Goal: Task Accomplishment & Management: Use online tool/utility

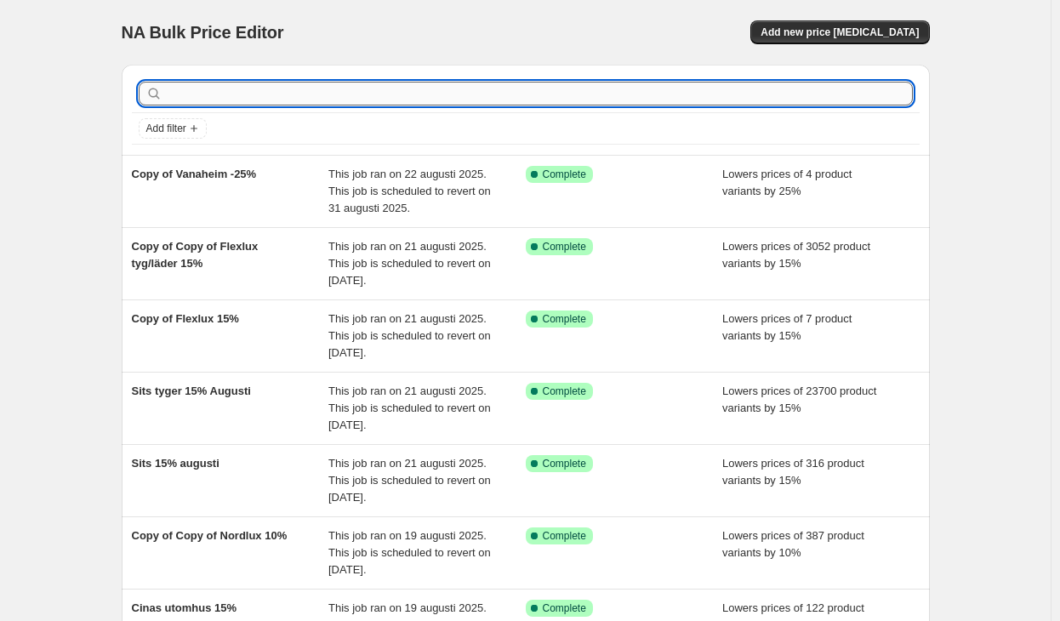
click at [380, 88] on input "text" at bounding box center [539, 94] width 747 height 24
type input "cane"
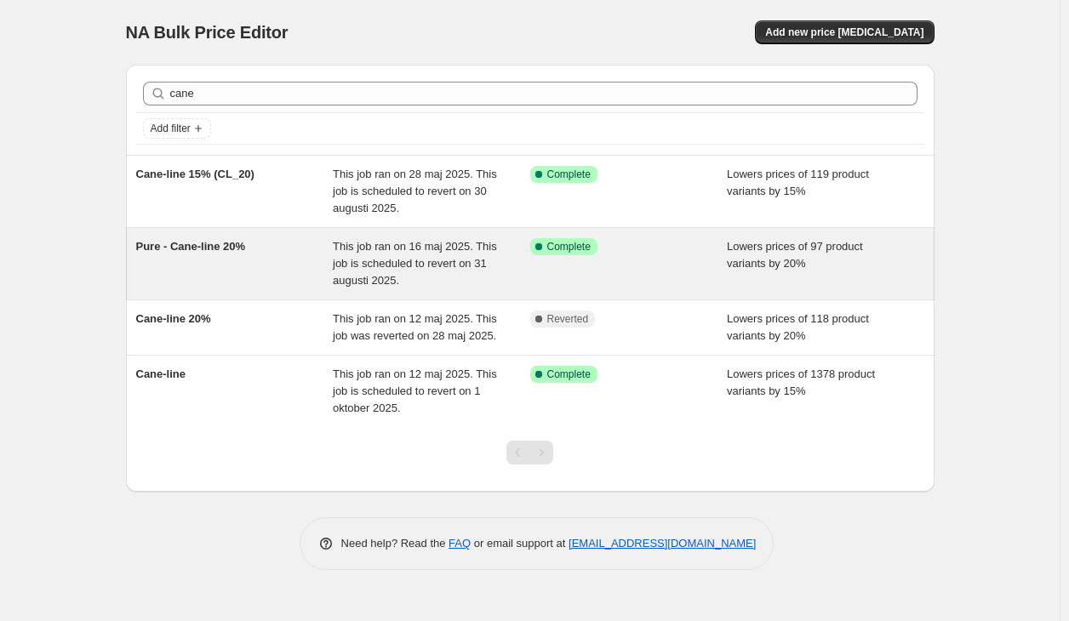
click at [359, 273] on span "This job ran on 16 maj 2025. This job is scheduled to revert on 31 augusti 2025." at bounding box center [415, 263] width 164 height 47
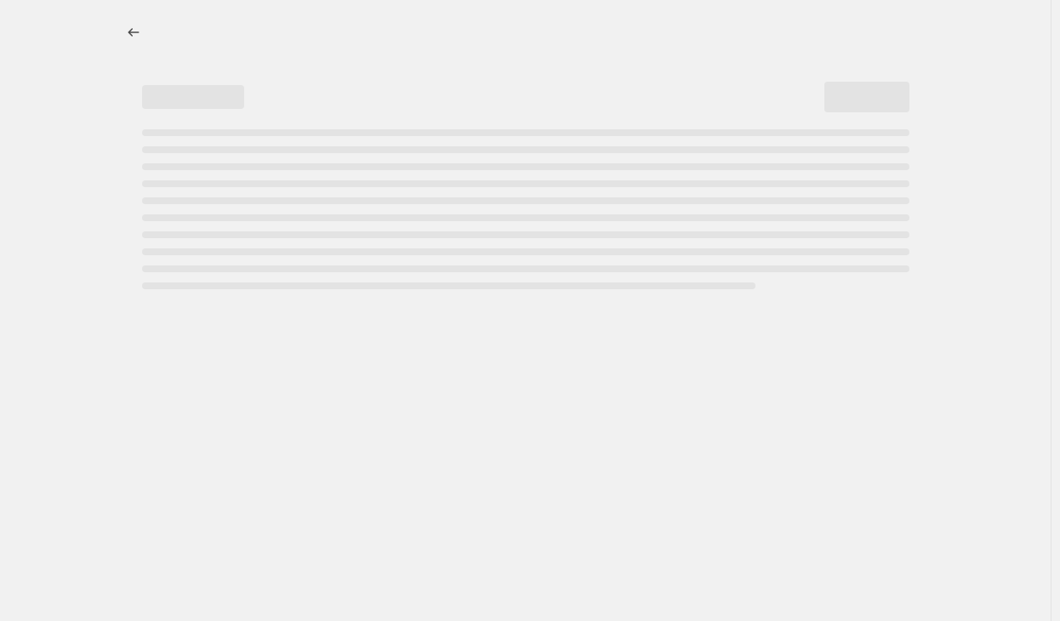
select select "percentage"
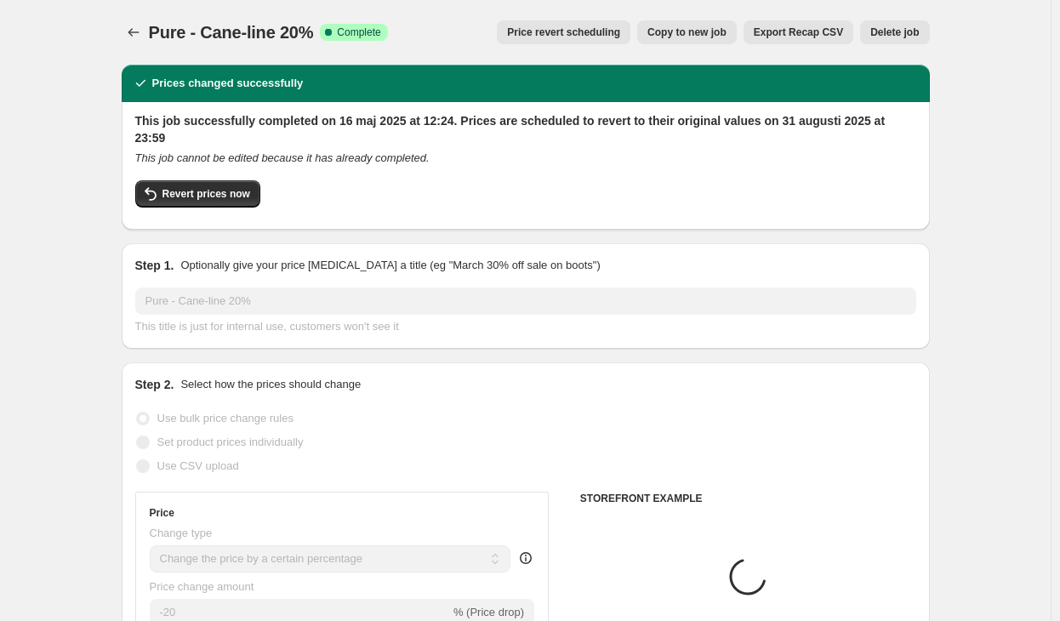
select select "vendor"
select select "tag"
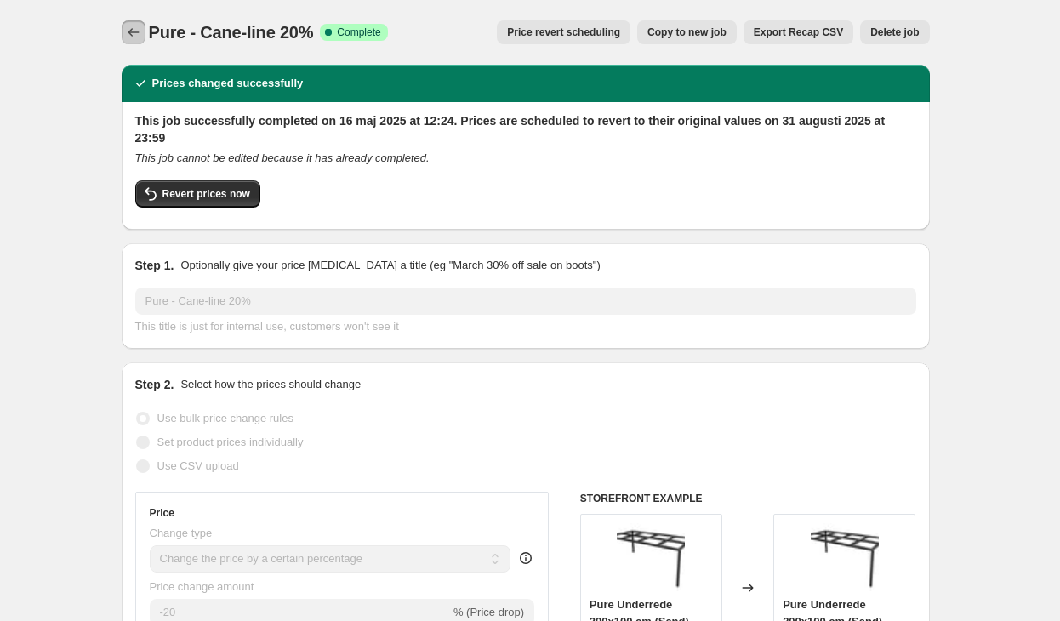
click at [135, 43] on button "Price change jobs" at bounding box center [134, 32] width 24 height 24
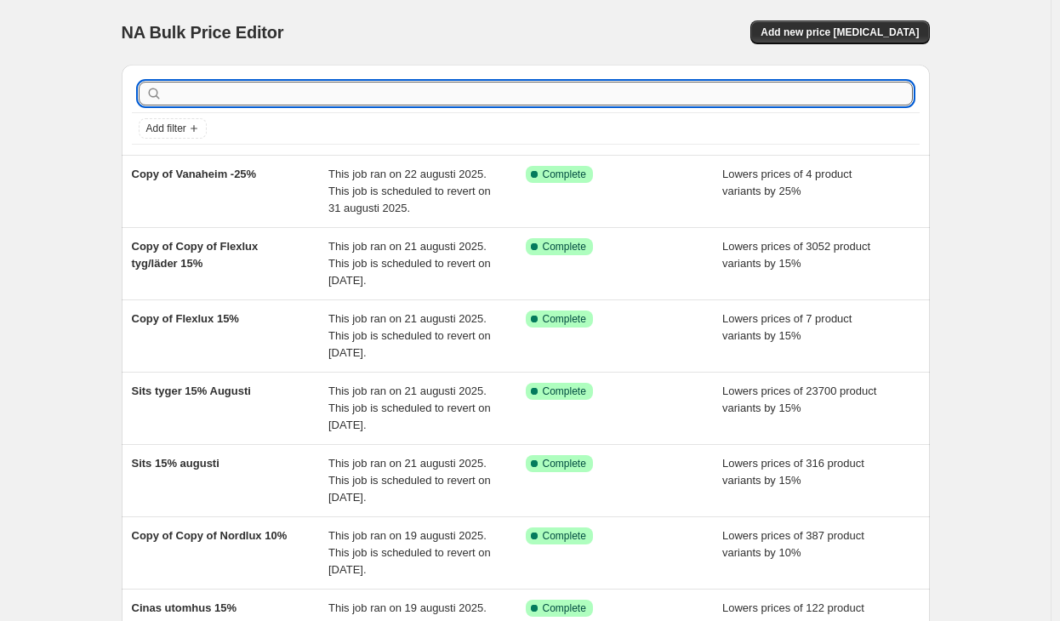
click at [320, 91] on input "text" at bounding box center [539, 94] width 747 height 24
type input "cane"
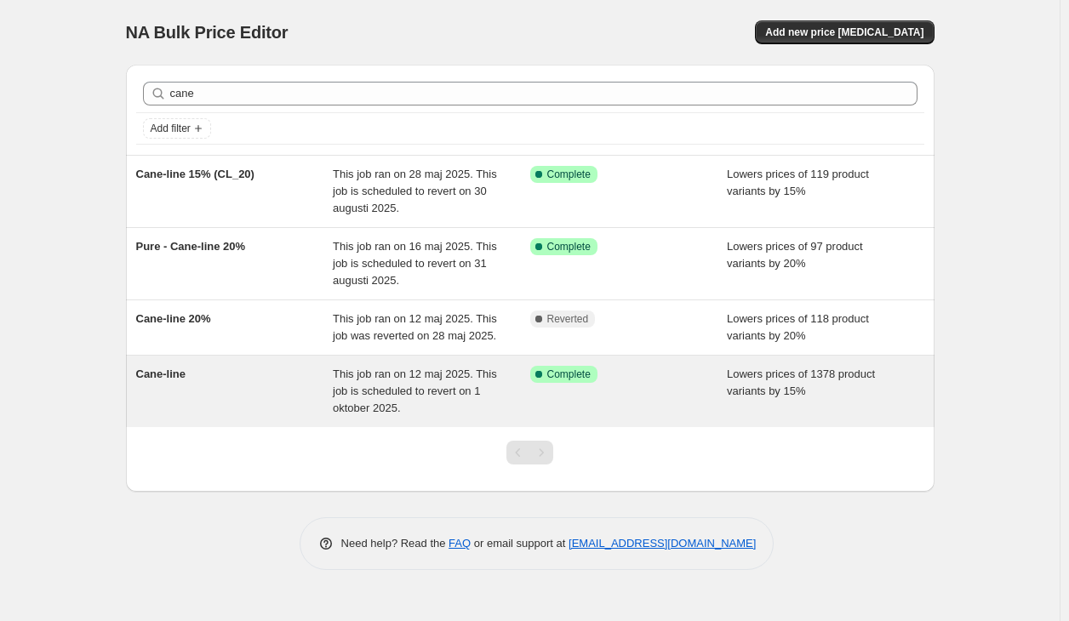
click at [349, 397] on span "This job ran on 12 maj 2025. This job is scheduled to revert on 1 oktober 2025." at bounding box center [415, 391] width 164 height 47
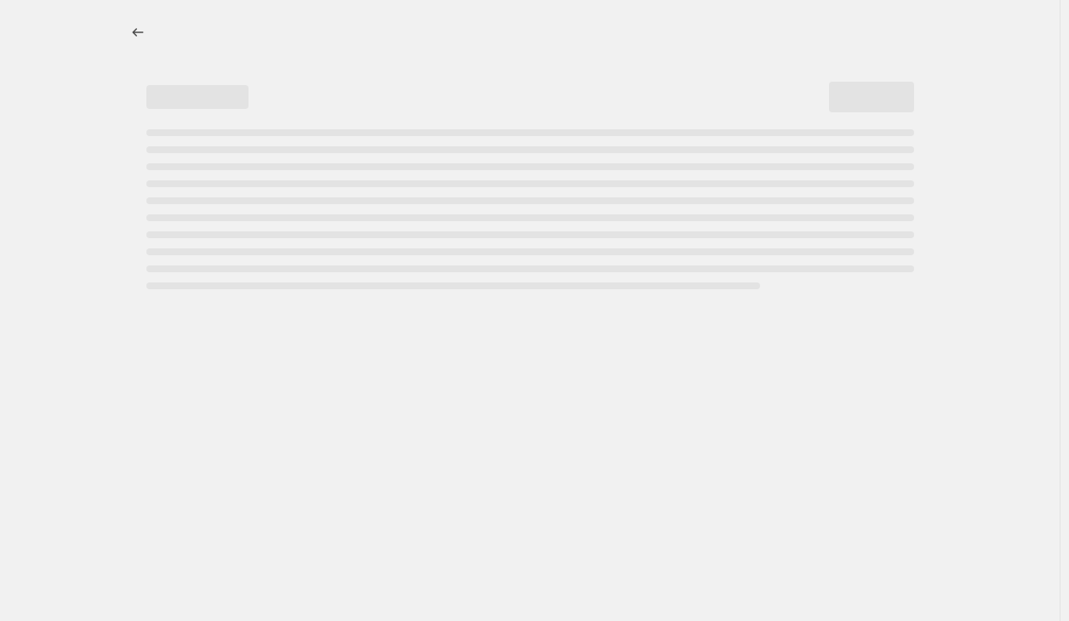
select select "percentage"
select select "vendor"
select select "tag"
select select "not_equal"
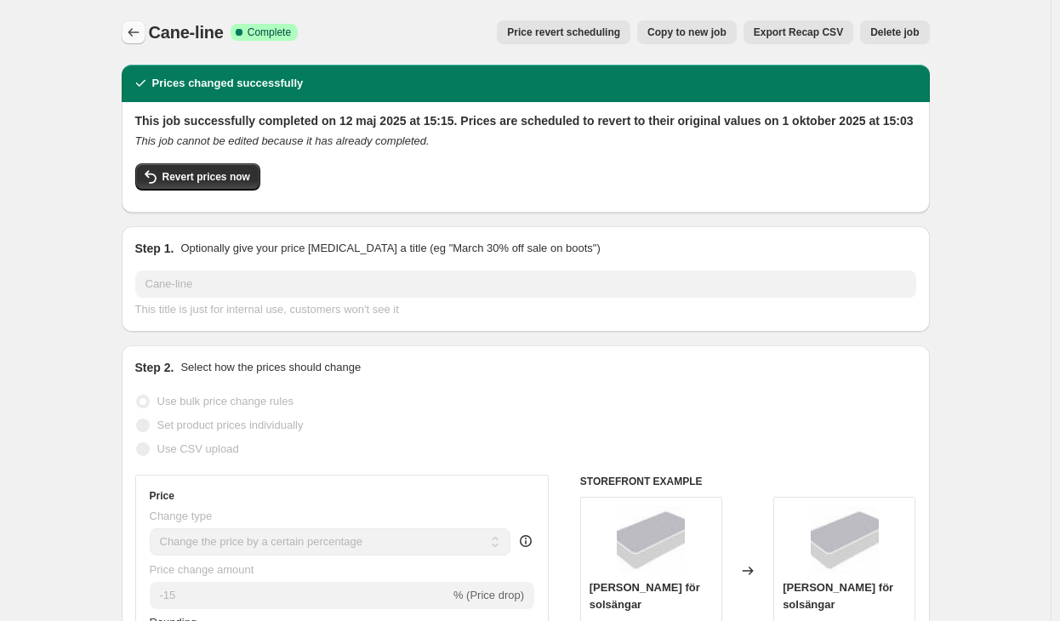
click at [127, 36] on button "Price change jobs" at bounding box center [134, 32] width 24 height 24
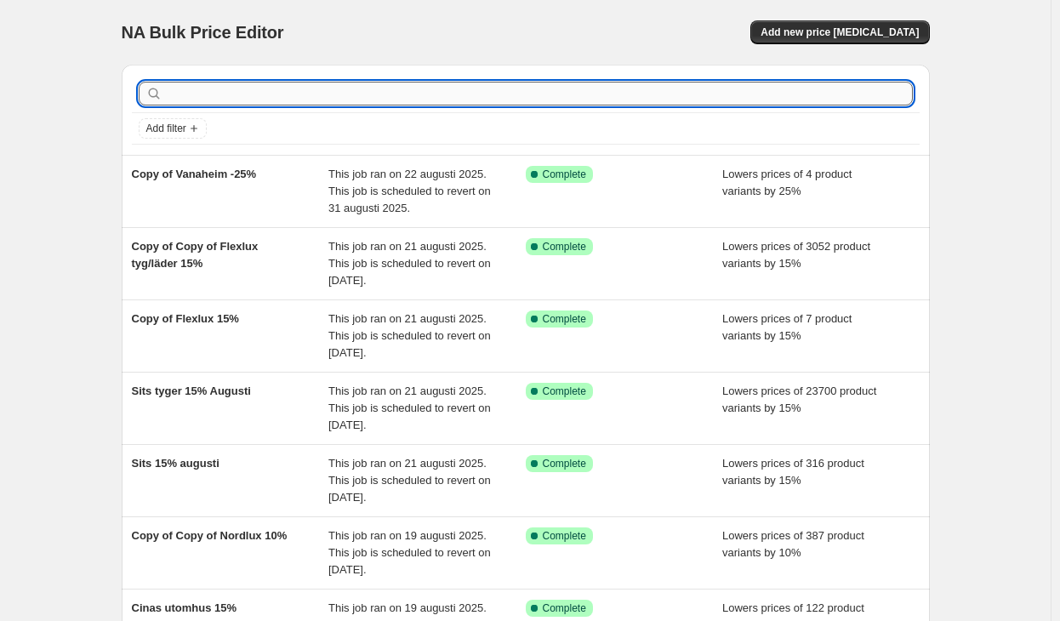
click at [457, 89] on input "text" at bounding box center [539, 94] width 747 height 24
type input "cane-line"
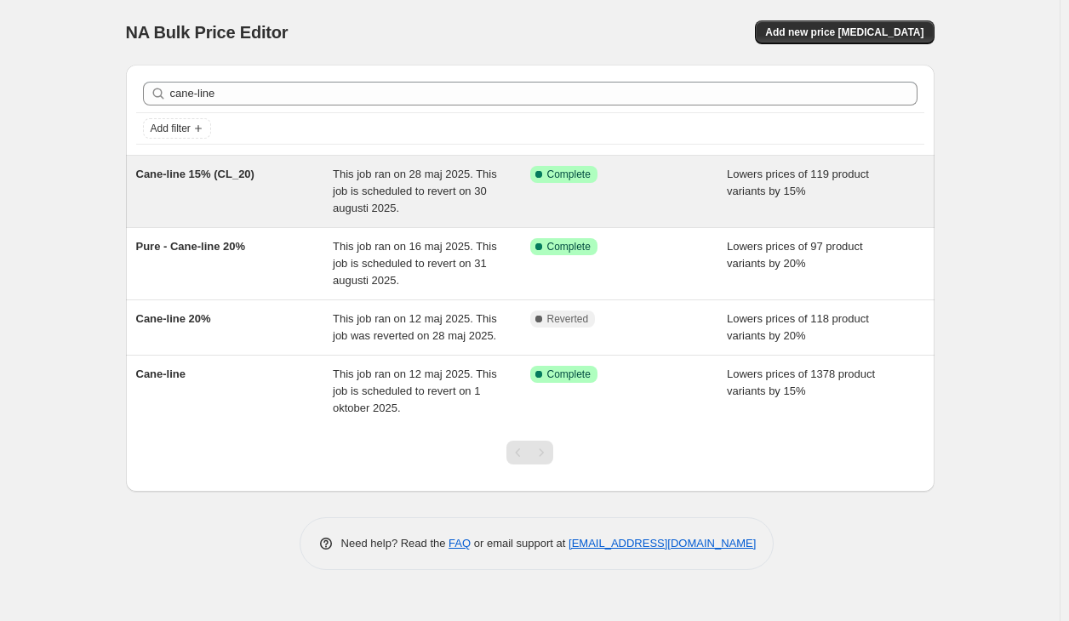
click at [404, 188] on span "This job ran on 28 maj 2025. This job is scheduled to revert on 30 augusti 2025." at bounding box center [415, 191] width 164 height 47
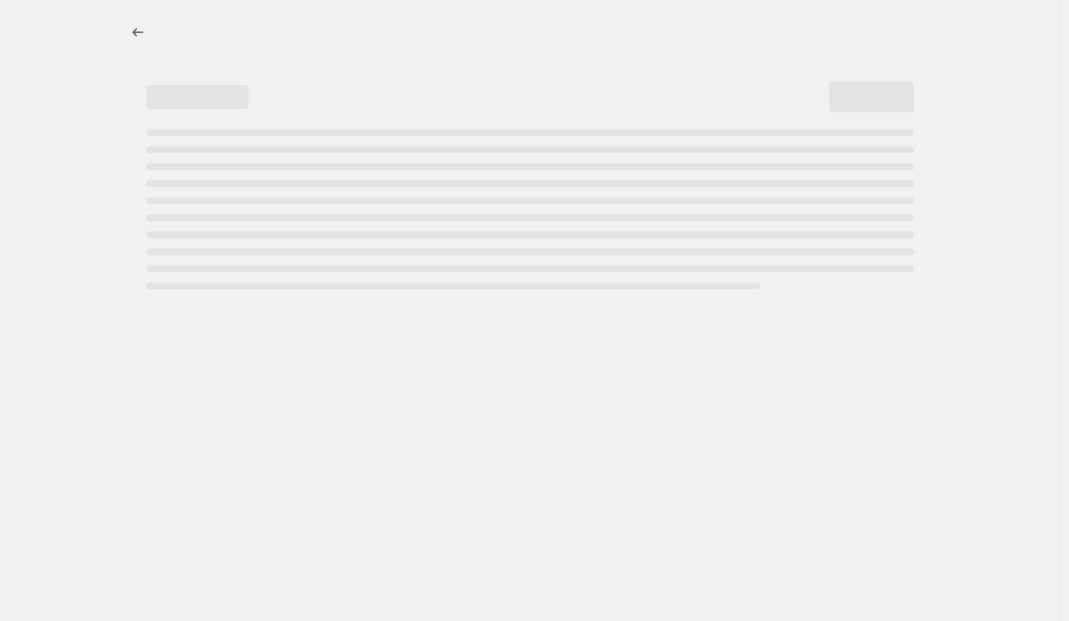
select select "percentage"
select select "vendor"
select select "tag"
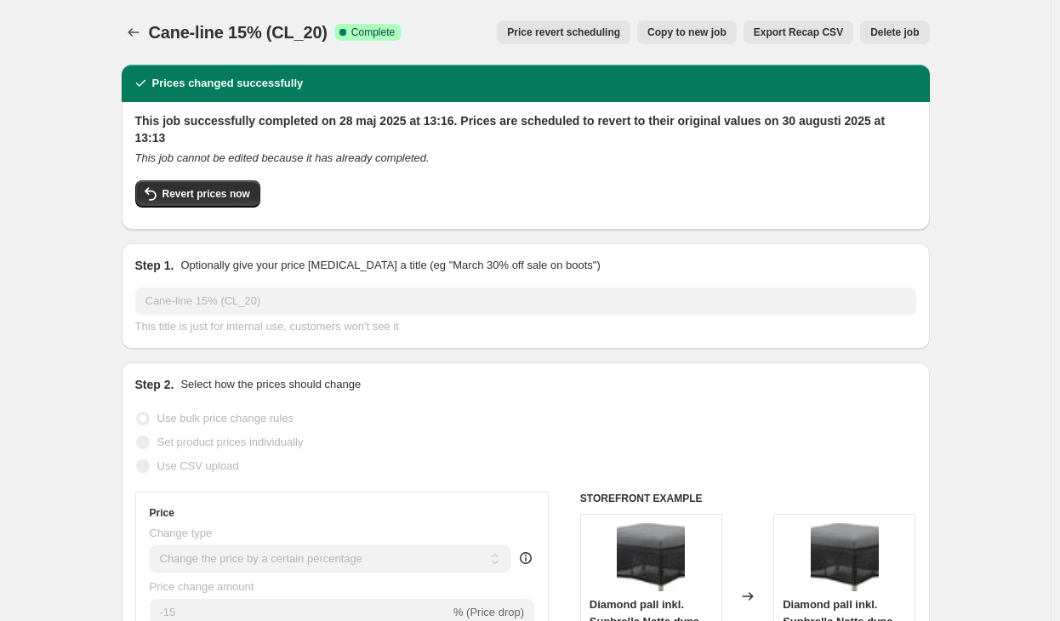
click at [608, 33] on span "Price revert scheduling" at bounding box center [563, 33] width 113 height 14
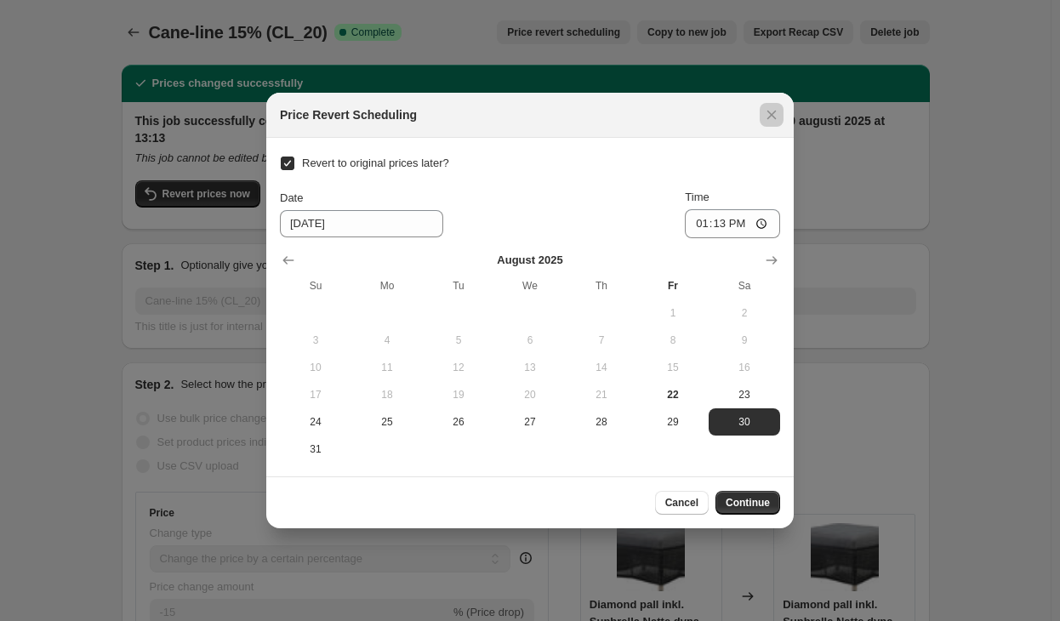
click at [403, 31] on div at bounding box center [530, 310] width 1060 height 621
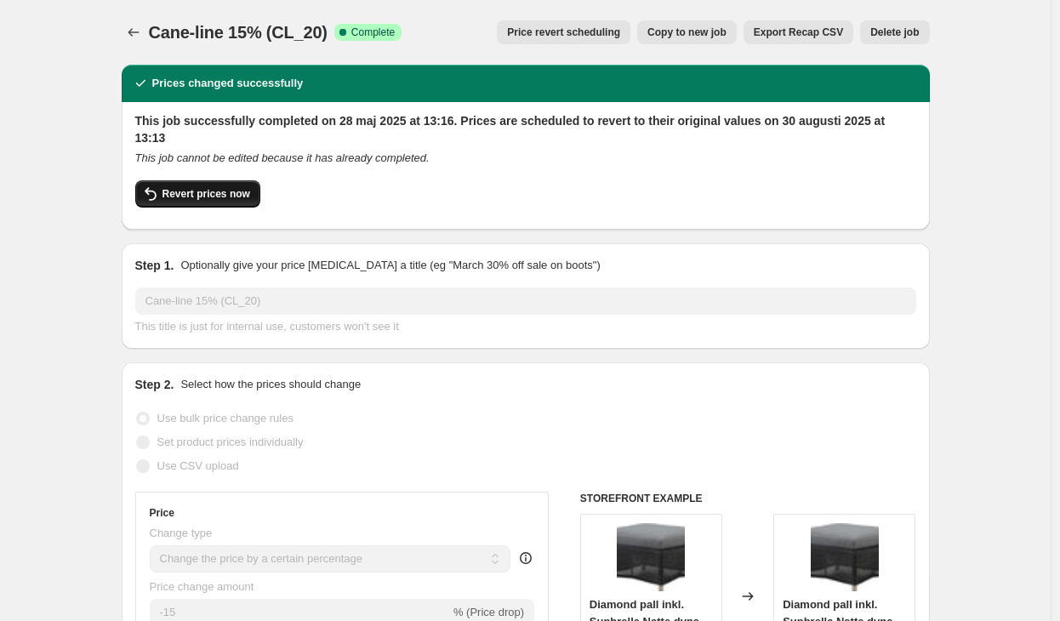
click at [191, 187] on span "Revert prices now" at bounding box center [207, 194] width 88 height 14
checkbox input "false"
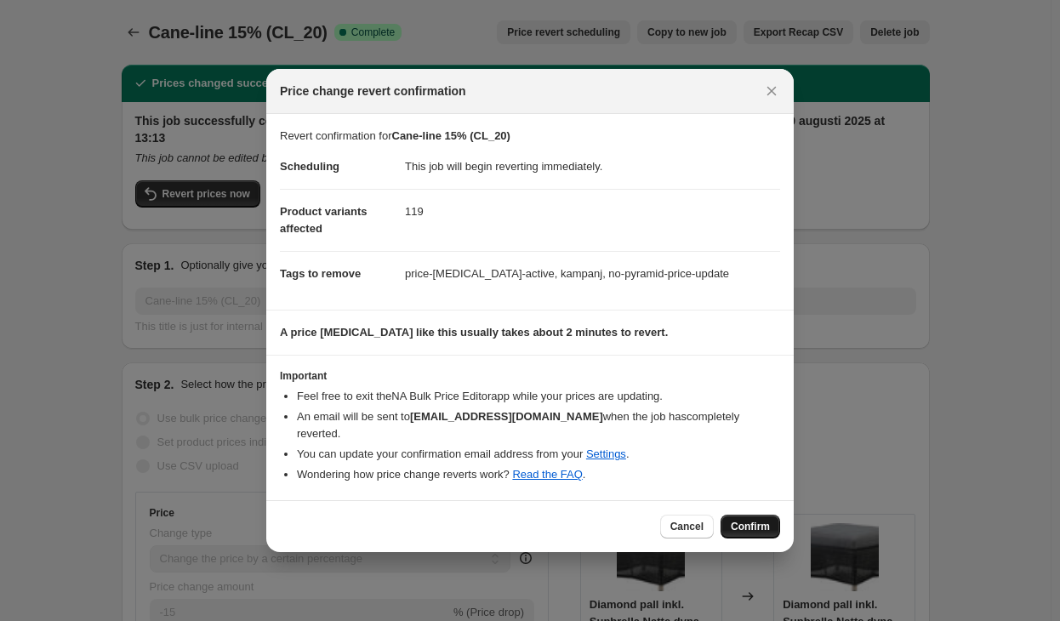
click at [748, 522] on span "Confirm" at bounding box center [750, 527] width 39 height 14
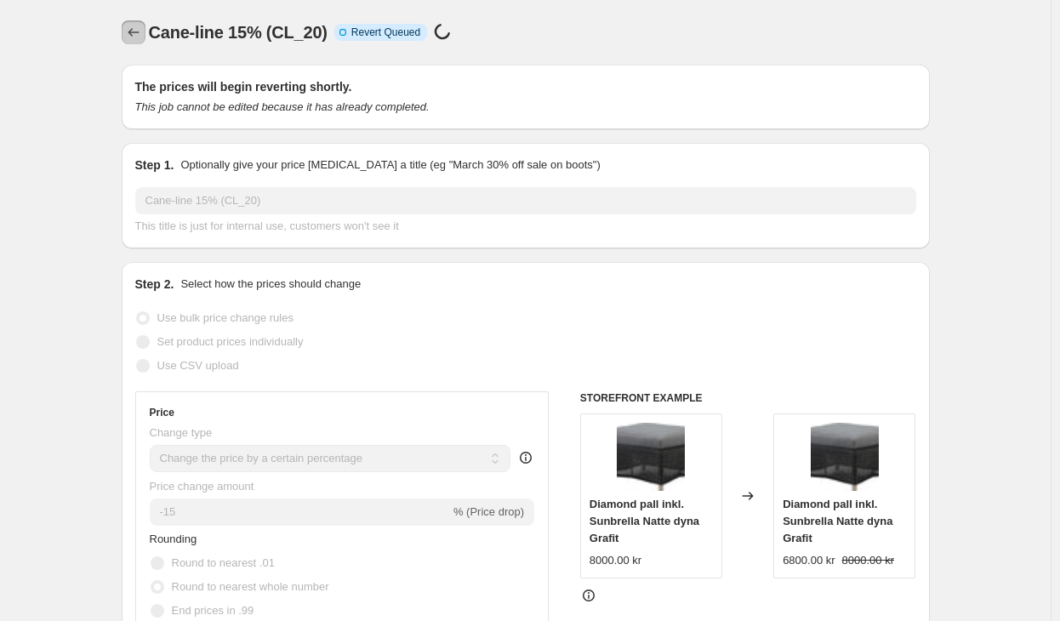
click at [128, 37] on icon "Price change jobs" at bounding box center [133, 32] width 17 height 17
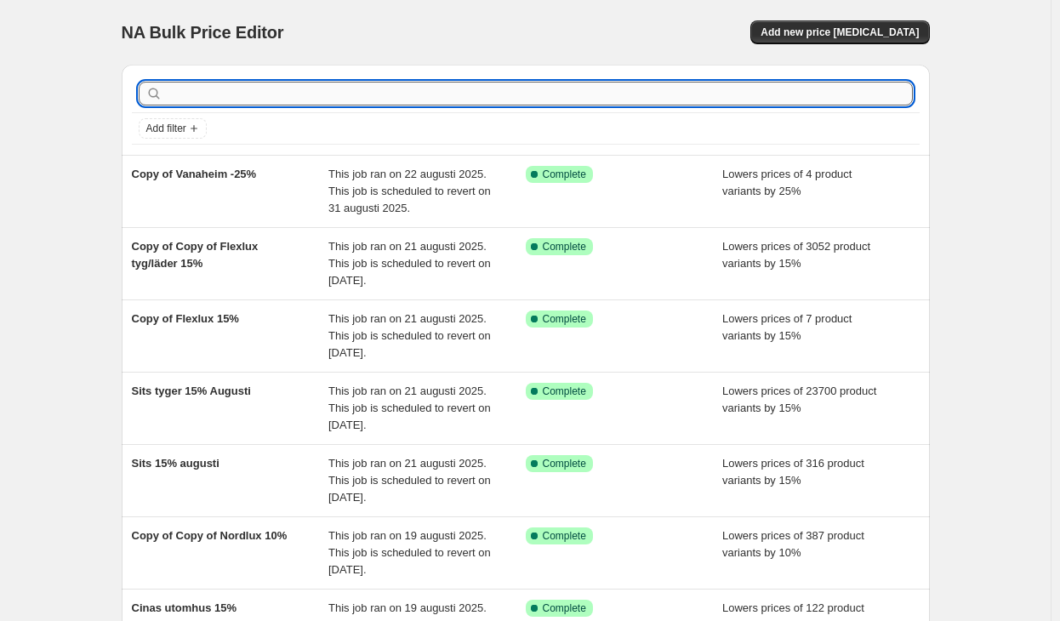
click at [329, 91] on input "text" at bounding box center [539, 94] width 747 height 24
type input "cane"
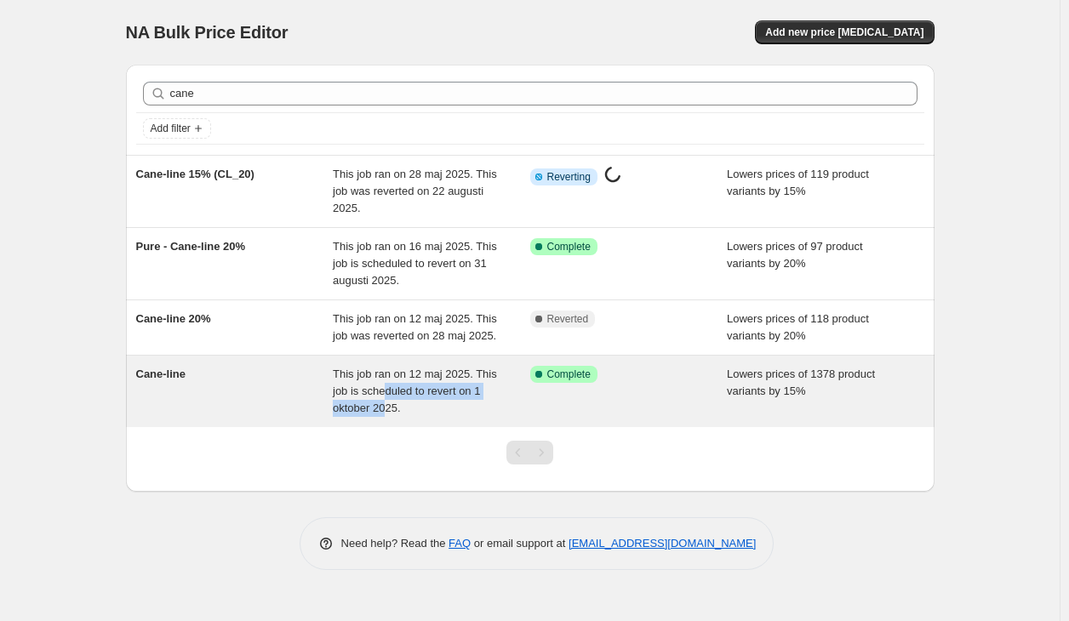
click at [385, 402] on div "This job ran on 12 maj 2025. This job is scheduled to revert on 1 oktober 2025." at bounding box center [431, 391] width 197 height 51
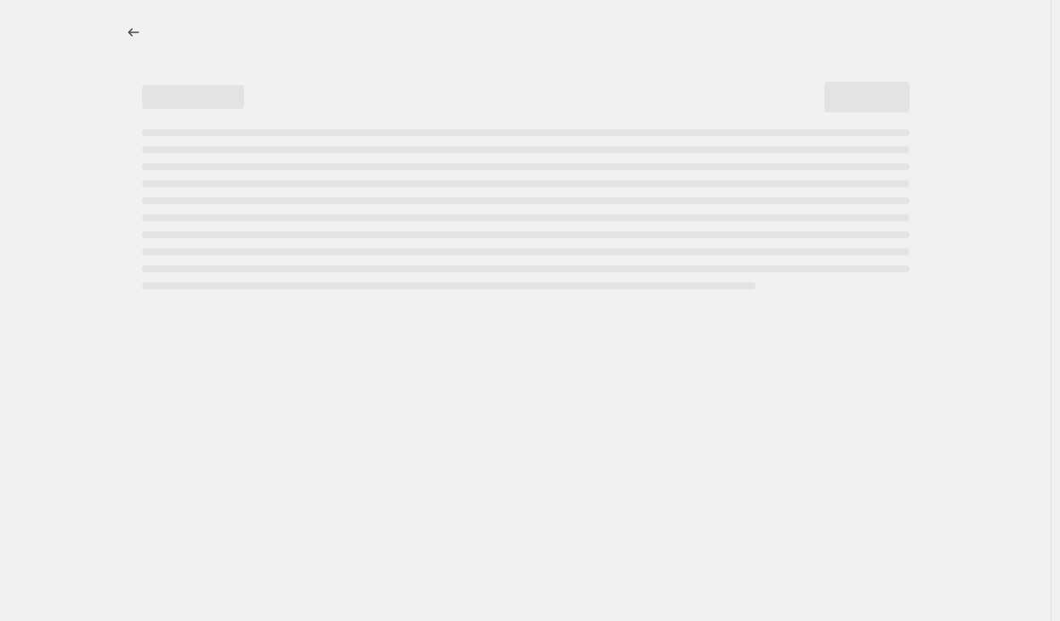
select select "percentage"
select select "vendor"
select select "tag"
select select "not_equal"
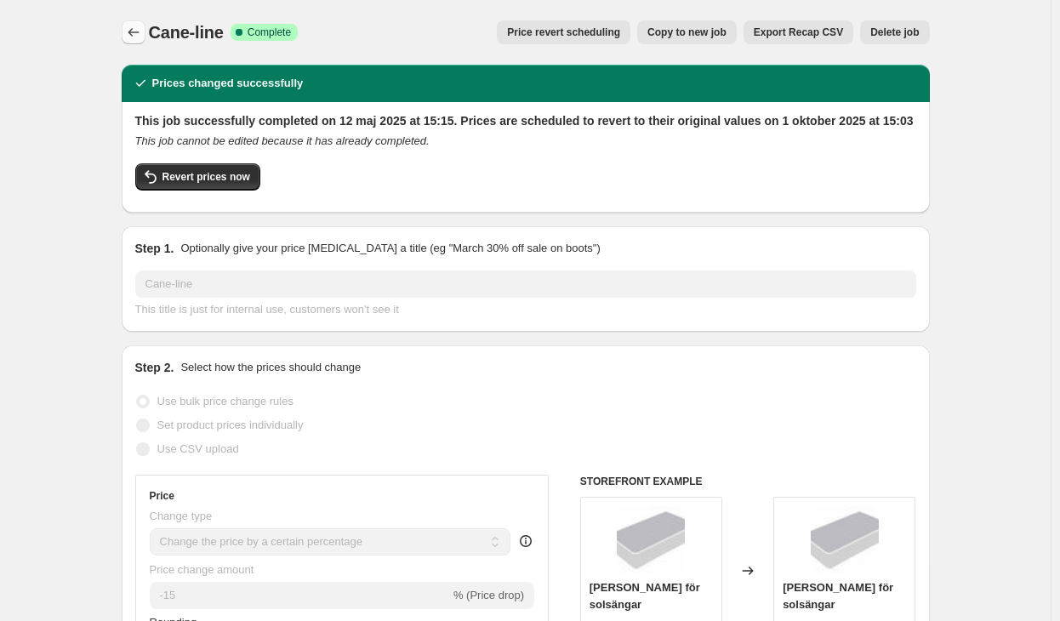
click at [135, 31] on icon "Price change jobs" at bounding box center [133, 32] width 17 height 17
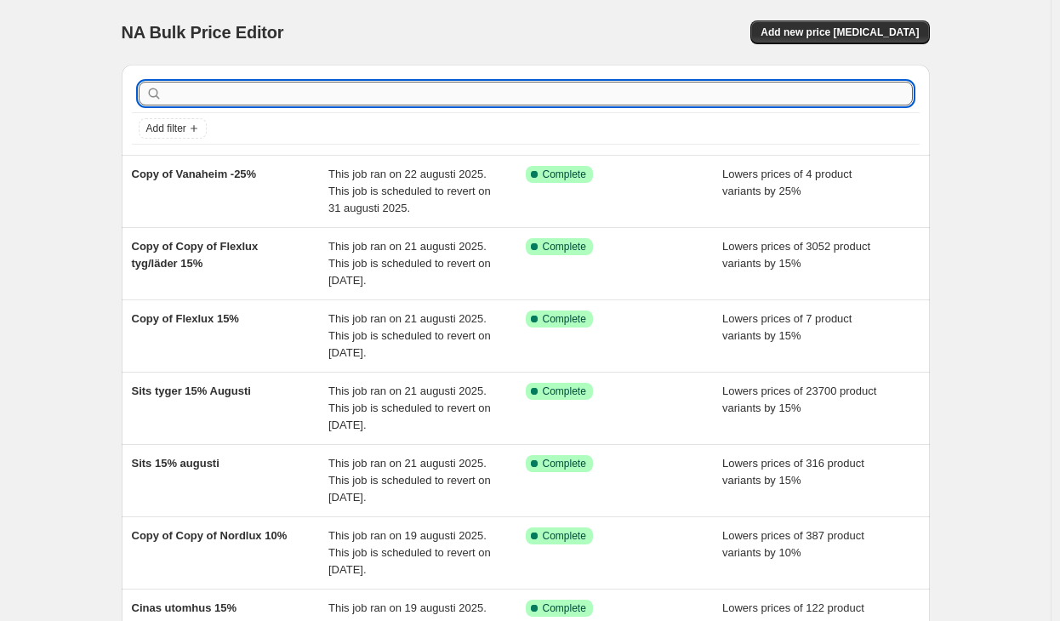
click at [296, 94] on input "text" at bounding box center [539, 94] width 747 height 24
type input "cane"
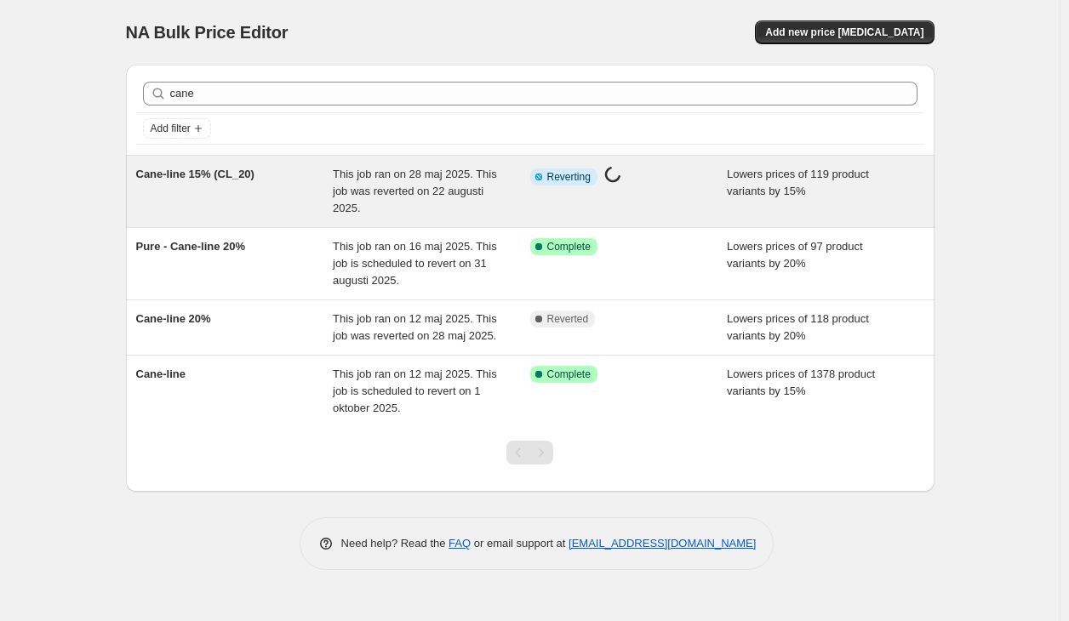
click at [407, 192] on span "This job ran on 28 maj 2025. This job was reverted on 22 augusti 2025." at bounding box center [415, 191] width 164 height 47
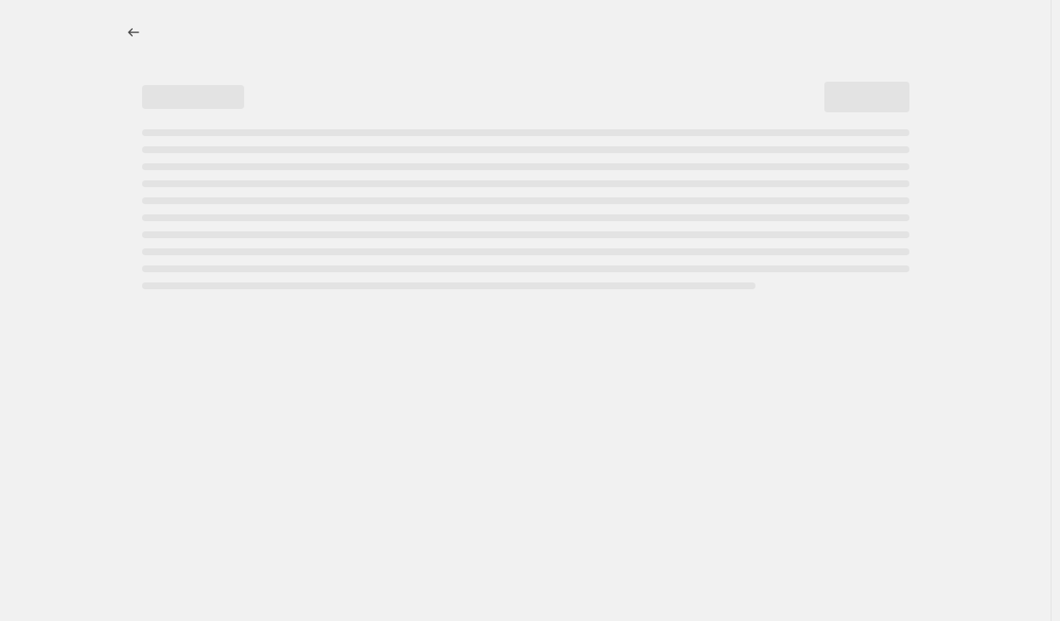
select select "percentage"
select select "vendor"
select select "tag"
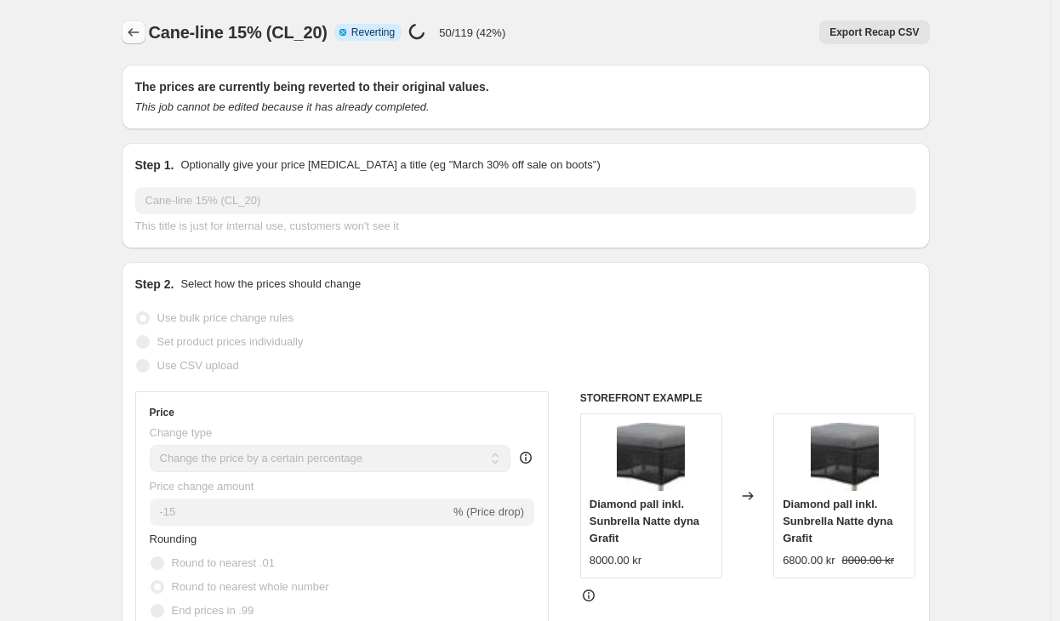
click at [134, 33] on icon "Price change jobs" at bounding box center [133, 32] width 17 height 17
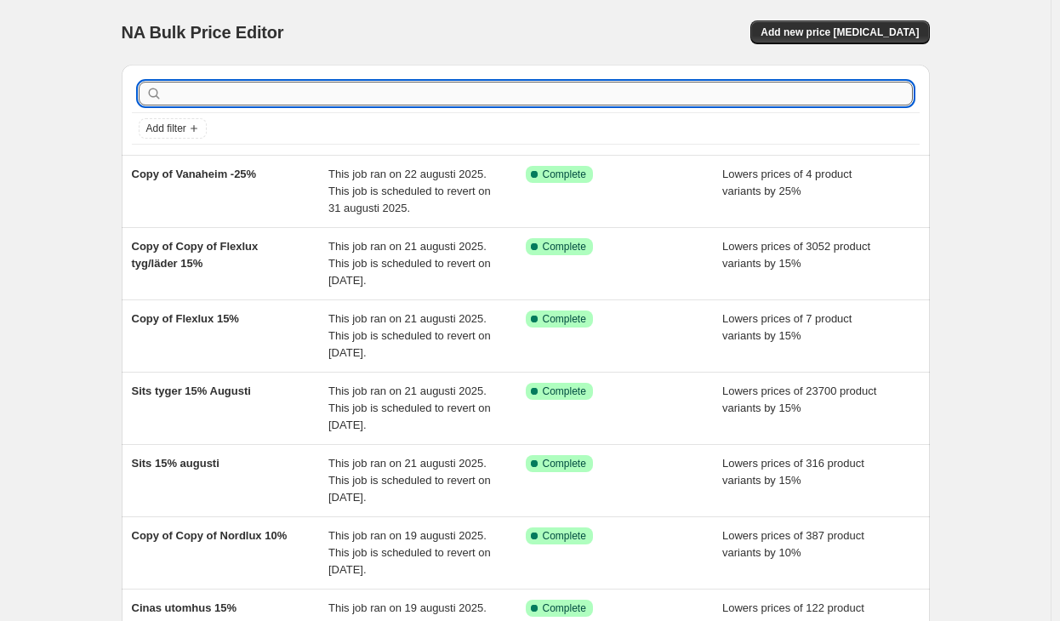
click at [251, 98] on input "text" at bounding box center [539, 94] width 747 height 24
type input "cane"
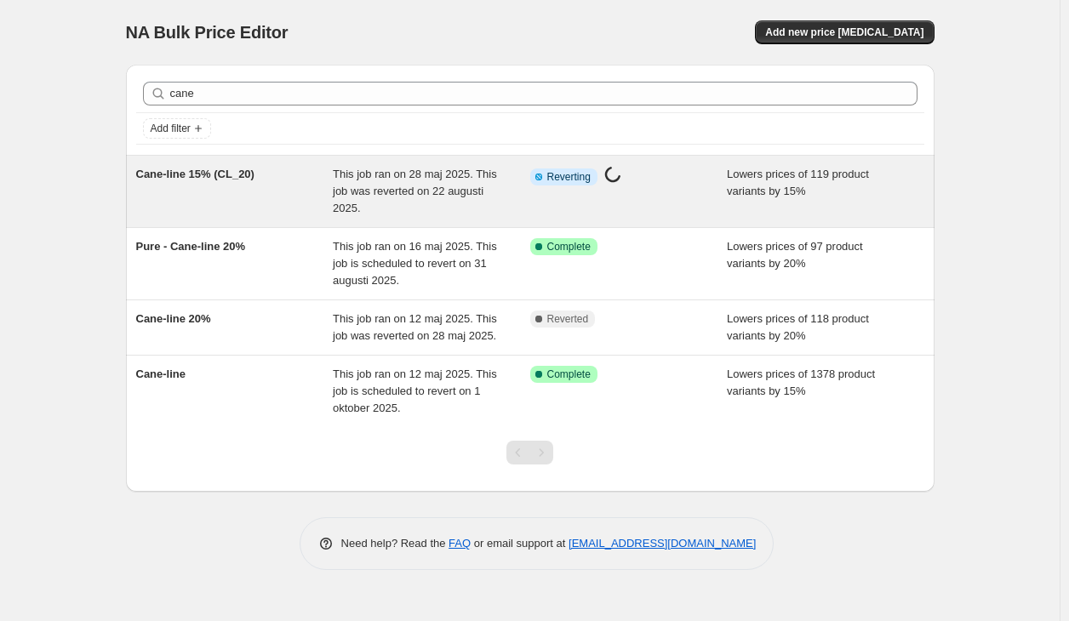
click at [384, 195] on span "This job ran on 28 maj 2025. This job was reverted on 22 augusti 2025." at bounding box center [415, 191] width 164 height 47
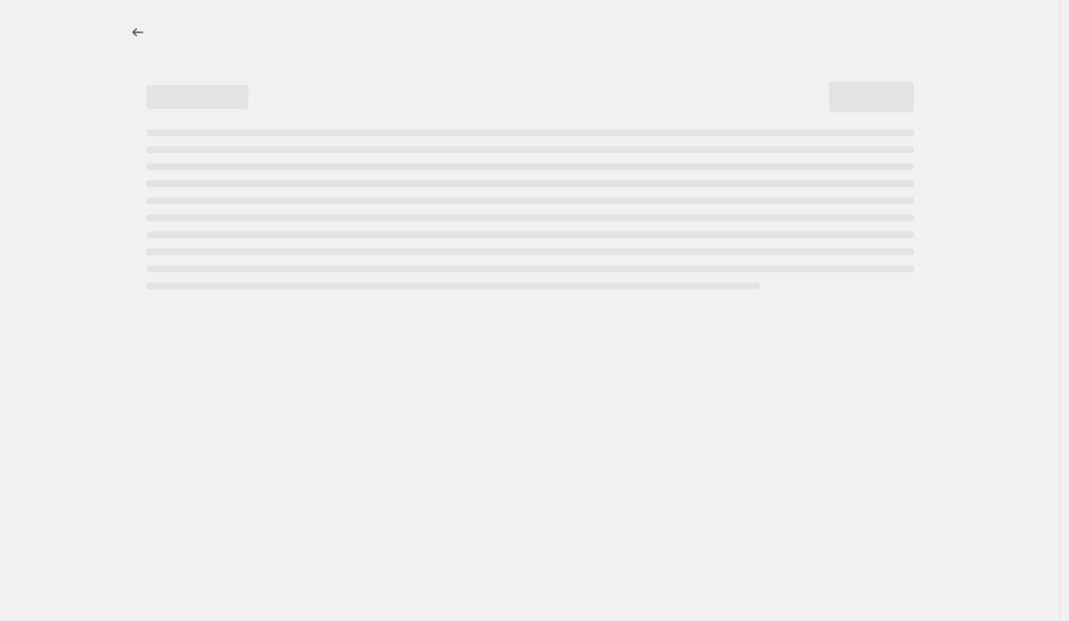
select select "percentage"
select select "vendor"
select select "tag"
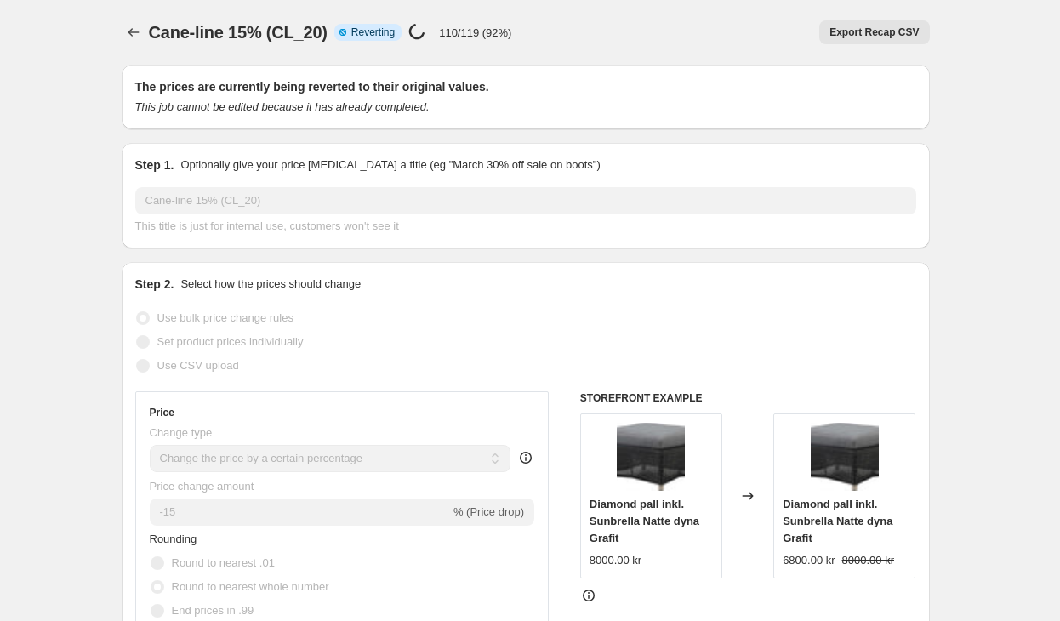
select select "percentage"
select select "vendor"
select select "tag"
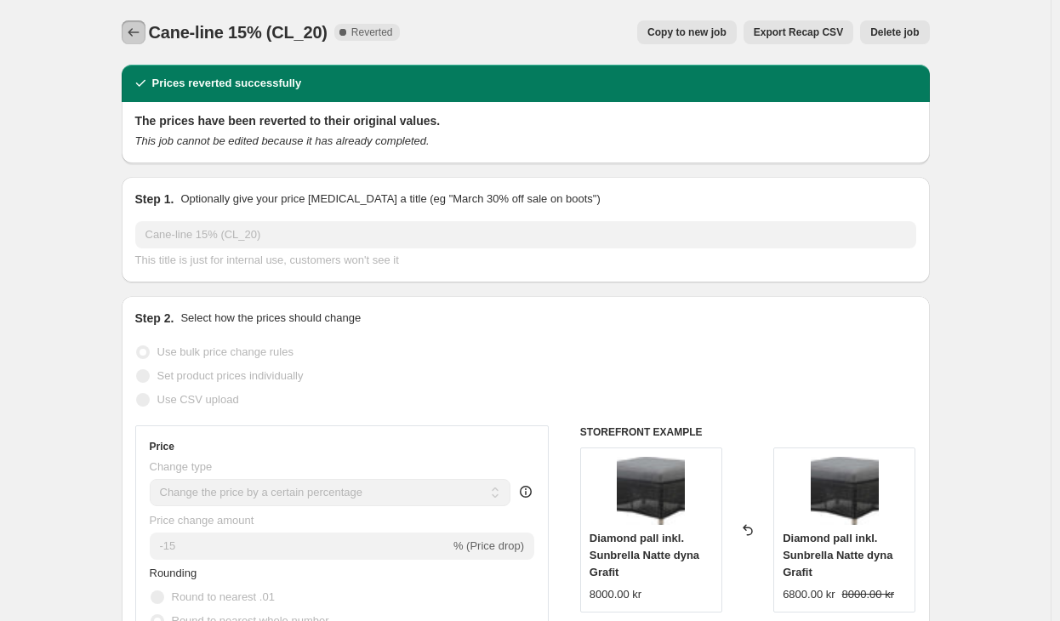
click at [138, 28] on icon "Price change jobs" at bounding box center [133, 32] width 17 height 17
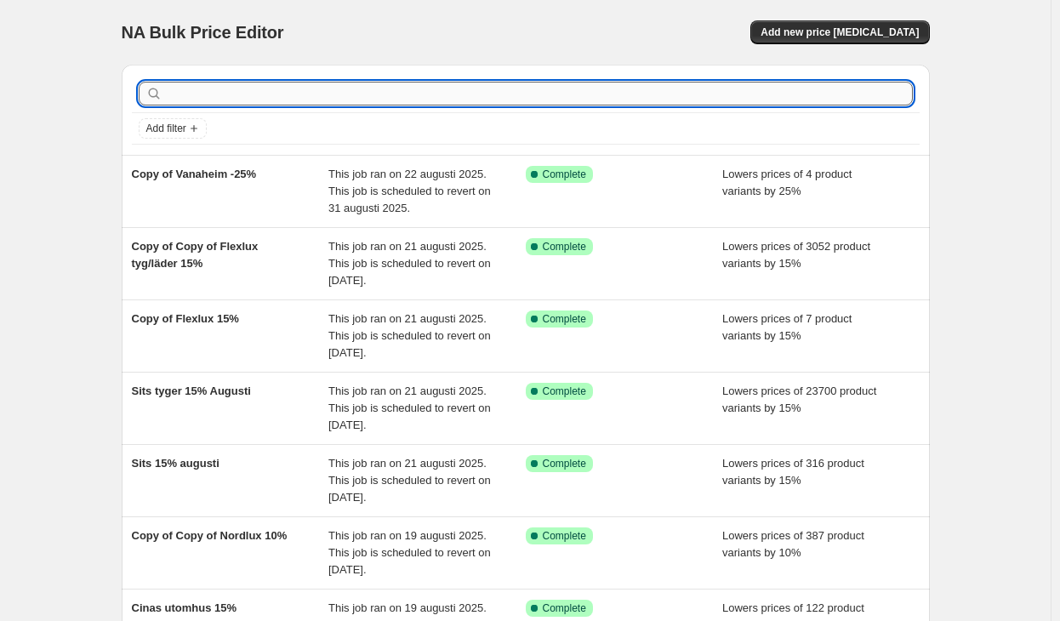
click at [286, 99] on input "text" at bounding box center [539, 94] width 747 height 24
type input "cane-line"
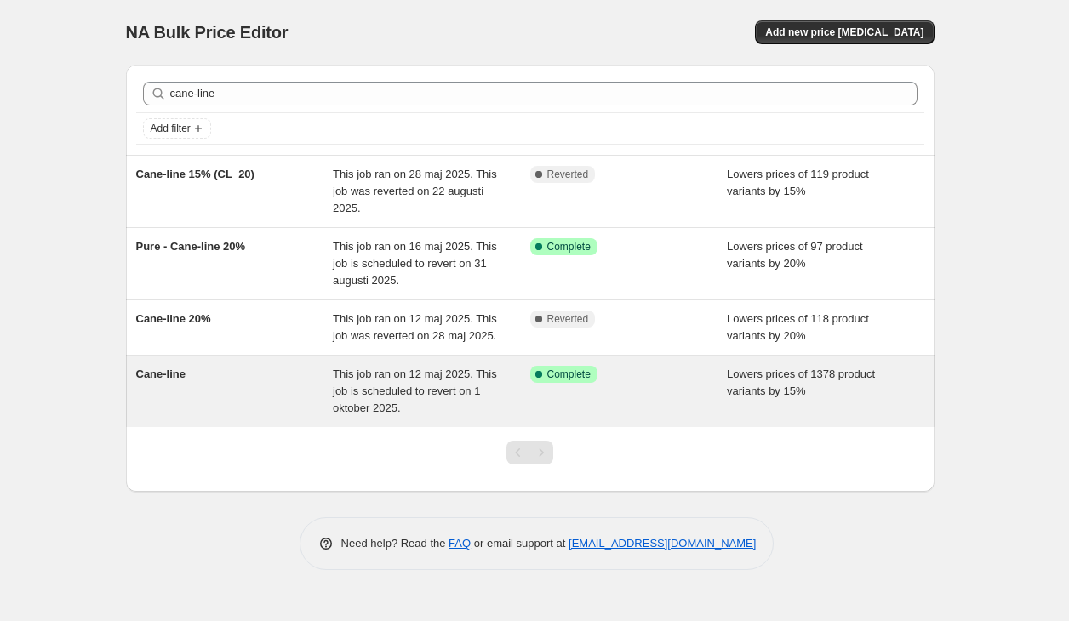
click at [648, 385] on div "Success Complete Complete" at bounding box center [628, 391] width 197 height 51
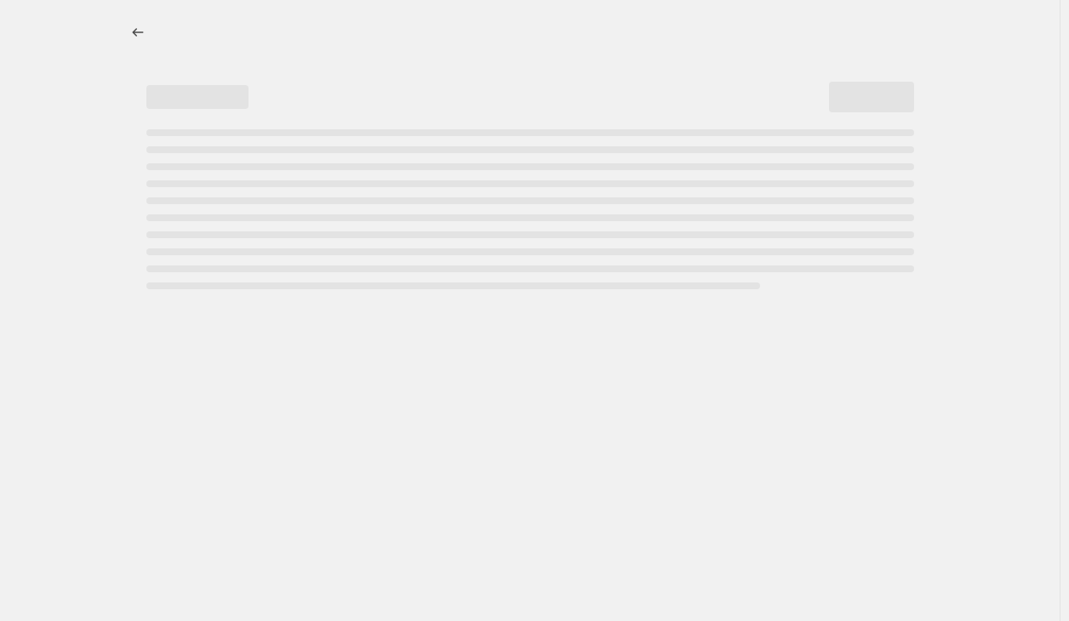
select select "percentage"
select select "vendor"
select select "tag"
select select "not_equal"
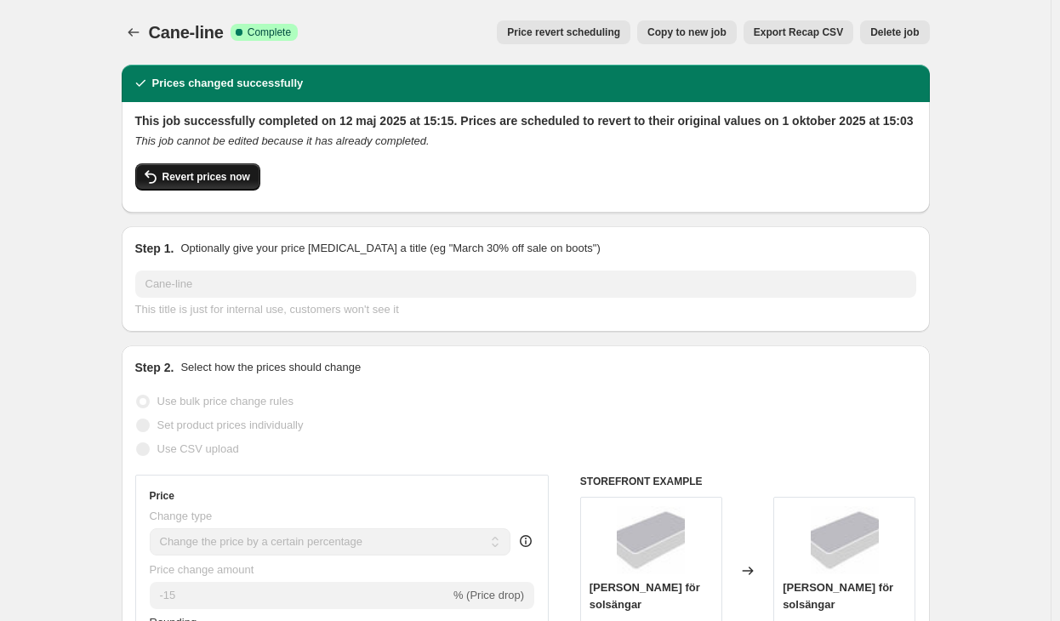
click at [242, 180] on span "Revert prices now" at bounding box center [207, 177] width 88 height 14
checkbox input "false"
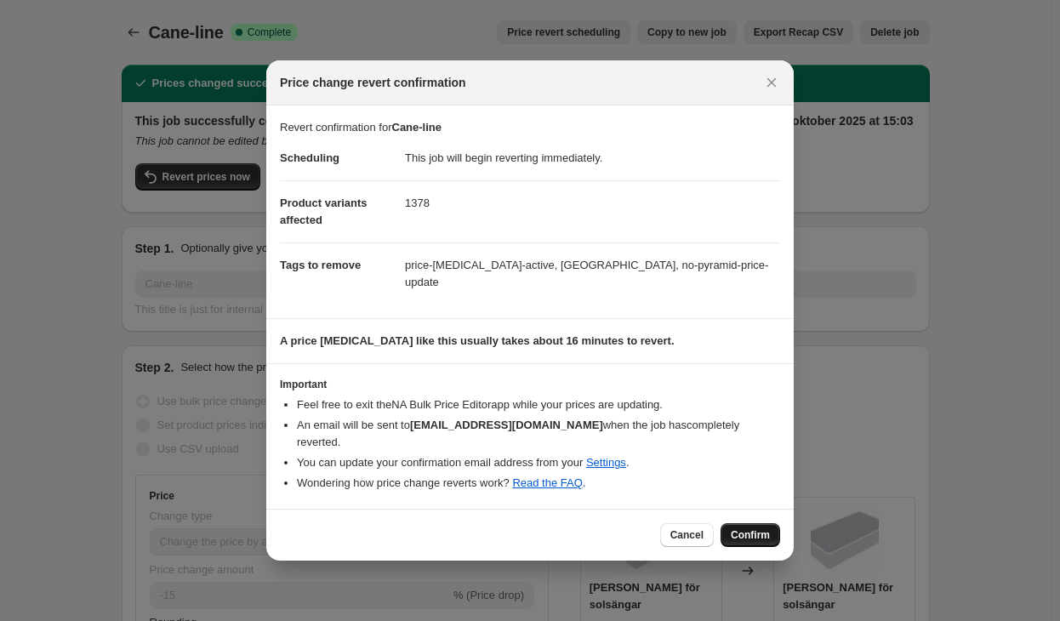
click at [762, 528] on span "Confirm" at bounding box center [750, 535] width 39 height 14
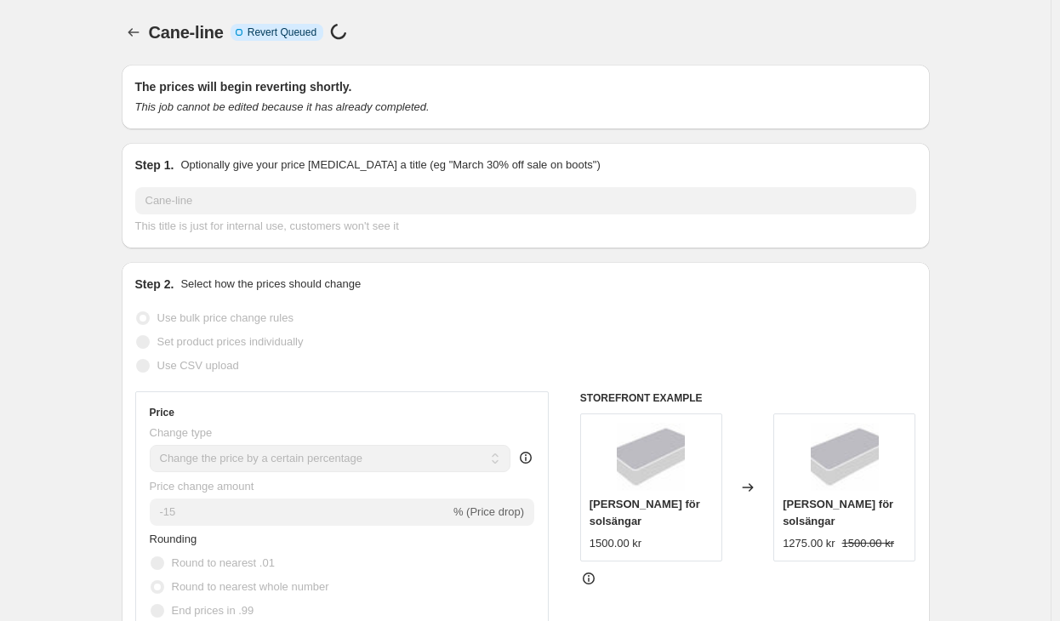
click at [149, 35] on div at bounding box center [135, 32] width 27 height 24
click at [142, 30] on icon "Price change jobs" at bounding box center [133, 32] width 17 height 17
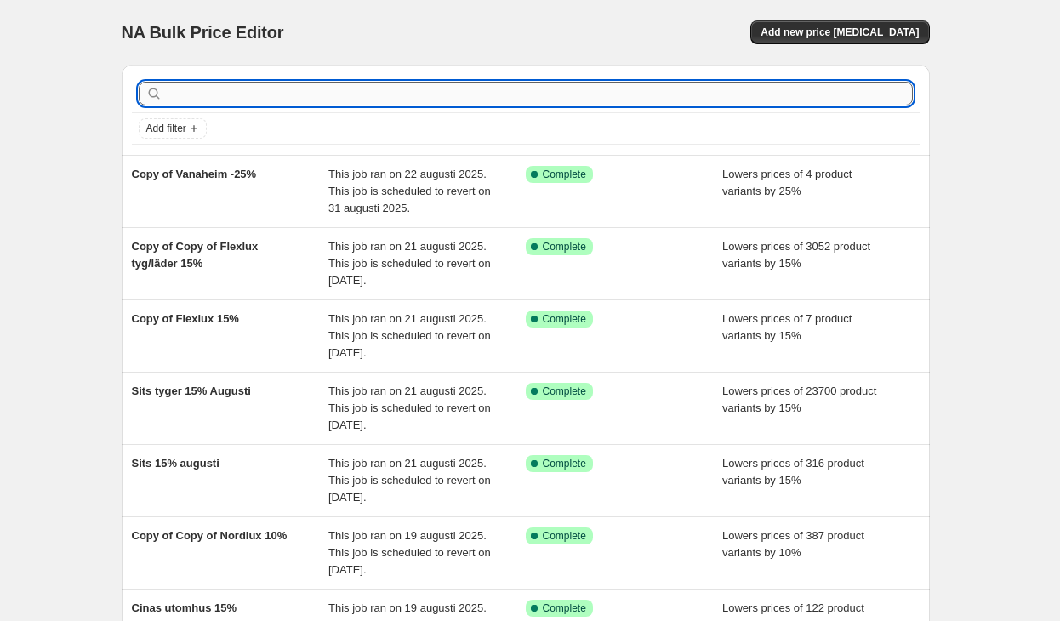
click at [312, 88] on input "text" at bounding box center [539, 94] width 747 height 24
type input "cane-line"
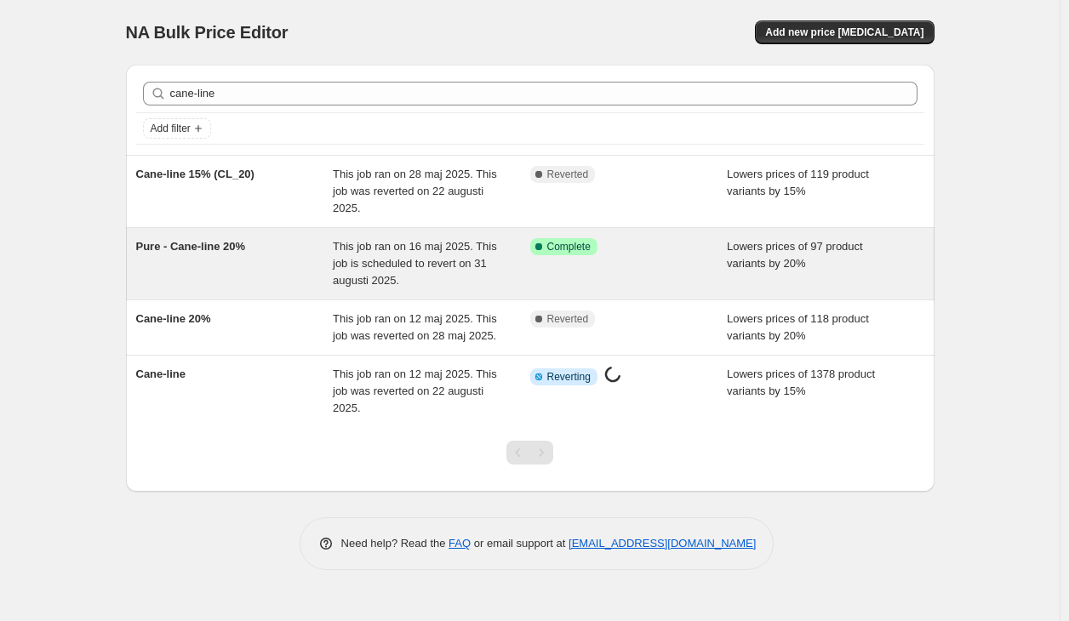
click at [581, 271] on div "Success Complete Complete" at bounding box center [628, 263] width 197 height 51
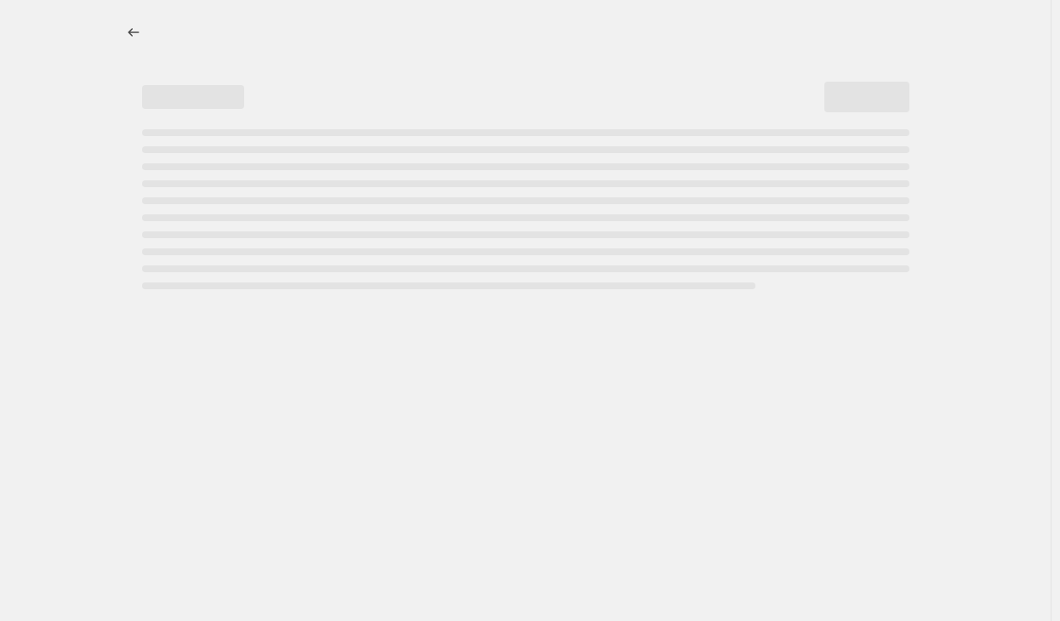
select select "percentage"
select select "vendor"
select select "tag"
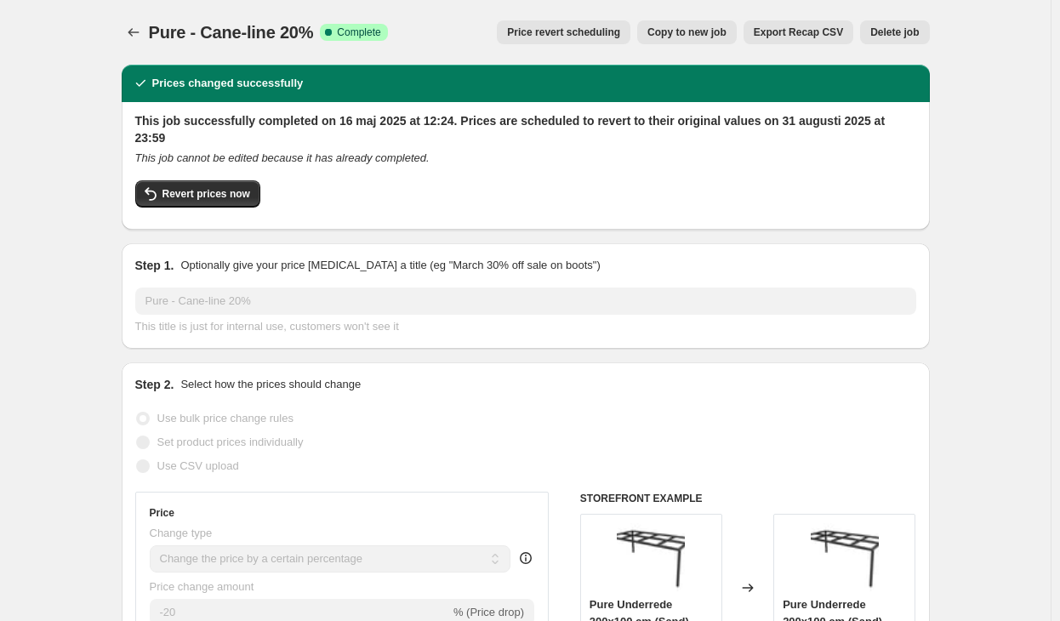
click at [582, 37] on span "Price revert scheduling" at bounding box center [563, 33] width 113 height 14
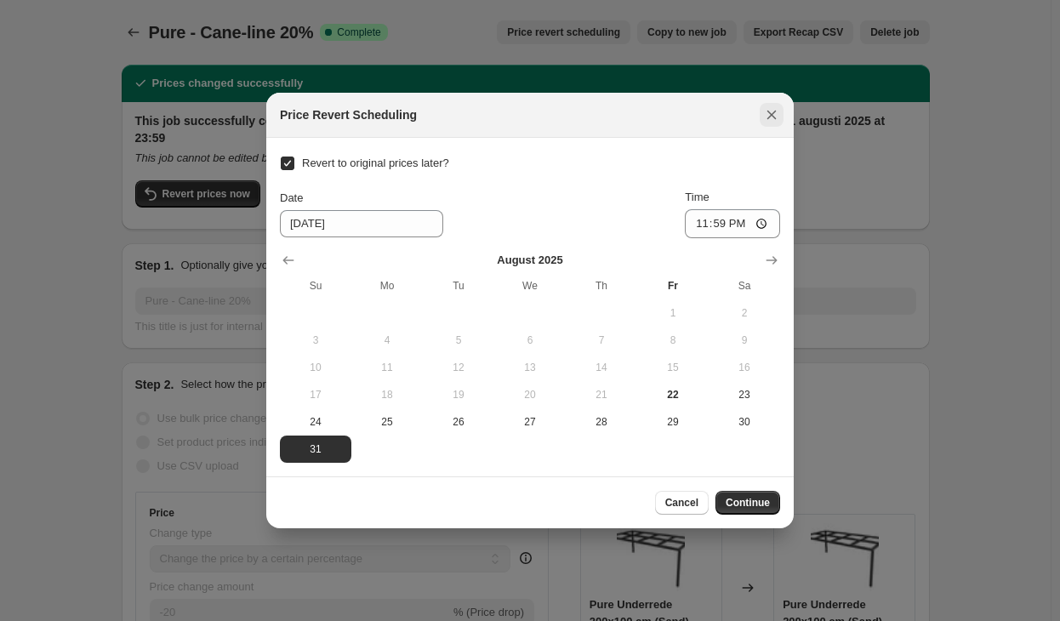
click at [763, 123] on icon "Close" at bounding box center [771, 114] width 17 height 17
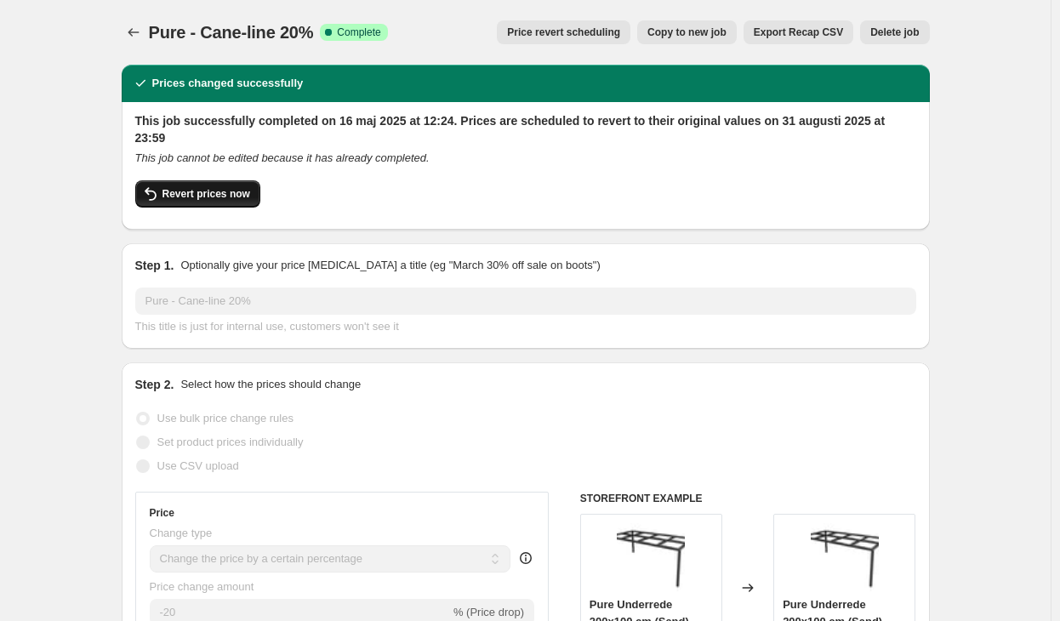
click at [178, 187] on span "Revert prices now" at bounding box center [207, 194] width 88 height 14
checkbox input "false"
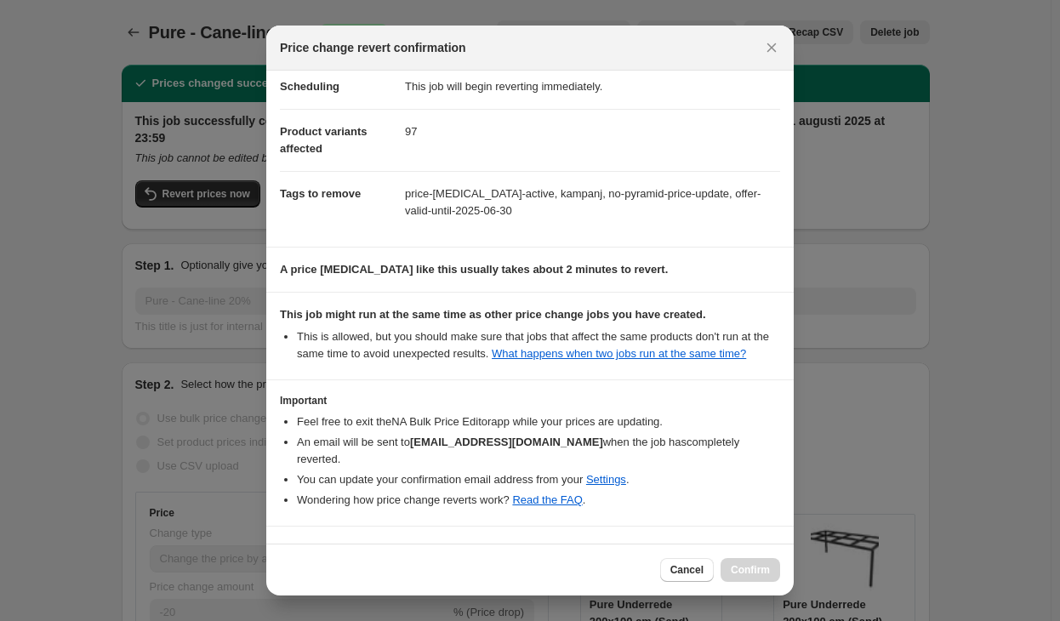
scroll to position [71, 0]
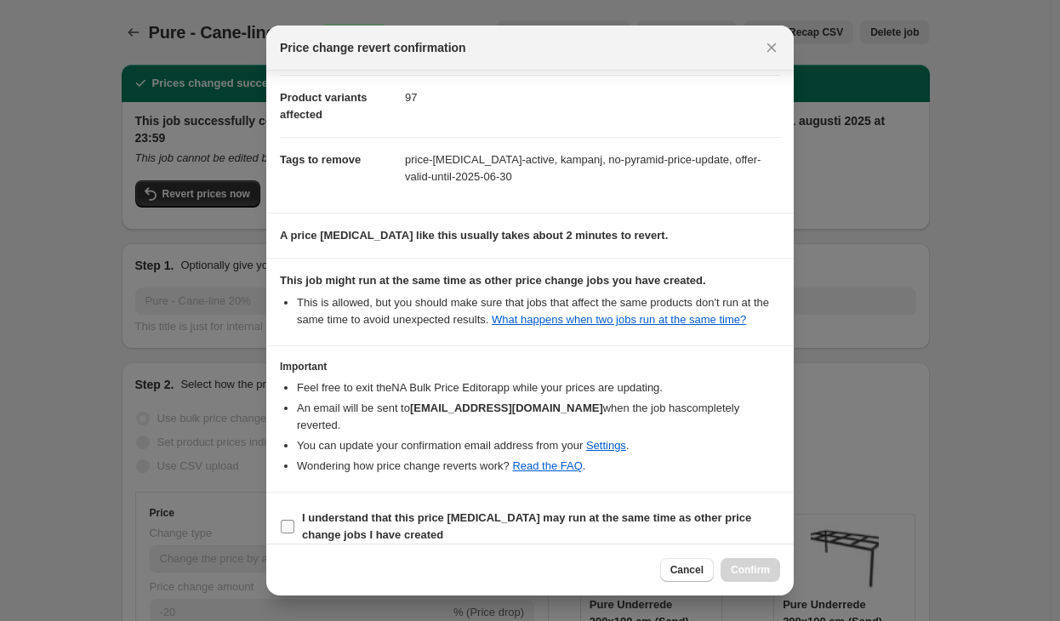
click at [380, 511] on b "I understand that this price [MEDICAL_DATA] may run at the same time as other p…" at bounding box center [526, 526] width 449 height 30
click at [294, 520] on input "I understand that this price [MEDICAL_DATA] may run at the same time as other p…" at bounding box center [288, 527] width 14 height 14
checkbox input "true"
click at [774, 574] on button "Confirm" at bounding box center [751, 570] width 60 height 24
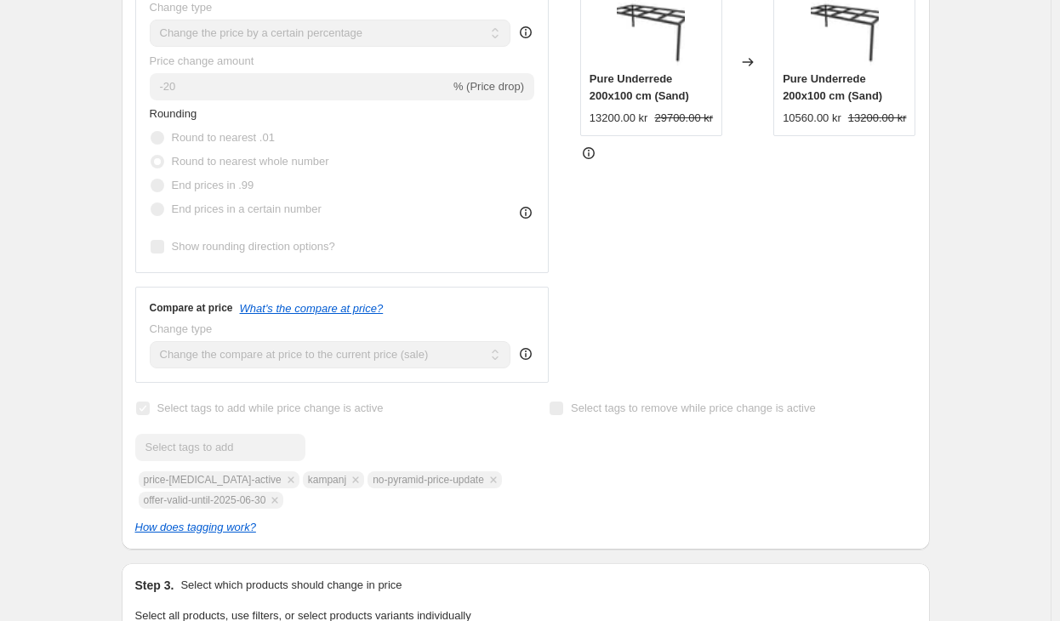
scroll to position [0, 0]
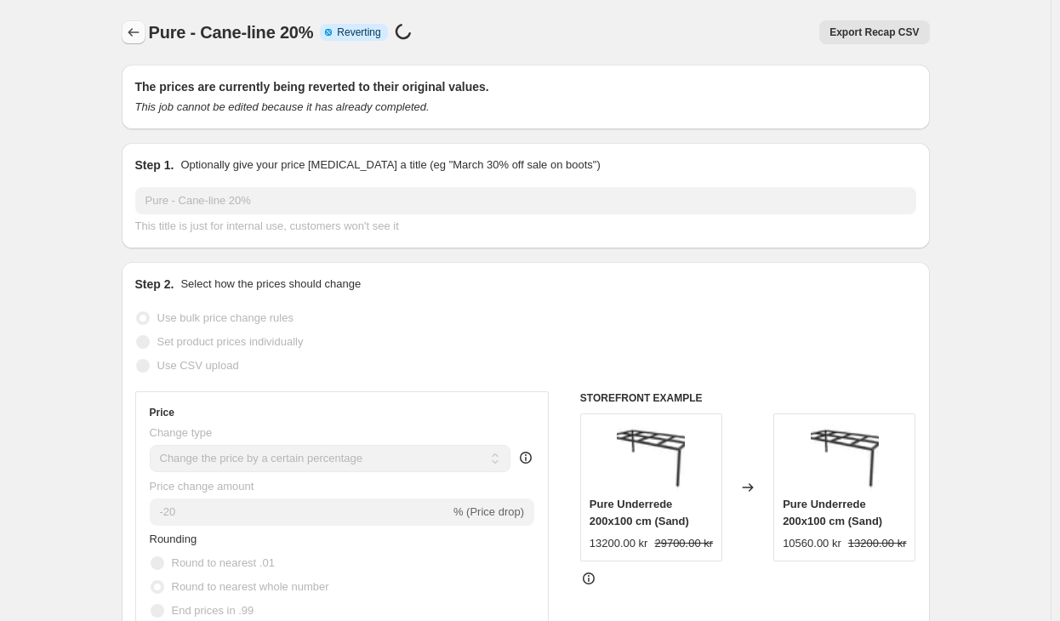
click at [139, 38] on icon "Price change jobs" at bounding box center [133, 32] width 17 height 17
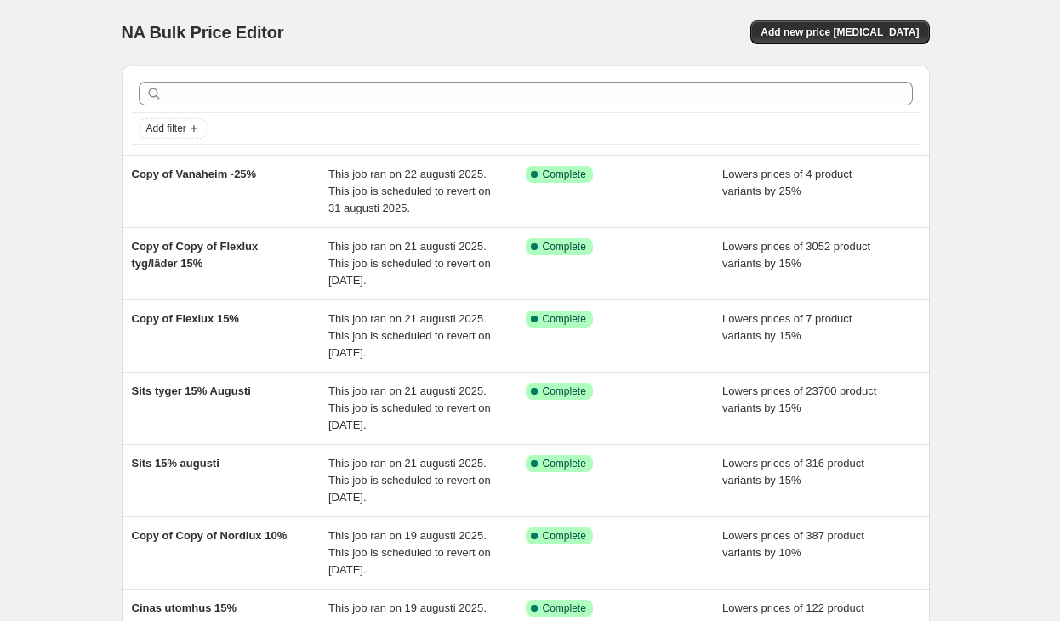
click at [433, 108] on div at bounding box center [526, 93] width 788 height 37
drag, startPoint x: 433, startPoint y: 108, endPoint x: 425, endPoint y: 100, distance: 11.4
click at [432, 108] on div at bounding box center [526, 93] width 788 height 37
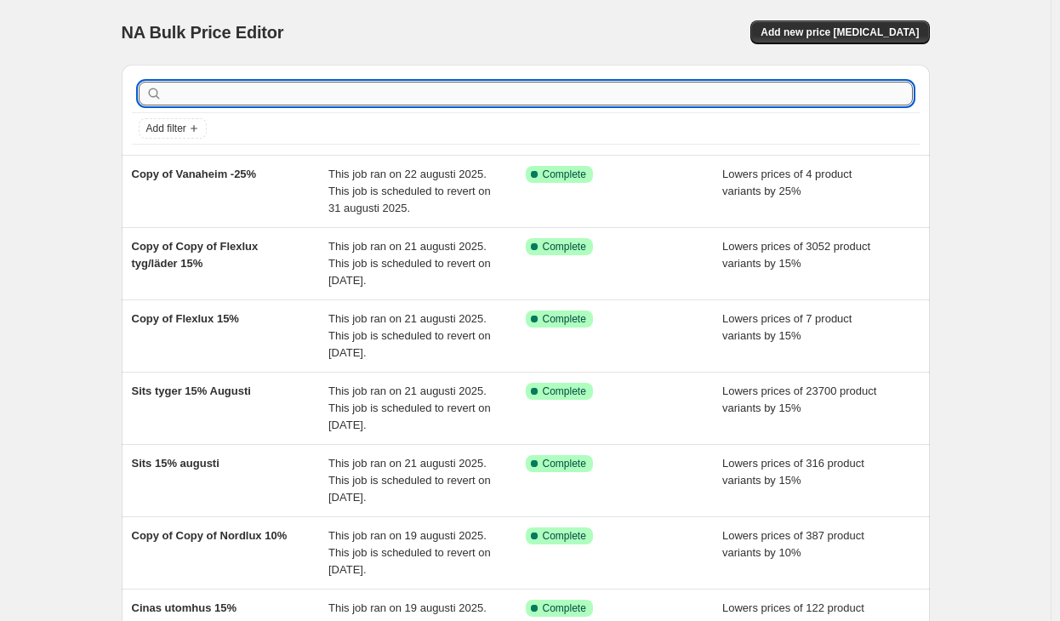
click at [418, 93] on input "text" at bounding box center [539, 94] width 747 height 24
type input "v"
type input "cane"
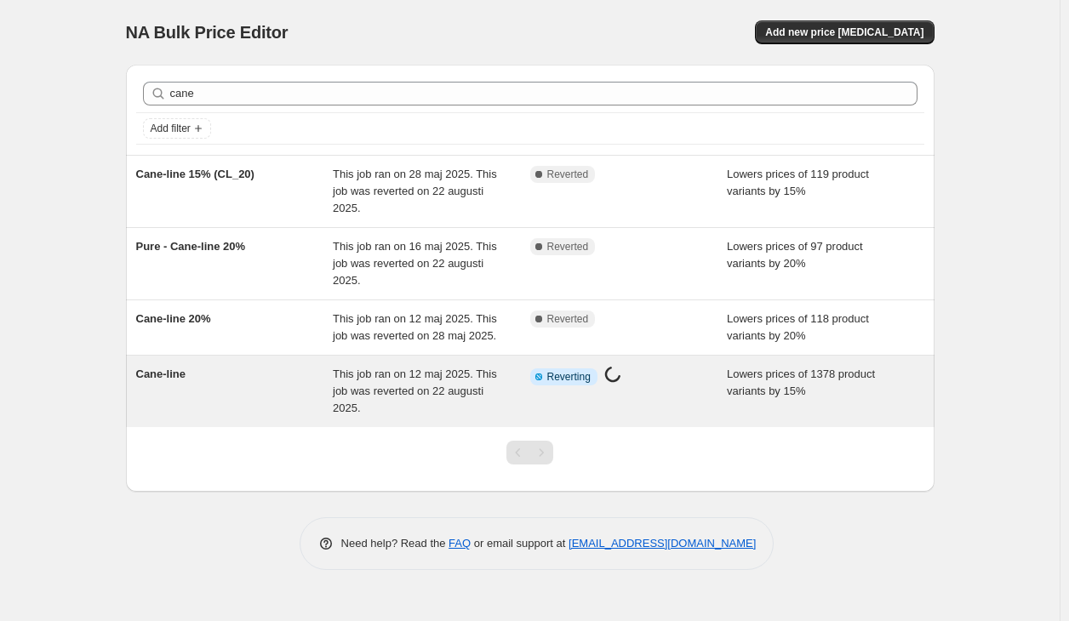
click at [402, 393] on span "This job ran on 12 maj 2025. This job was reverted on 22 augusti 2025." at bounding box center [415, 391] width 164 height 47
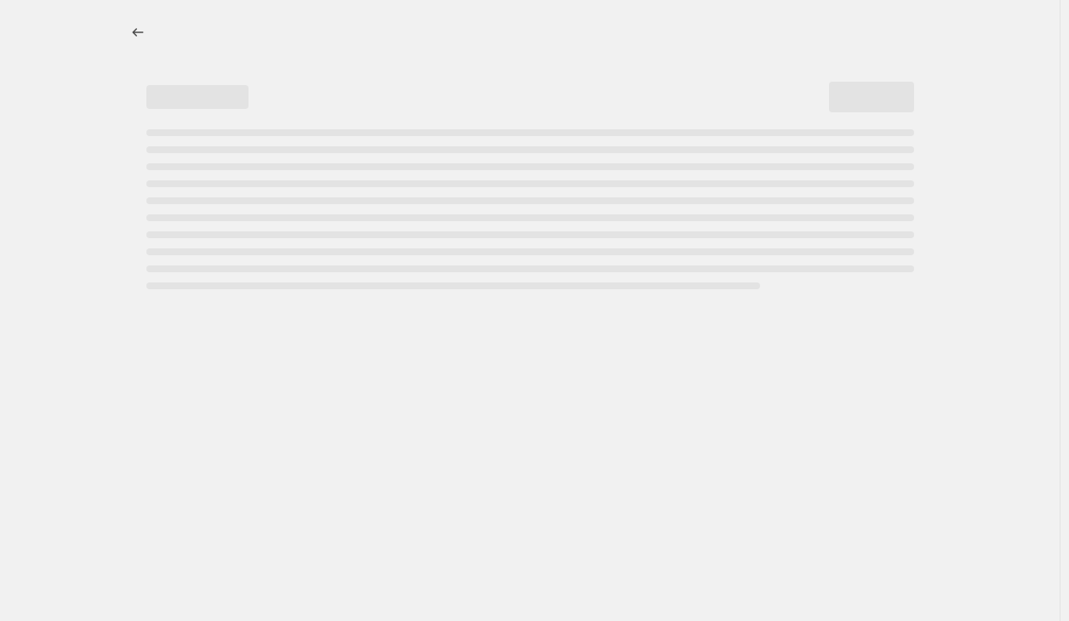
select select "percentage"
select select "vendor"
select select "tag"
select select "not_equal"
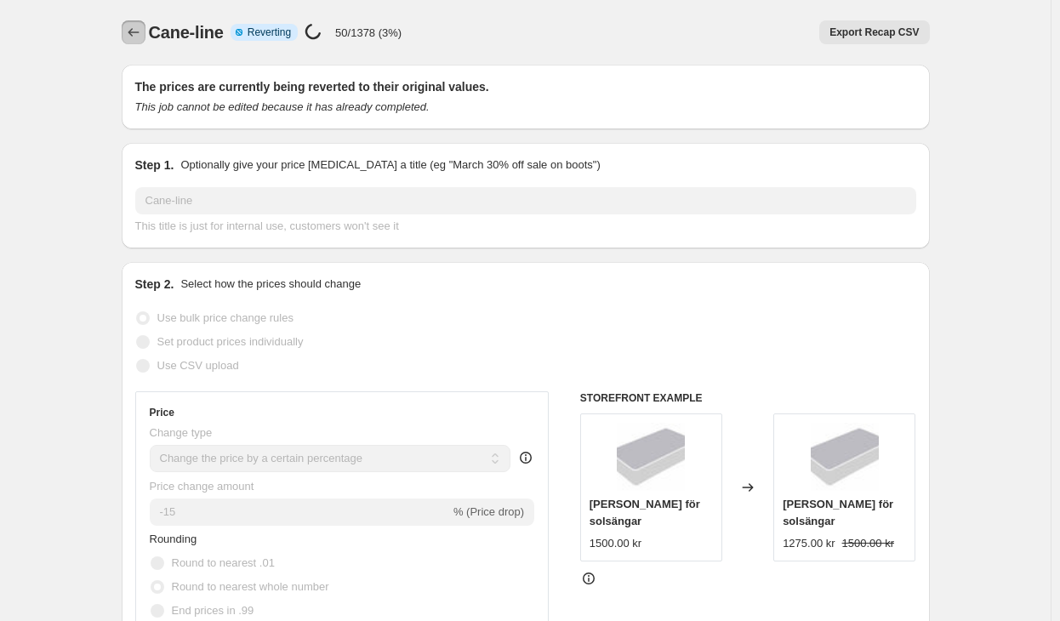
click at [141, 37] on icon "Price change jobs" at bounding box center [133, 32] width 17 height 17
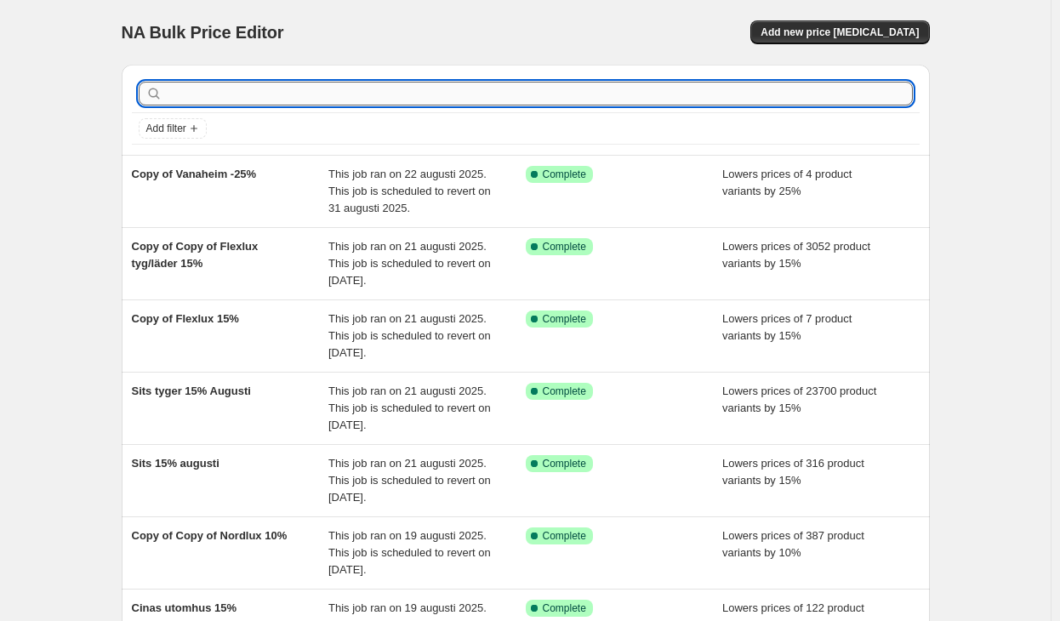
click at [442, 98] on input "text" at bounding box center [539, 94] width 747 height 24
type input "cane"
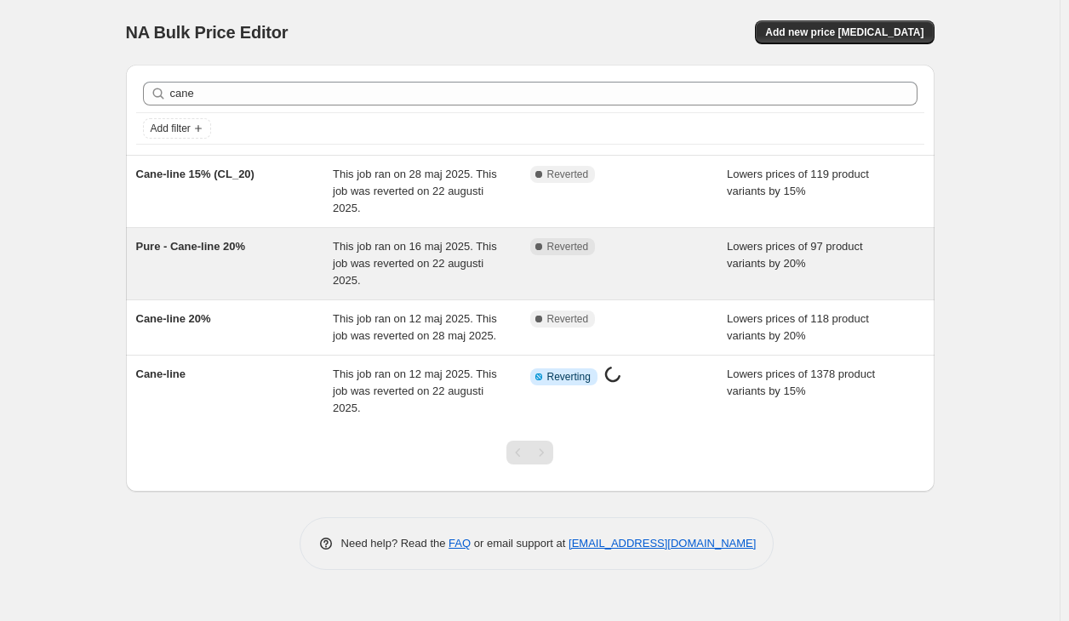
click at [405, 260] on span "This job ran on 16 maj 2025. This job was reverted on 22 augusti 2025." at bounding box center [415, 263] width 164 height 47
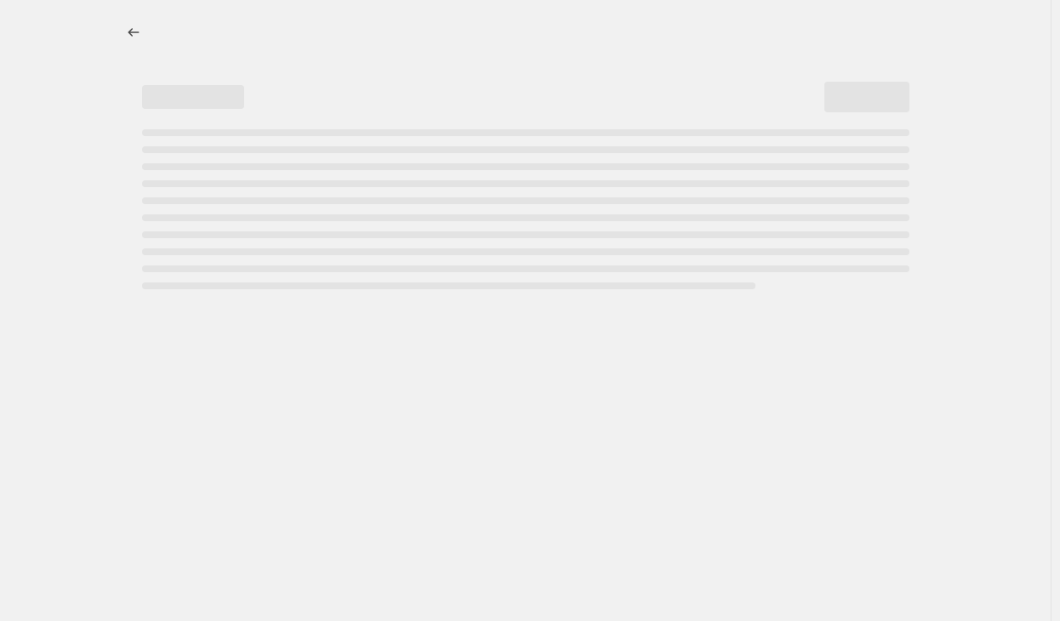
select select "percentage"
select select "vendor"
select select "tag"
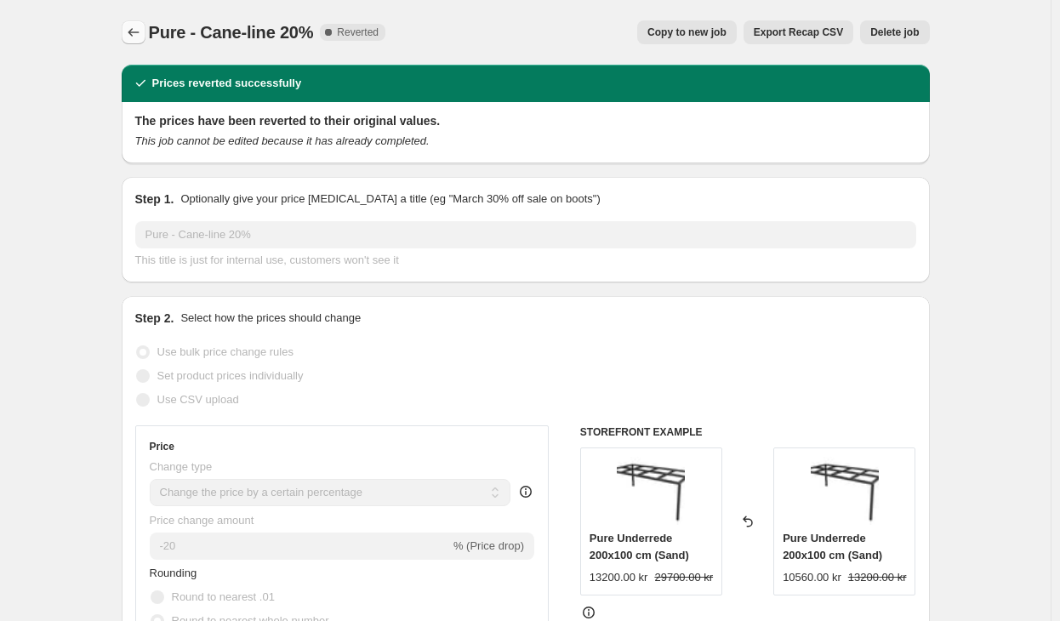
click at [131, 26] on icon "Price change jobs" at bounding box center [133, 32] width 17 height 17
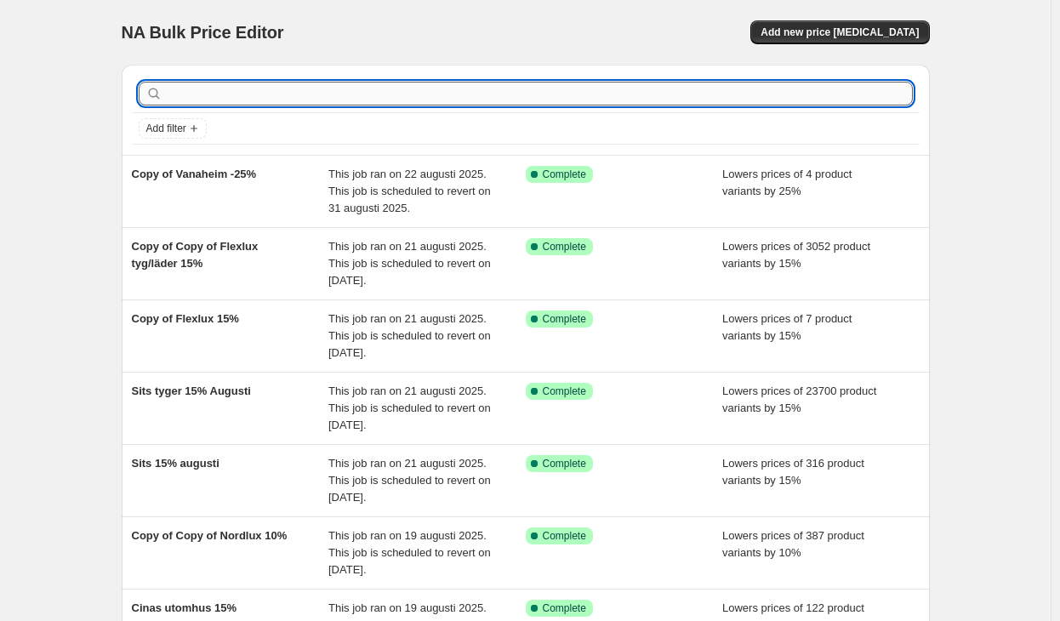
click at [287, 98] on input "text" at bounding box center [539, 94] width 747 height 24
type input "cane"
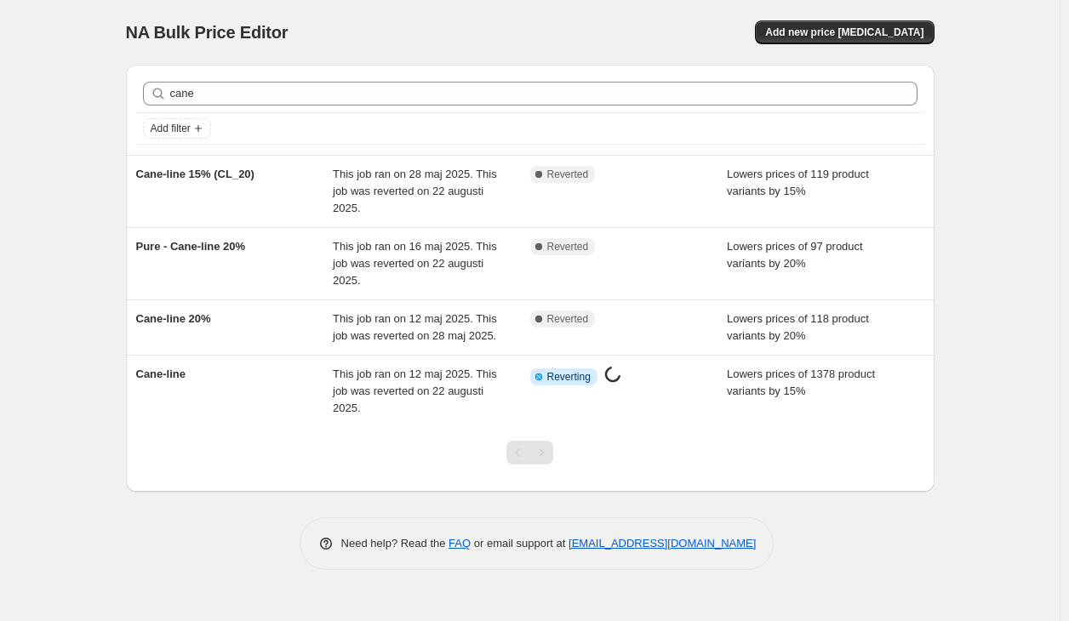
click at [8, 34] on div "NA Bulk Price Editor. This page is ready NA Bulk Price Editor Add new price [ME…" at bounding box center [529, 310] width 1059 height 621
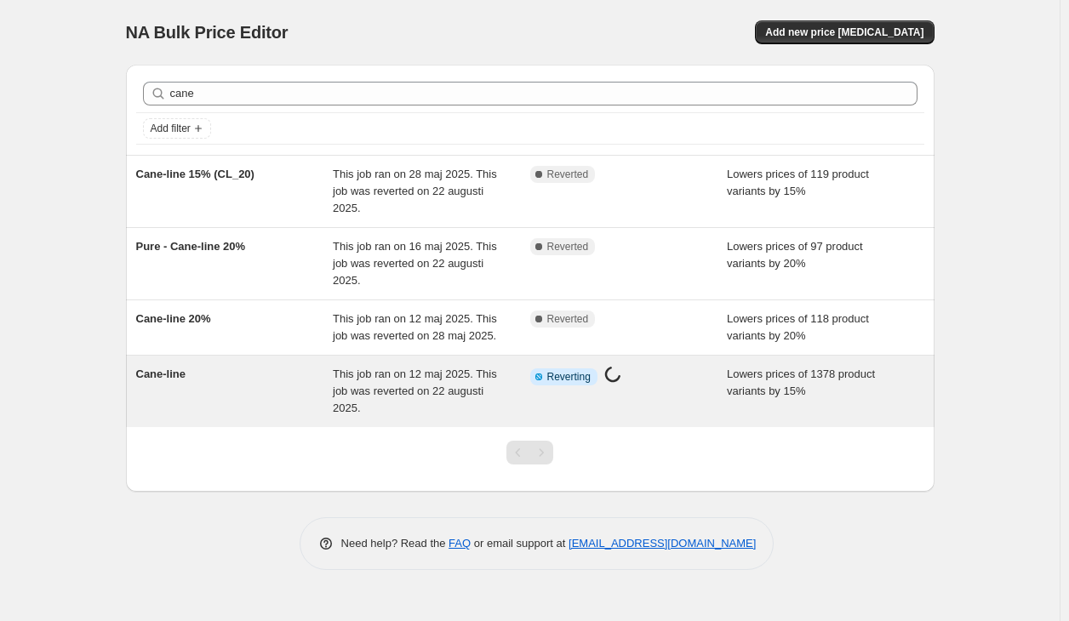
click at [670, 392] on div "Info Partially complete Reverting Price [MEDICAL_DATA] in progress..." at bounding box center [628, 391] width 197 height 51
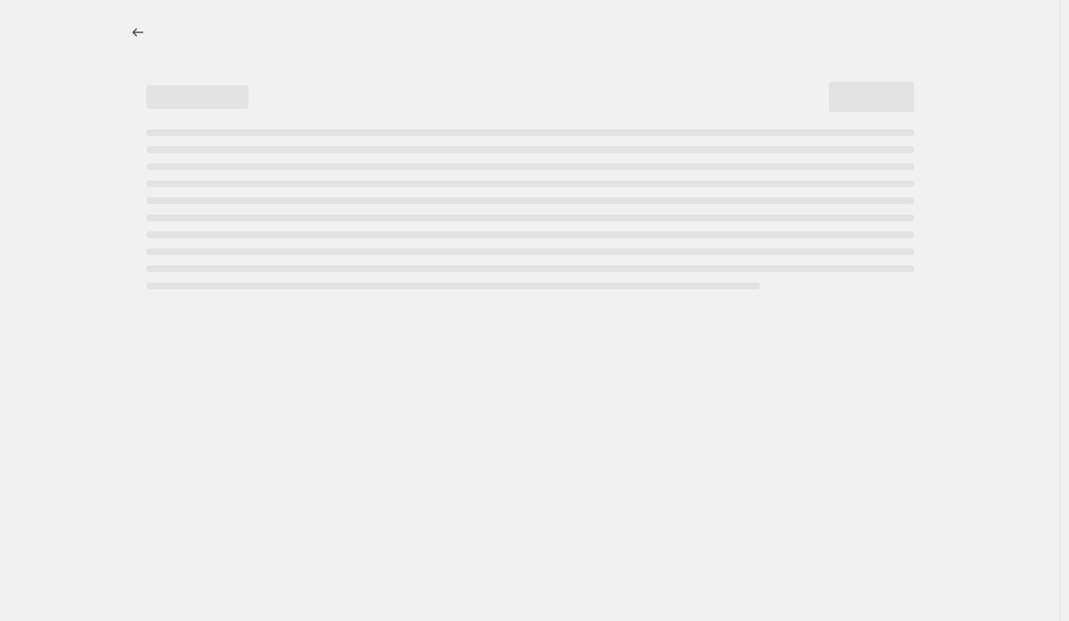
select select "percentage"
select select "vendor"
select select "tag"
select select "not_equal"
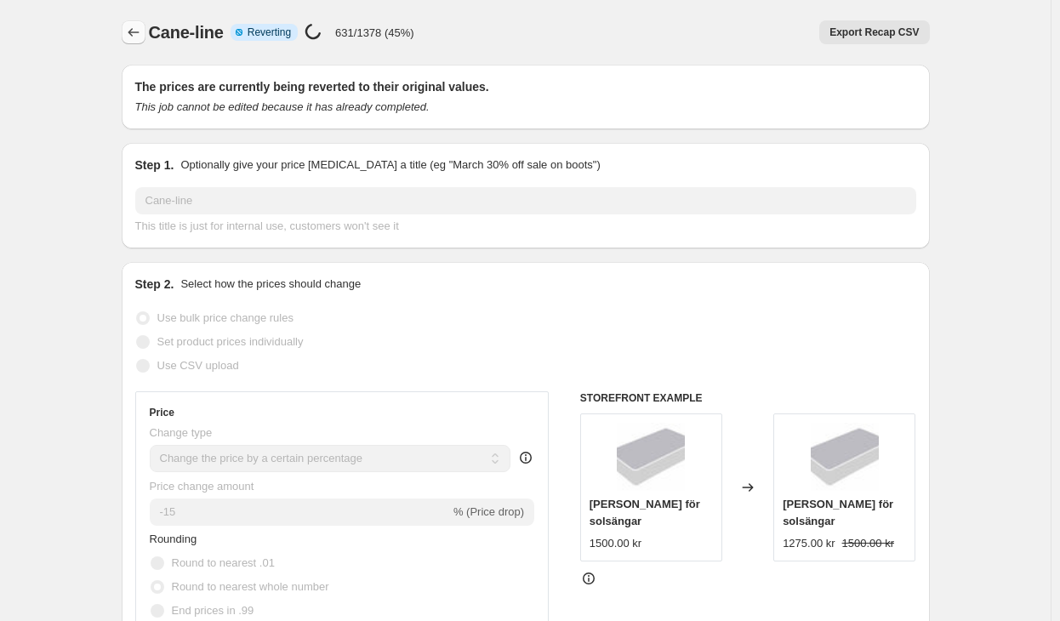
click at [144, 23] on button "Price change jobs" at bounding box center [134, 32] width 24 height 24
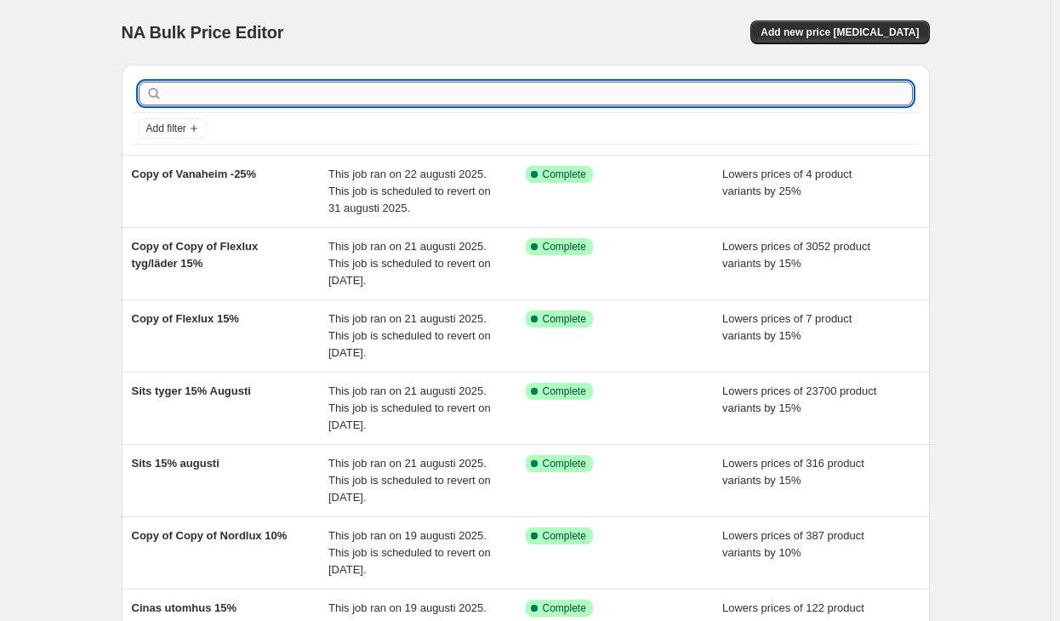
click at [404, 88] on input "text" at bounding box center [539, 94] width 747 height 24
type input "cane"
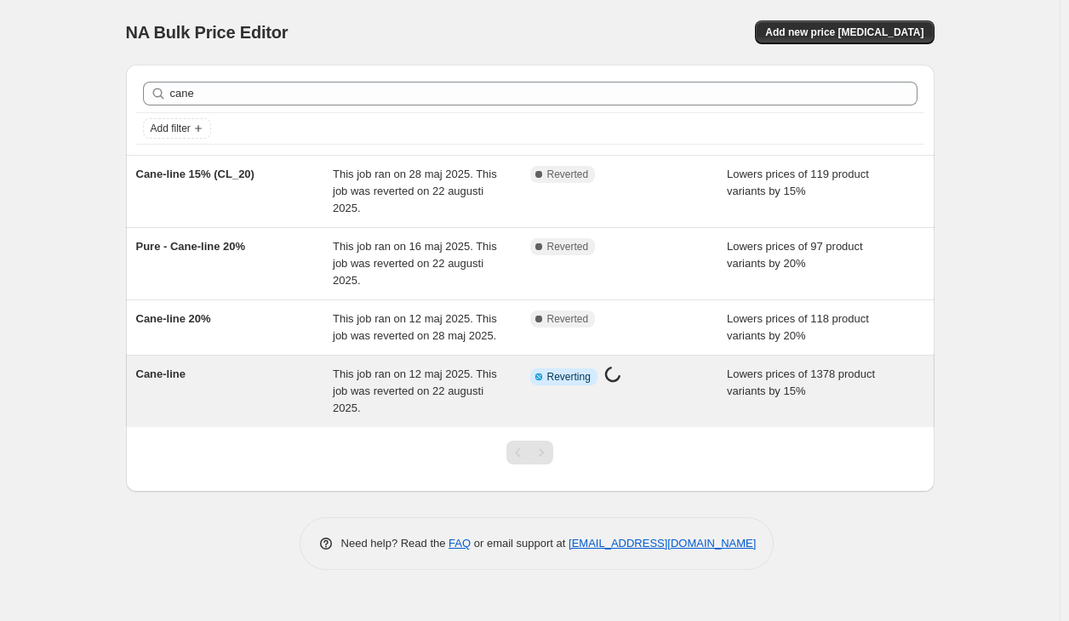
click at [511, 402] on div "This job ran on 12 maj 2025. This job was reverted on 22 augusti 2025." at bounding box center [431, 391] width 197 height 51
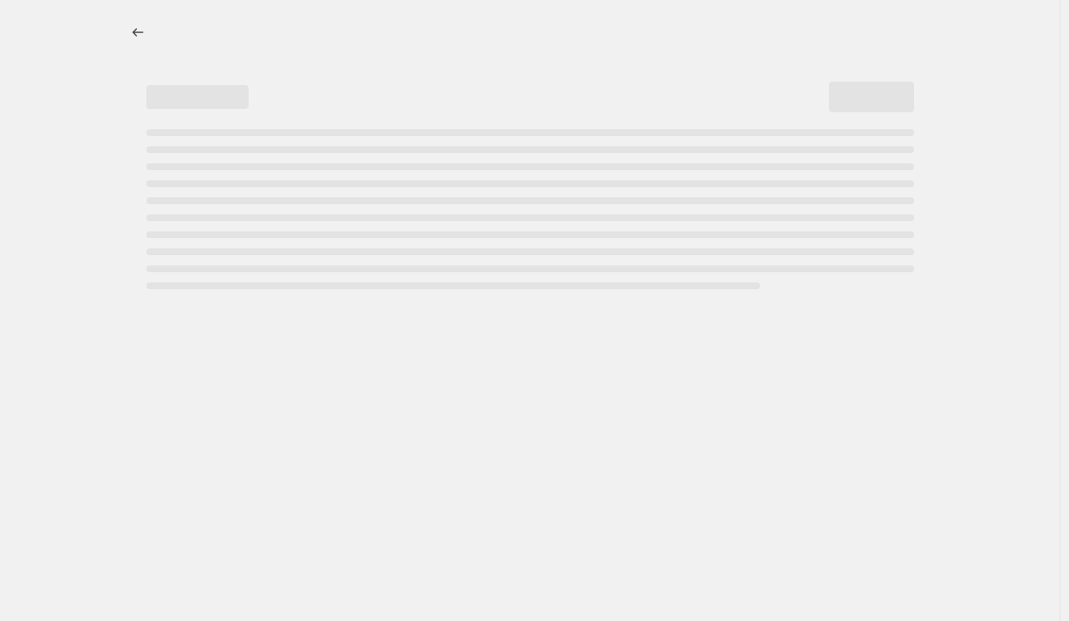
select select "percentage"
select select "vendor"
select select "tag"
select select "not_equal"
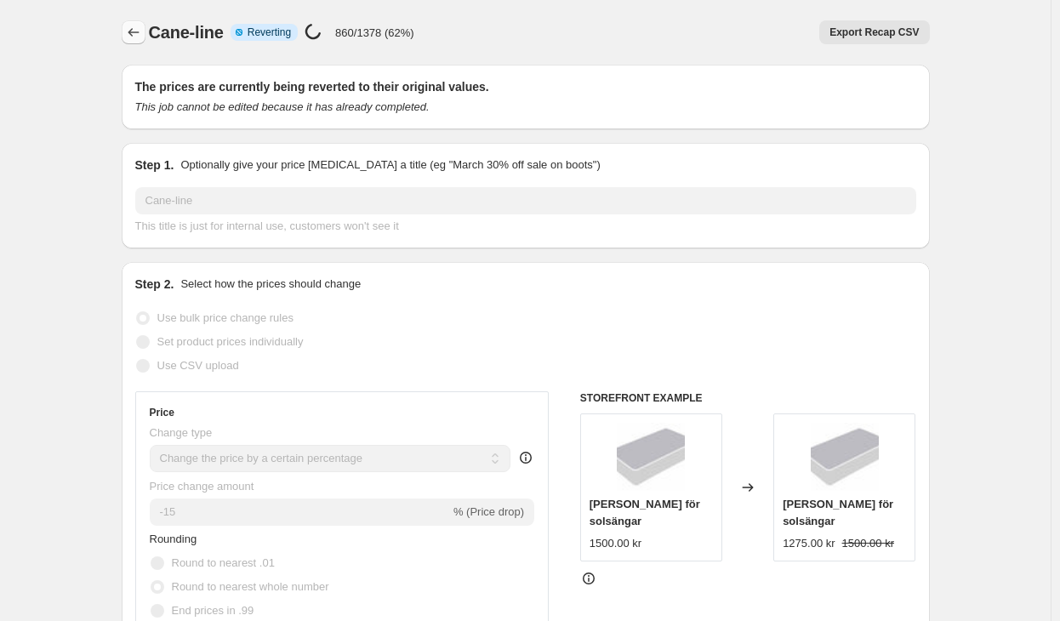
click at [139, 33] on icon "Price change jobs" at bounding box center [133, 32] width 17 height 17
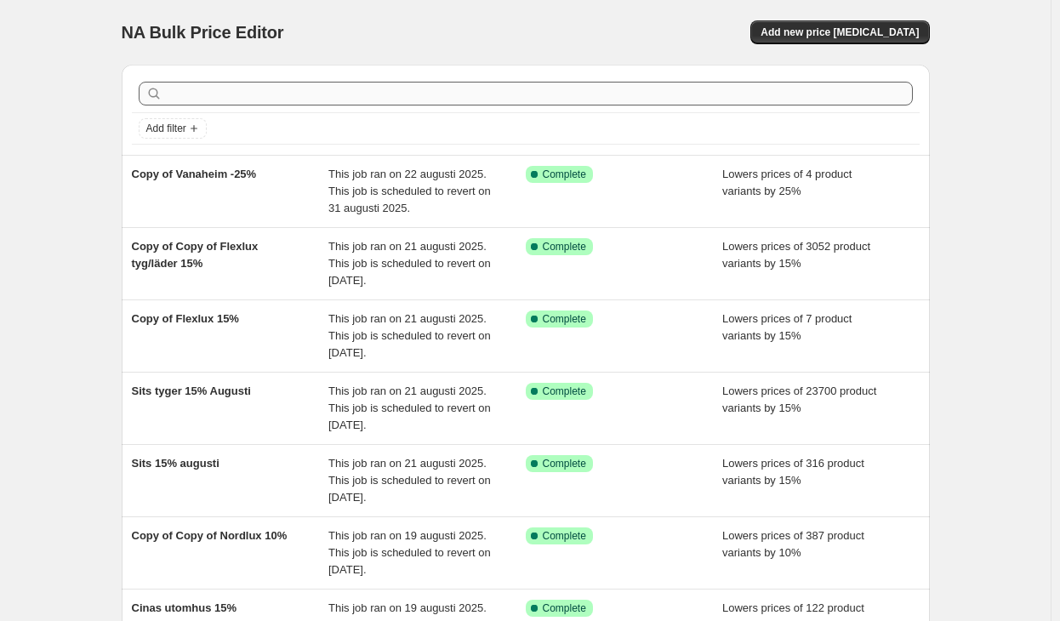
drag, startPoint x: 249, startPoint y: 111, endPoint x: 243, endPoint y: 101, distance: 11.6
click at [248, 110] on div at bounding box center [526, 93] width 788 height 37
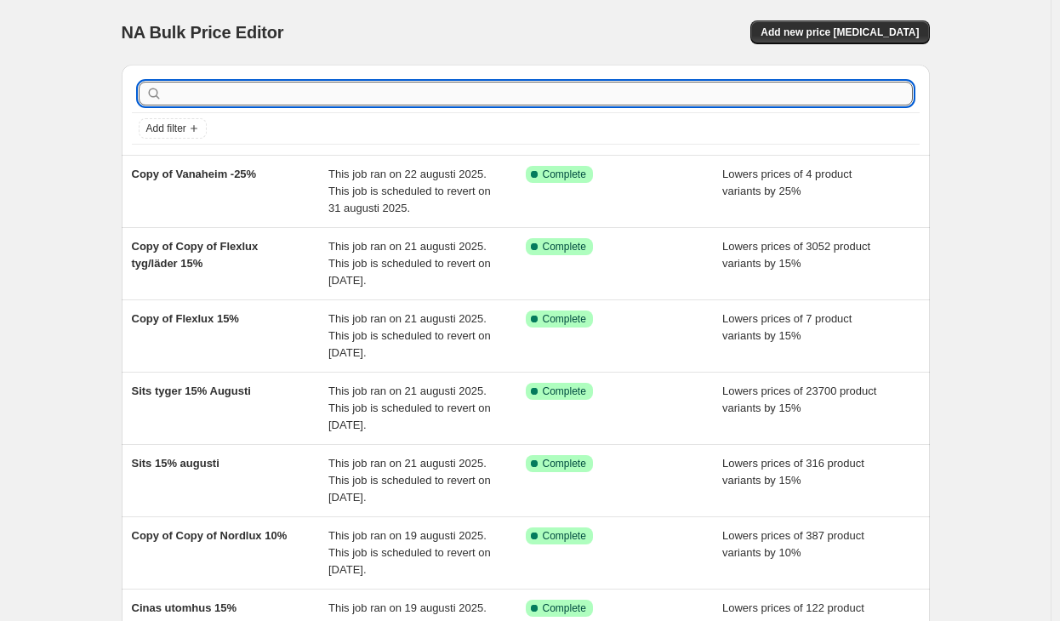
click at [242, 96] on input "text" at bounding box center [539, 94] width 747 height 24
type input "cane"
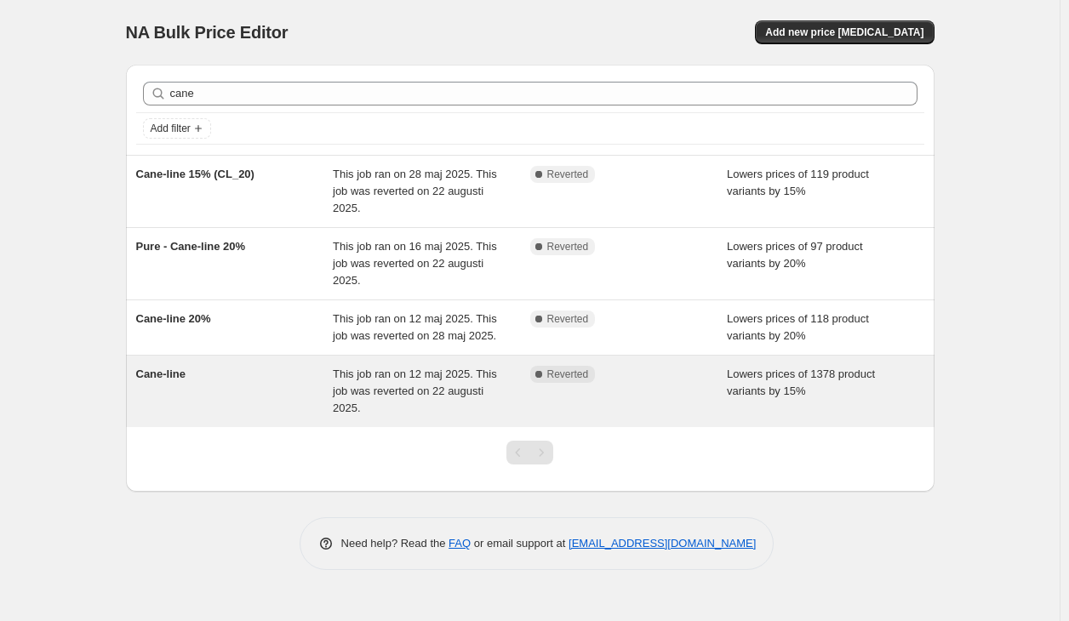
click at [410, 391] on span "This job ran on 12 maj 2025. This job was reverted on 22 augusti 2025." at bounding box center [415, 391] width 164 height 47
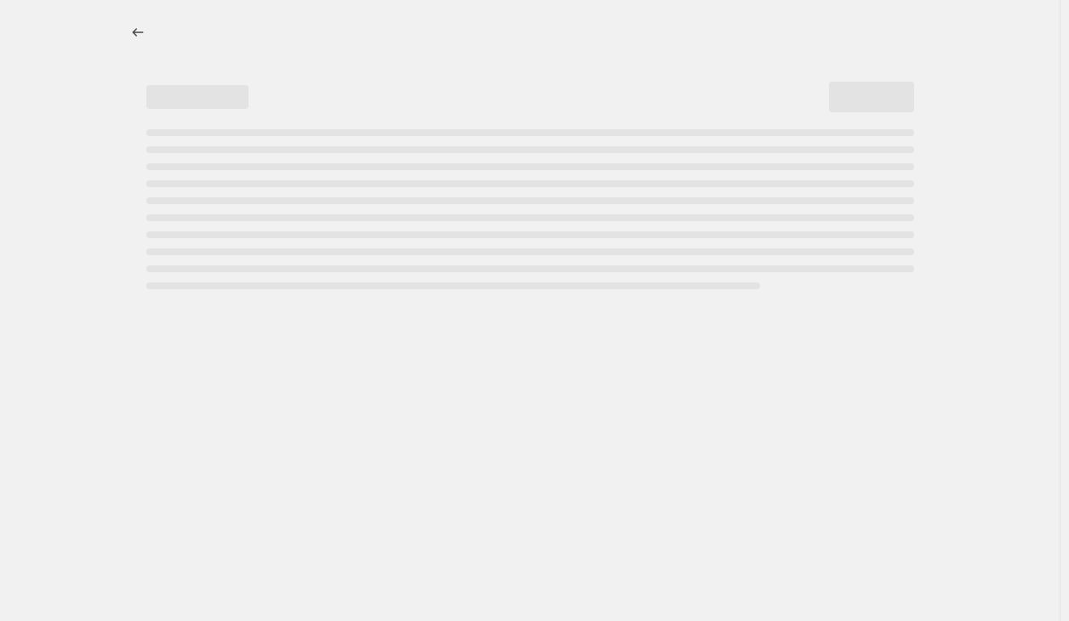
select select "percentage"
select select "vendor"
select select "tag"
select select "not_equal"
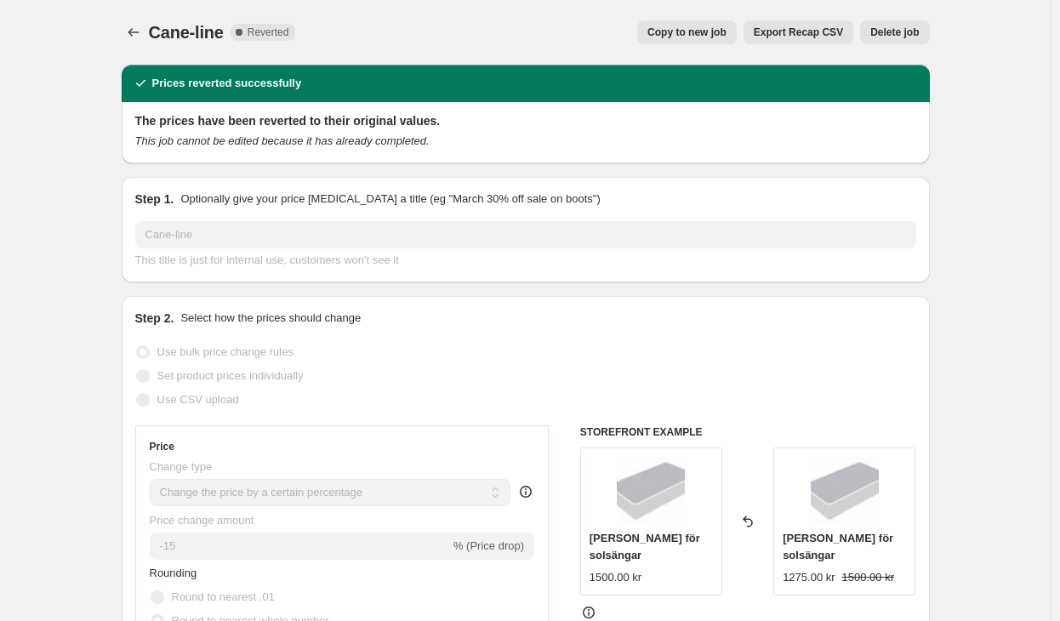
click at [691, 33] on span "Copy to new job" at bounding box center [687, 33] width 79 height 14
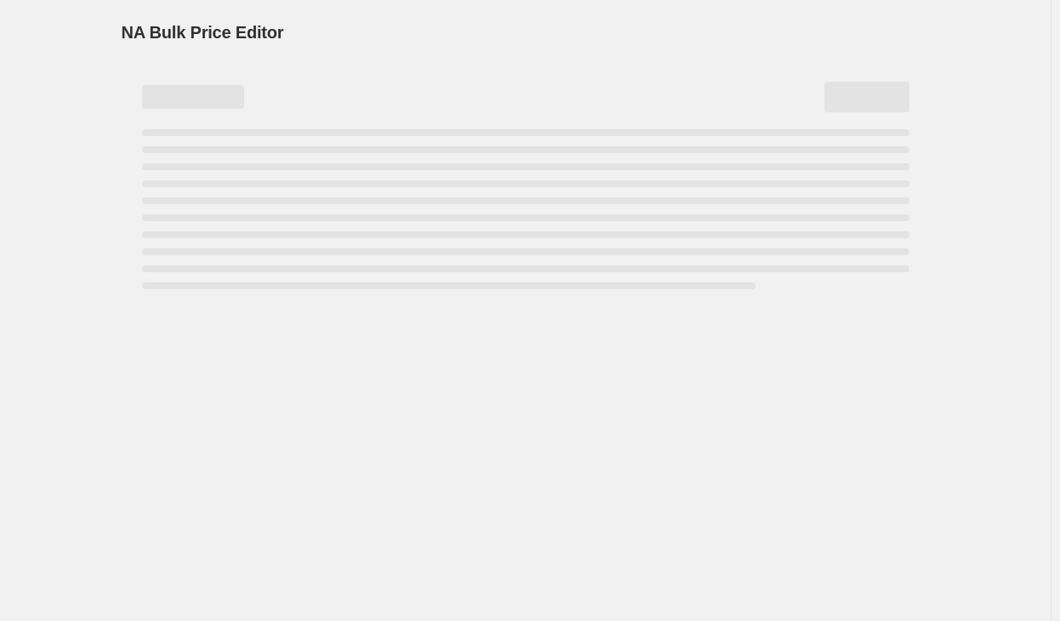
select select "percentage"
select select "vendor"
select select "tag"
select select "not_equal"
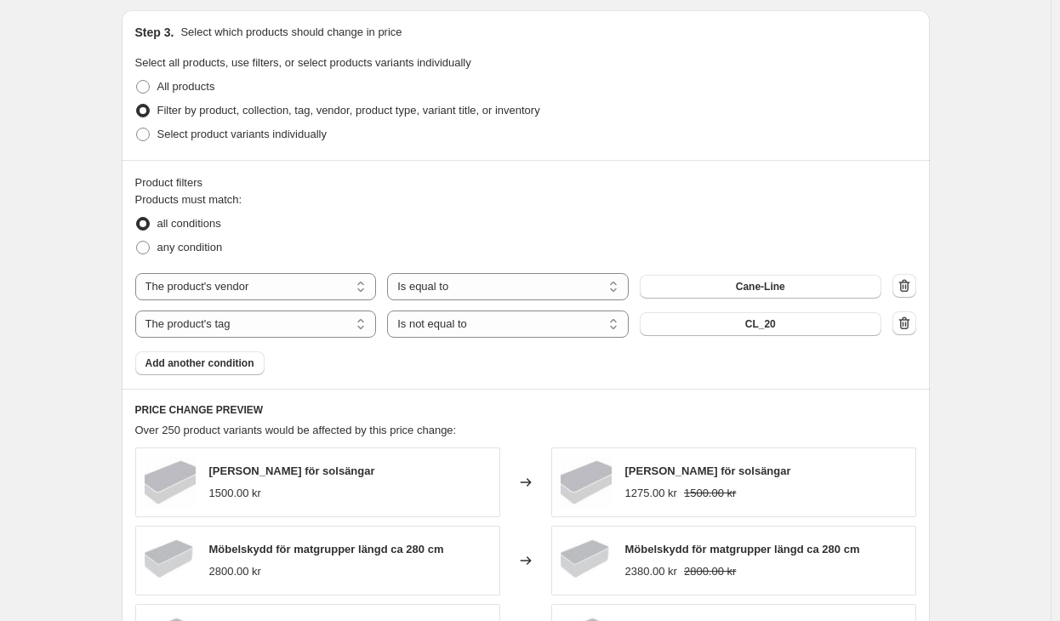
scroll to position [681, 0]
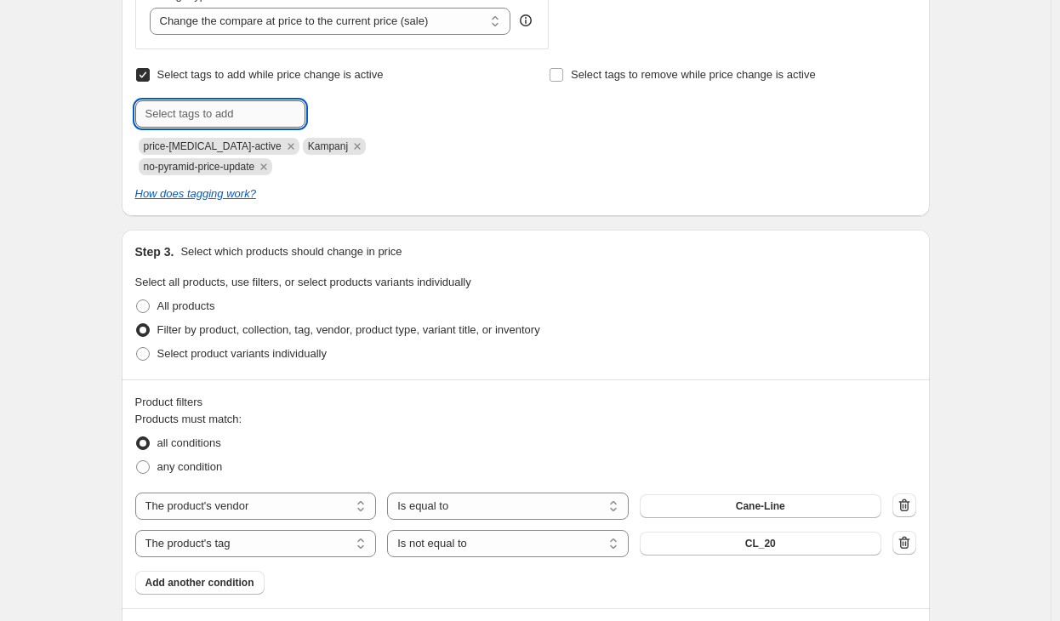
click at [252, 108] on input "text" at bounding box center [220, 113] width 170 height 27
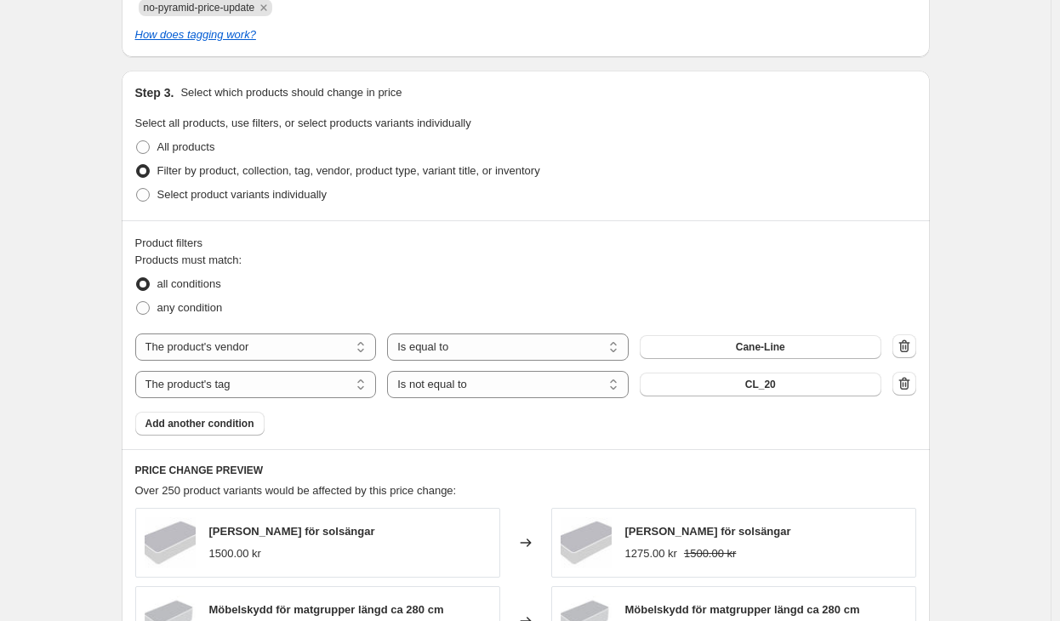
scroll to position [851, 0]
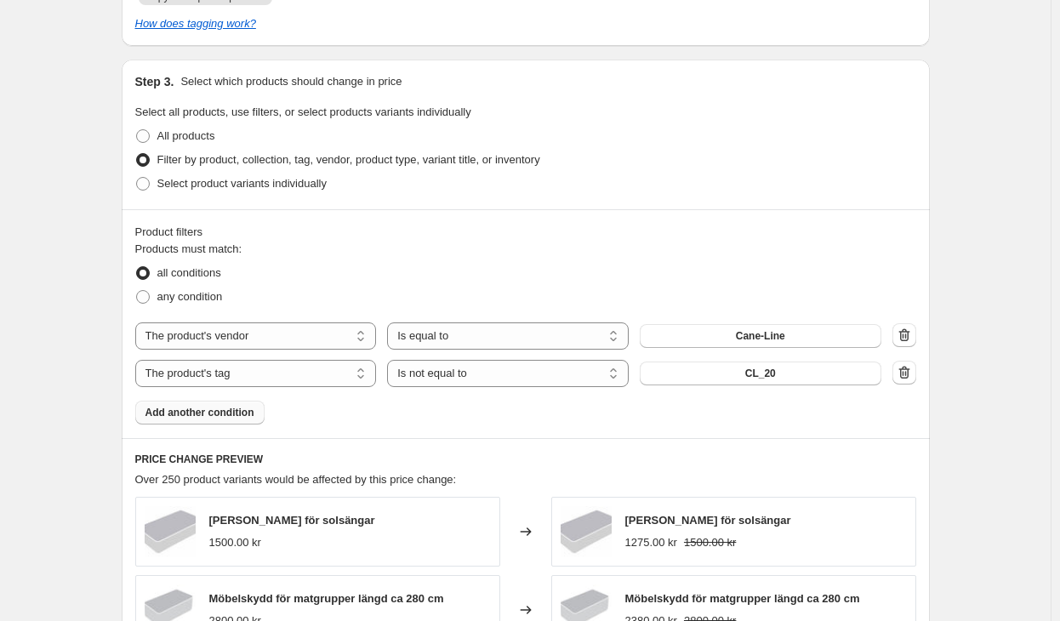
click at [236, 406] on span "Add another condition" at bounding box center [200, 413] width 109 height 14
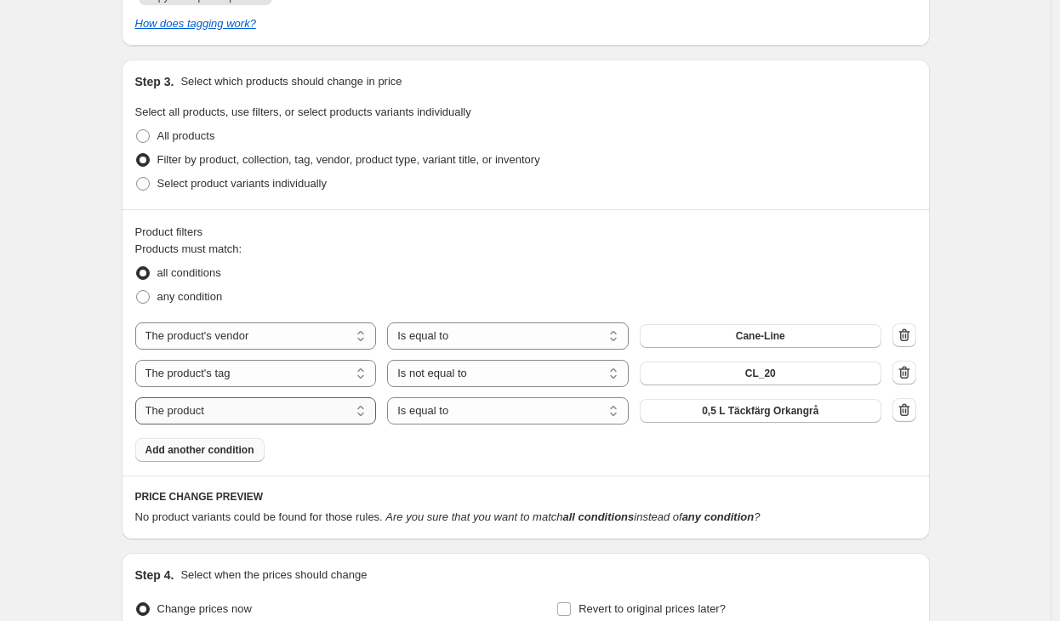
click at [301, 397] on select "The product The product's collection The product's tag The product's vendor The…" at bounding box center [256, 410] width 242 height 27
select select "tag"
click at [539, 397] on select "Is equal to Is not equal to" at bounding box center [508, 410] width 242 height 27
select select "not_equal"
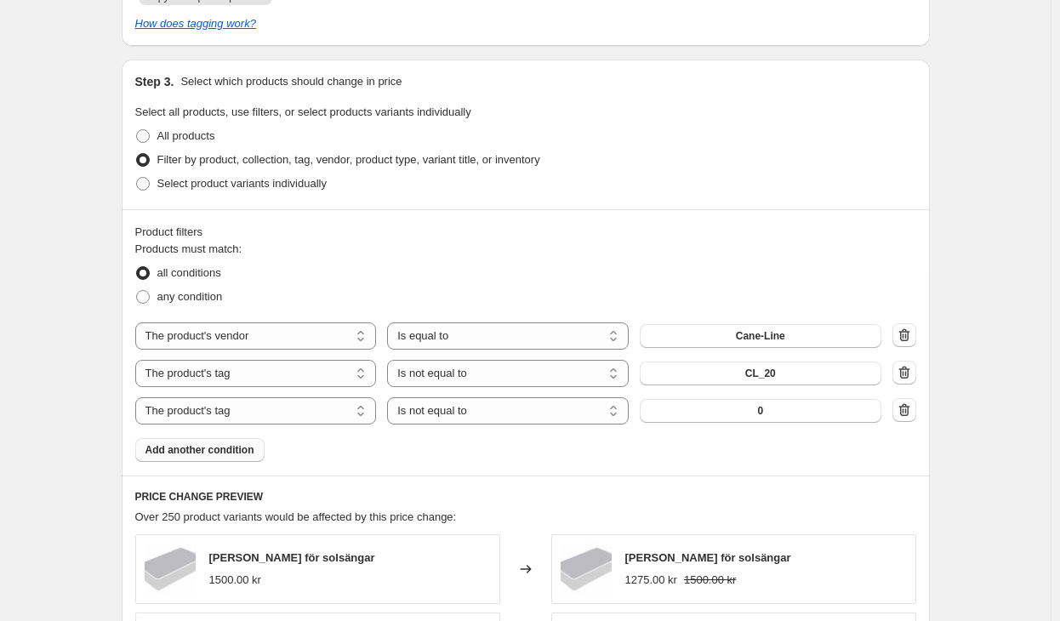
click at [763, 404] on span "0" at bounding box center [760, 411] width 6 height 14
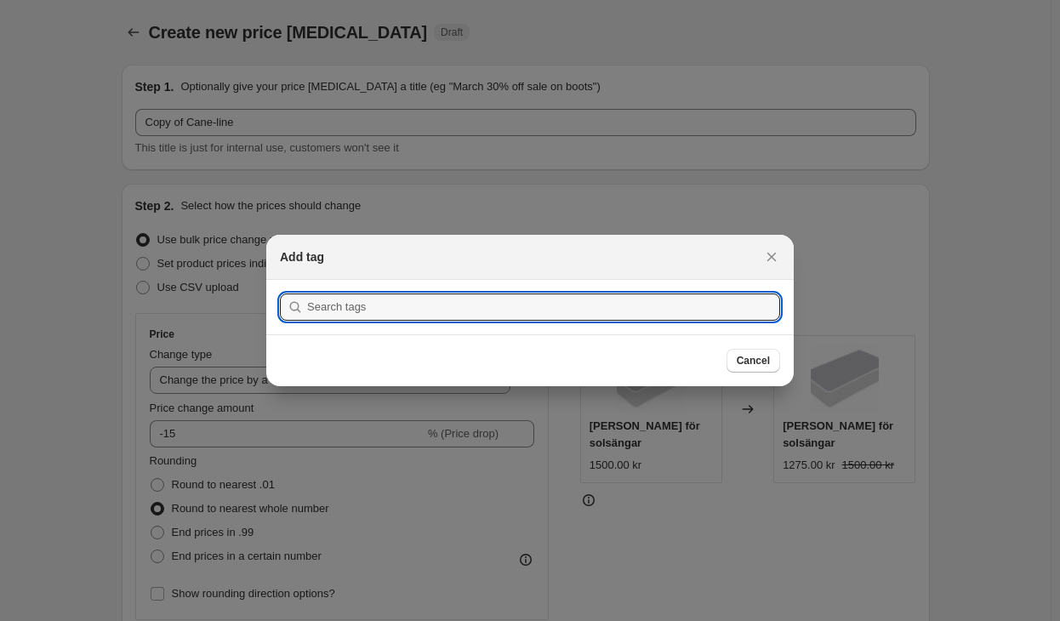
scroll to position [0, 0]
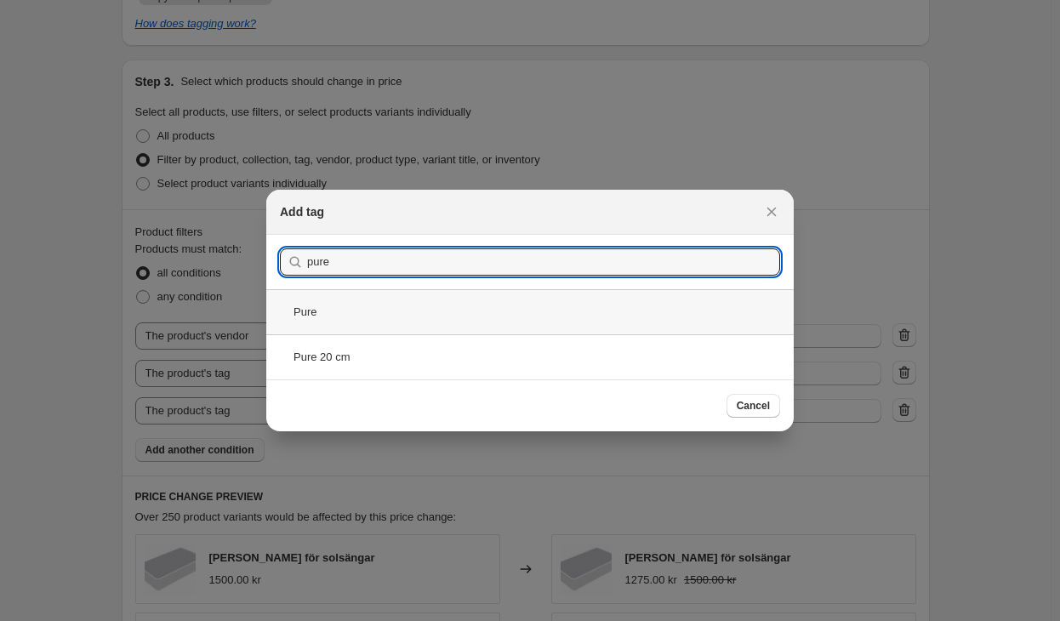
type input "pure"
click at [359, 310] on div "Pure" at bounding box center [530, 311] width 528 height 45
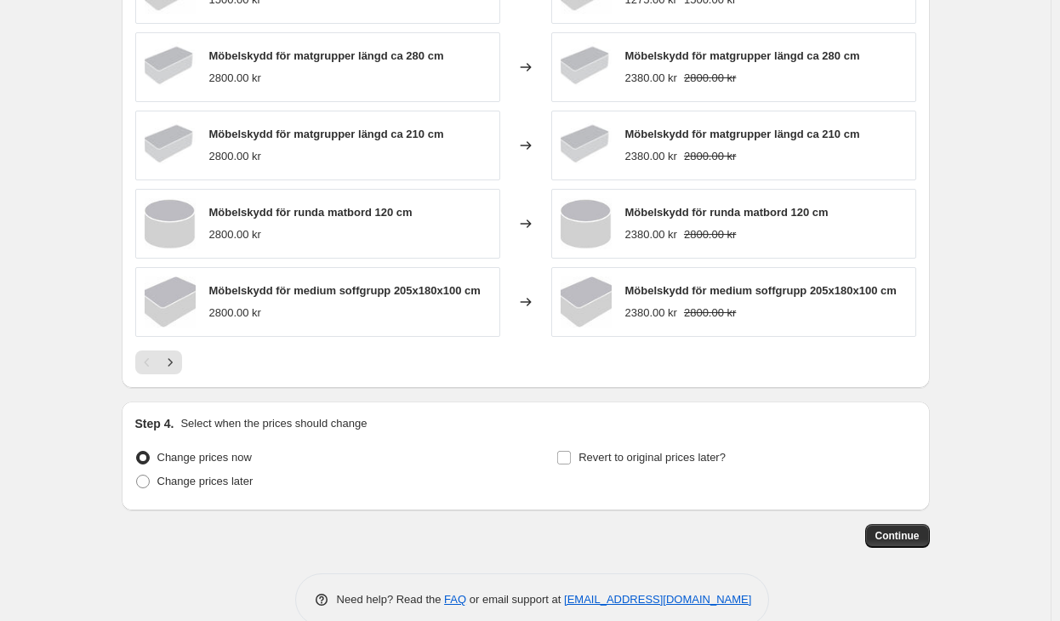
scroll to position [1442, 0]
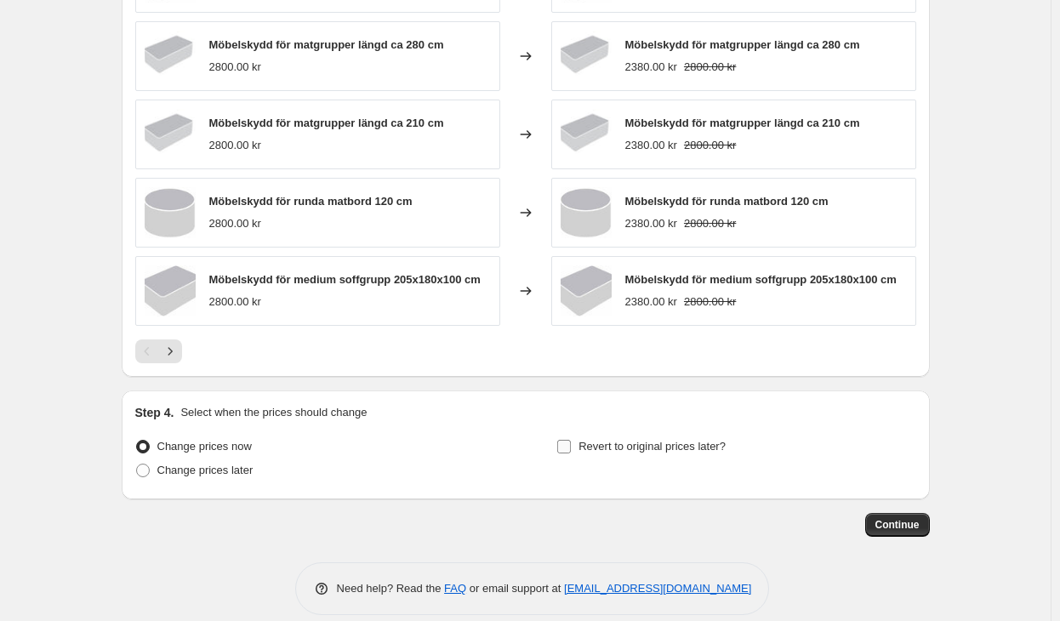
click at [626, 440] on span "Revert to original prices later?" at bounding box center [652, 446] width 147 height 13
click at [571, 440] on input "Revert to original prices later?" at bounding box center [564, 447] width 14 height 14
checkbox input "true"
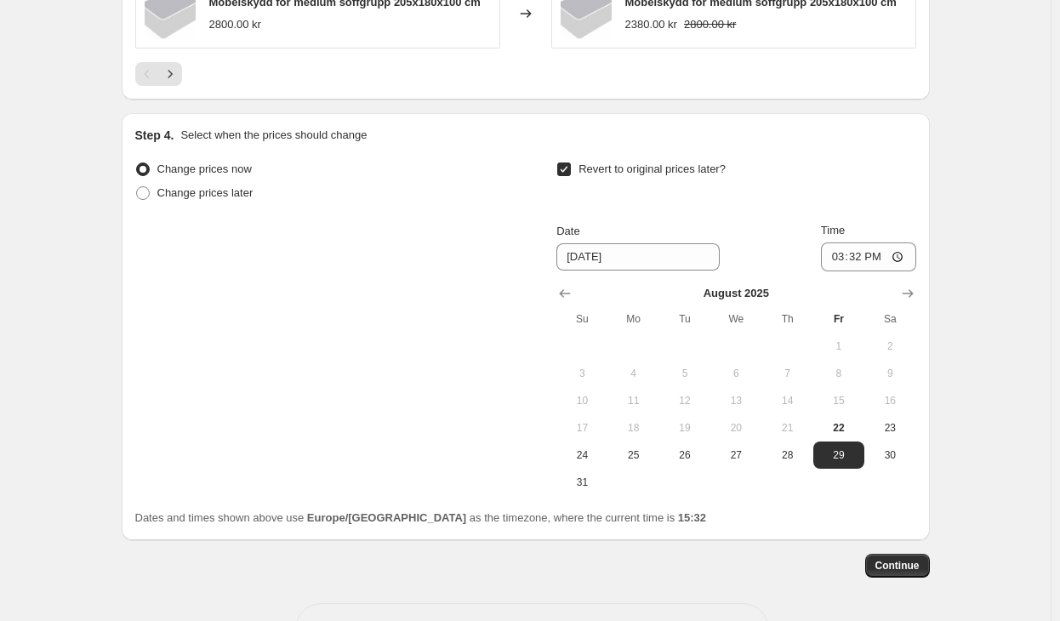
scroll to position [1761, 0]
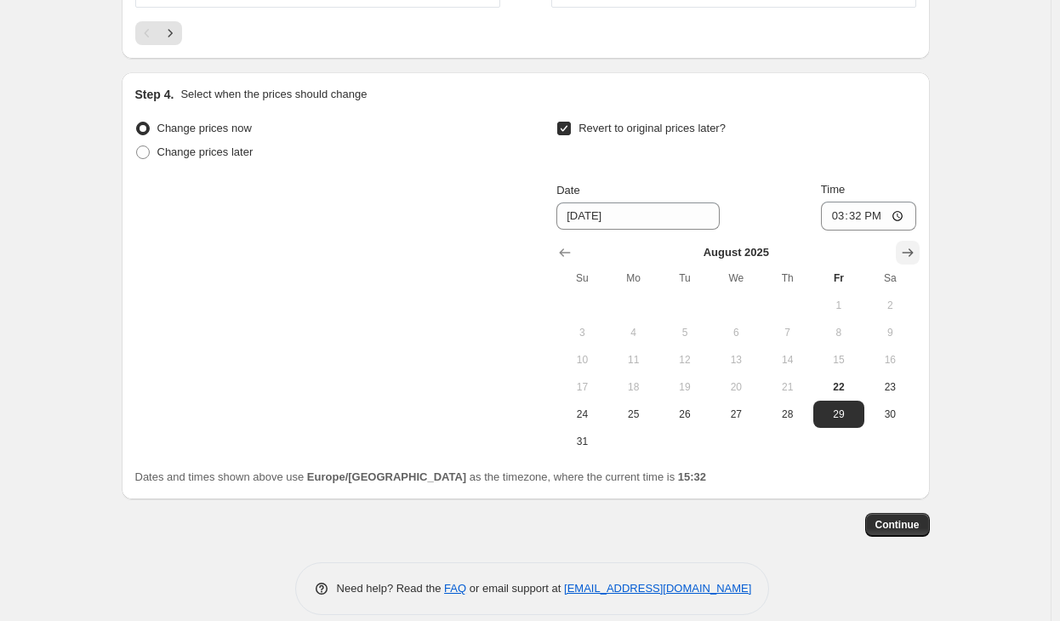
click at [912, 244] on icon "Show next month, September 2025" at bounding box center [907, 252] width 17 height 17
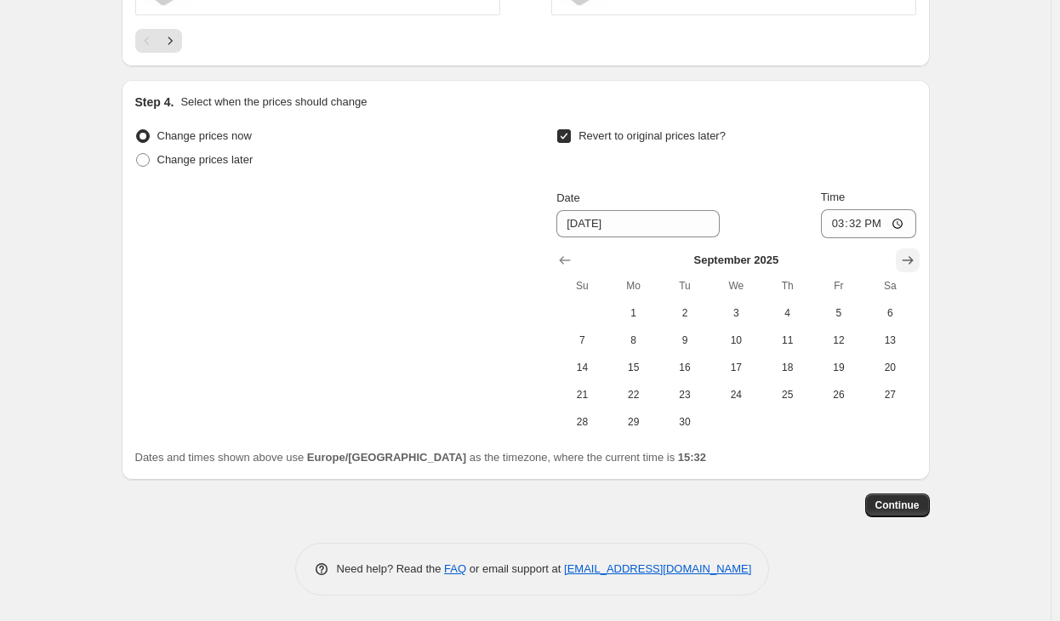
scroll to position [1733, 0]
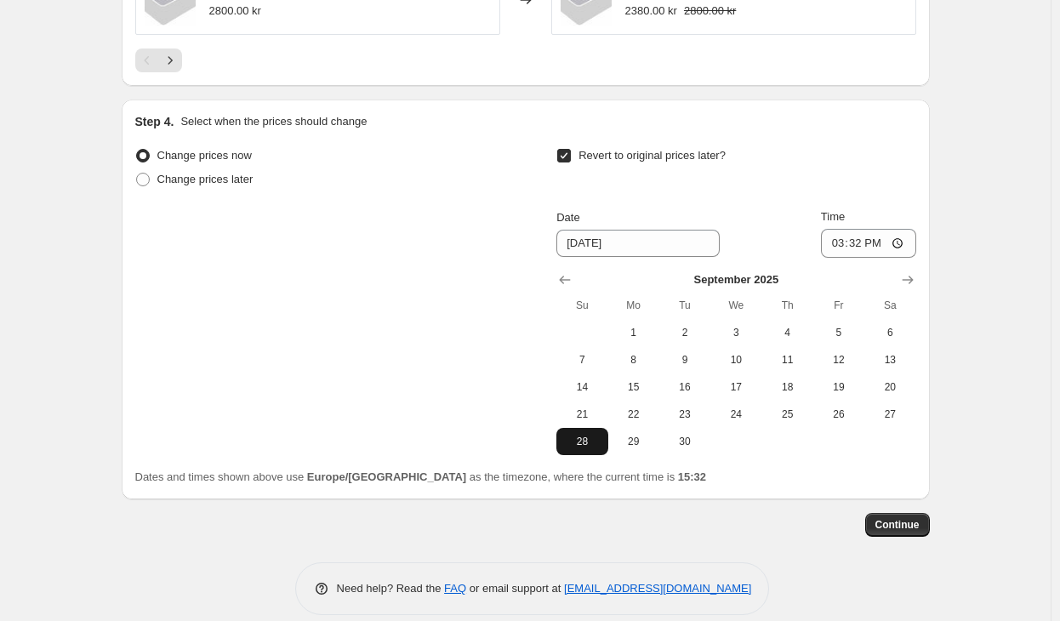
click at [587, 435] on span "28" at bounding box center [581, 442] width 37 height 14
type input "[DATE]"
click at [864, 229] on input "15:32" at bounding box center [868, 243] width 95 height 29
type input "23:59"
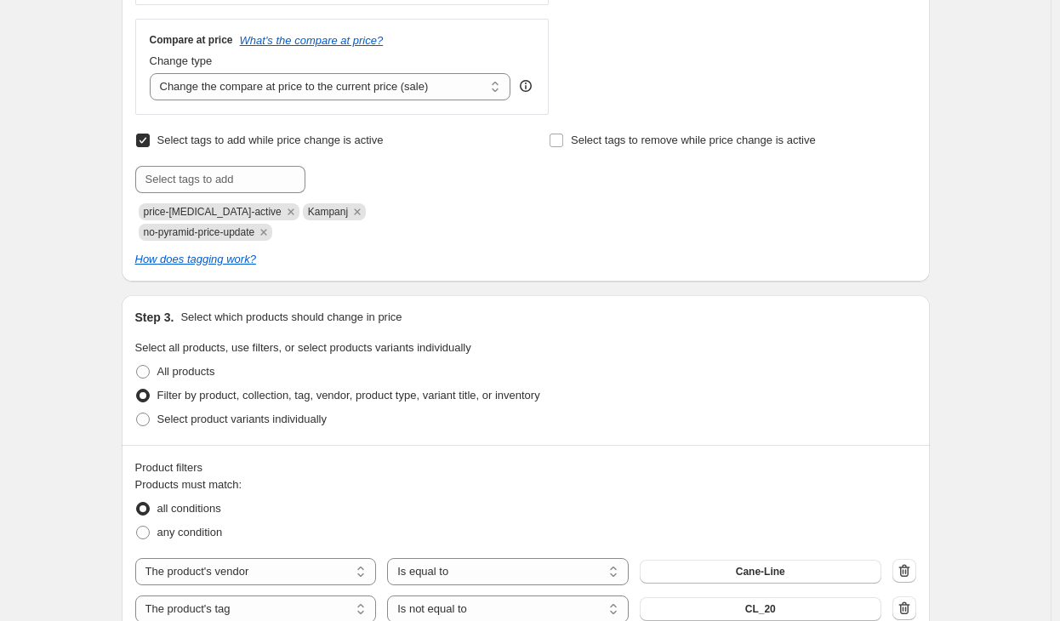
scroll to position [596, 0]
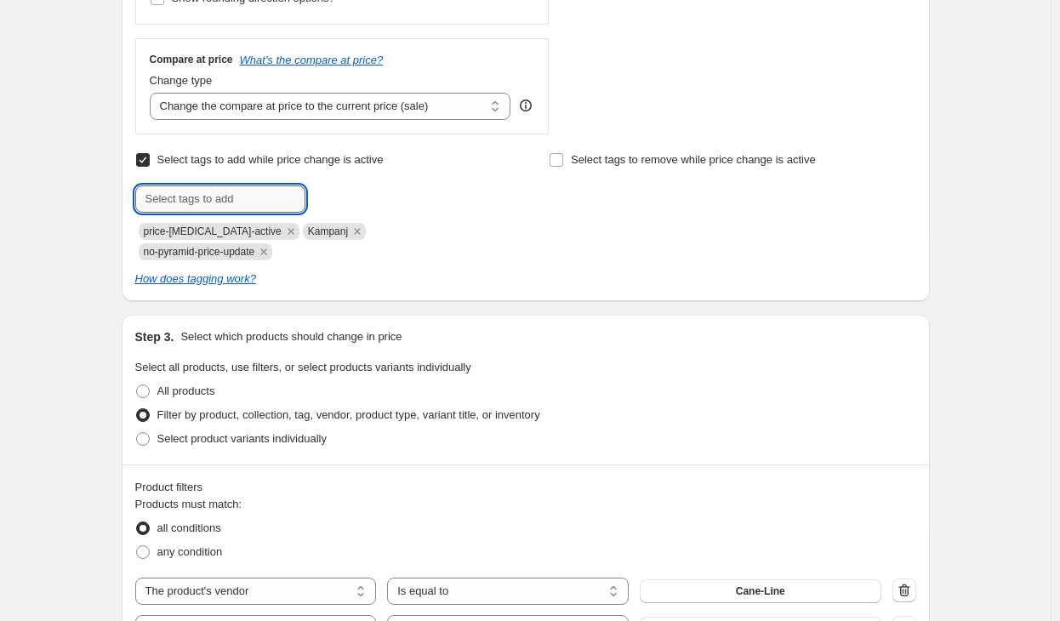
click at [246, 206] on input "text" at bounding box center [220, 198] width 170 height 27
paste input "offer-valid-until-2025-08-31"
click at [265, 193] on input "offer-valid-until-2025-08-31" at bounding box center [220, 198] width 170 height 27
drag, startPoint x: 287, startPoint y: 199, endPoint x: 275, endPoint y: 194, distance: 13.0
click at [275, 194] on input "offer-valid-until-2025-09-31" at bounding box center [220, 198] width 170 height 27
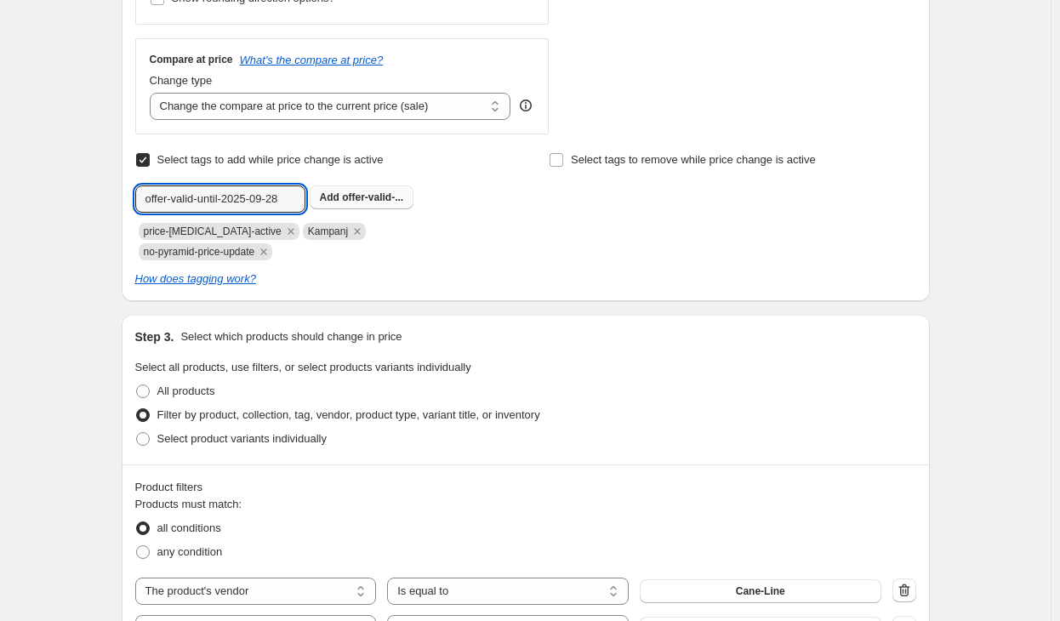
type input "offer-valid-until-2025-09-28"
click at [378, 198] on span "offer-valid-..." at bounding box center [372, 197] width 61 height 12
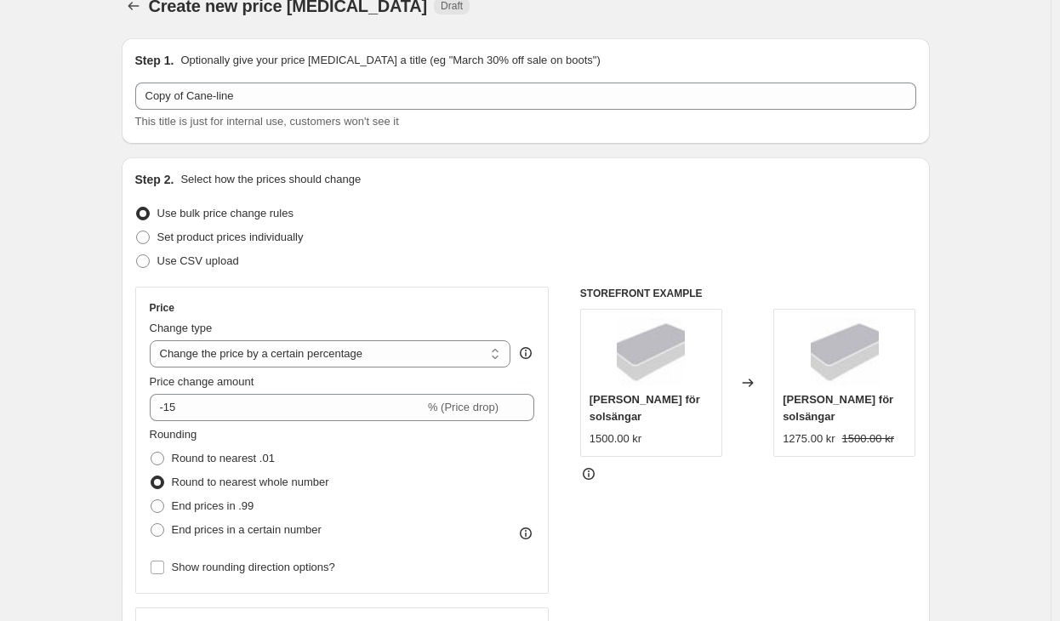
scroll to position [0, 0]
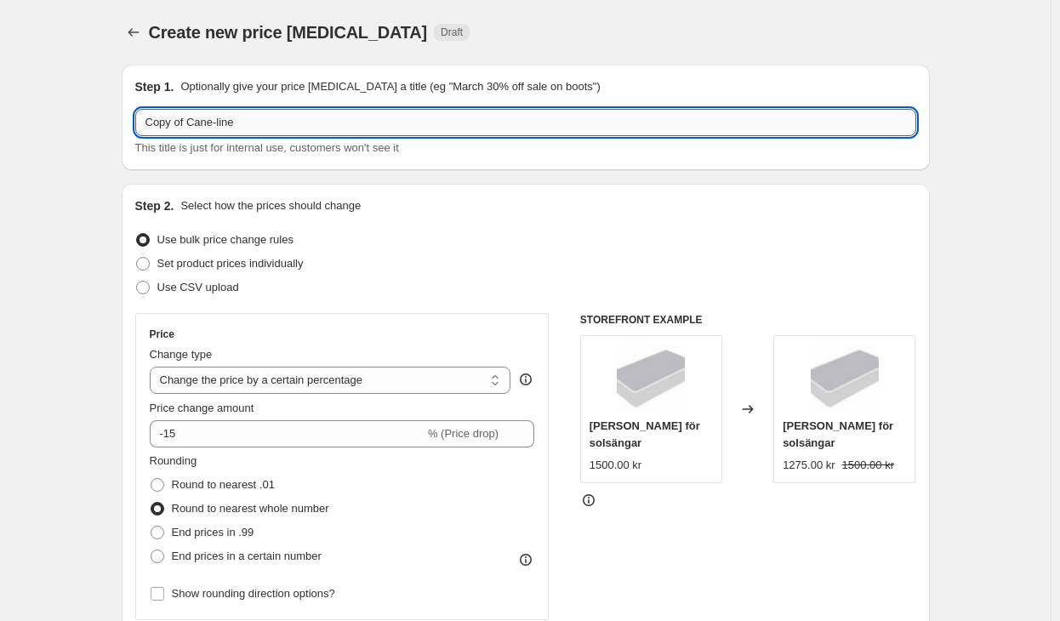
click at [276, 119] on input "Copy of Cane-line" at bounding box center [525, 122] width 781 height 27
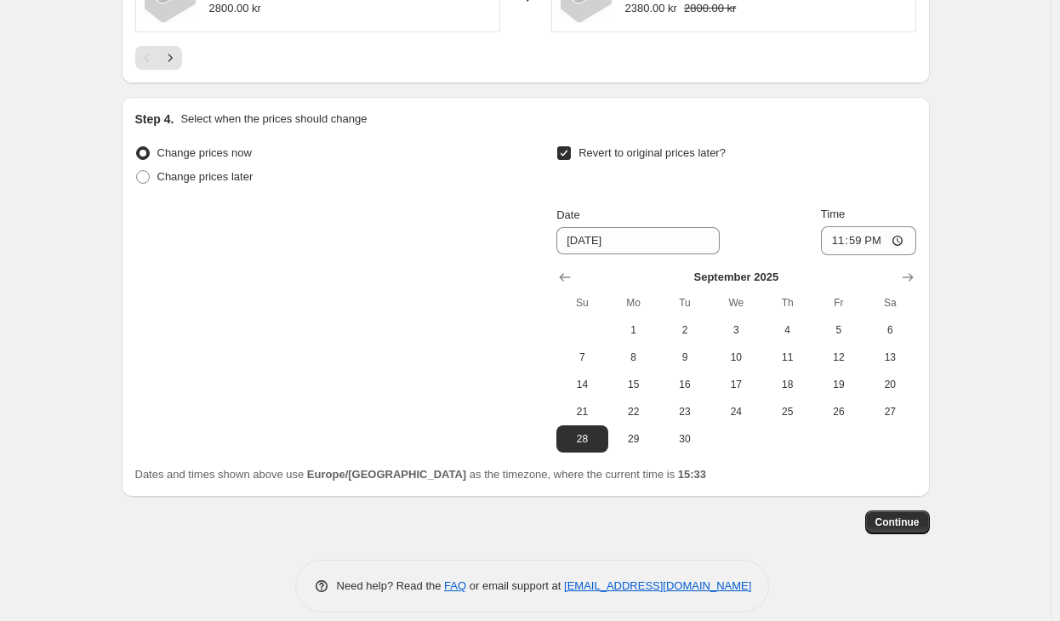
scroll to position [1754, 0]
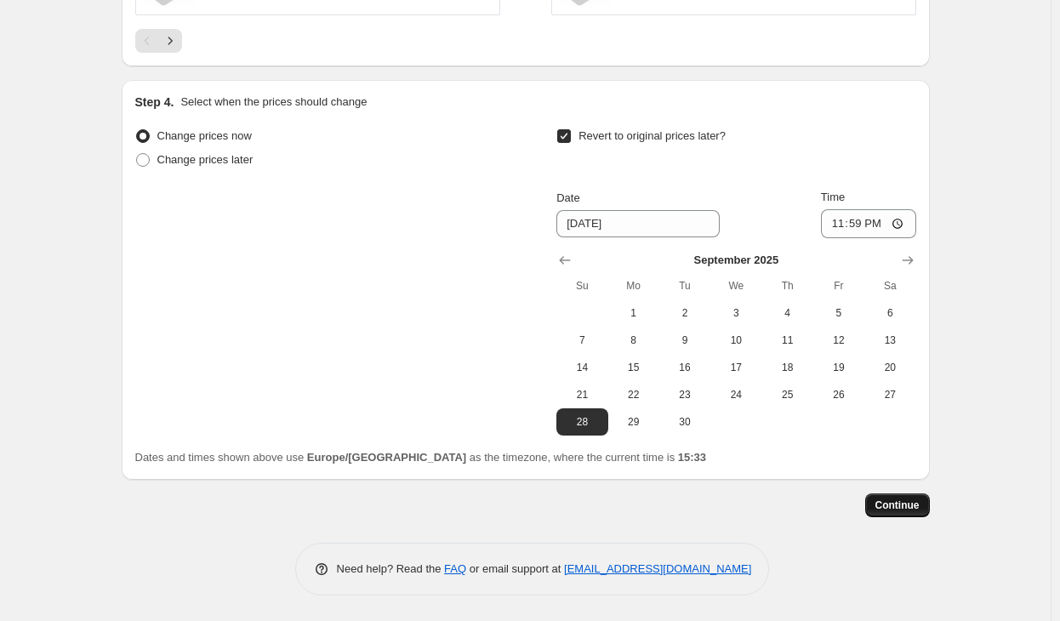
type input "Cane-line 15%"
click at [885, 499] on span "Continue" at bounding box center [898, 506] width 44 height 14
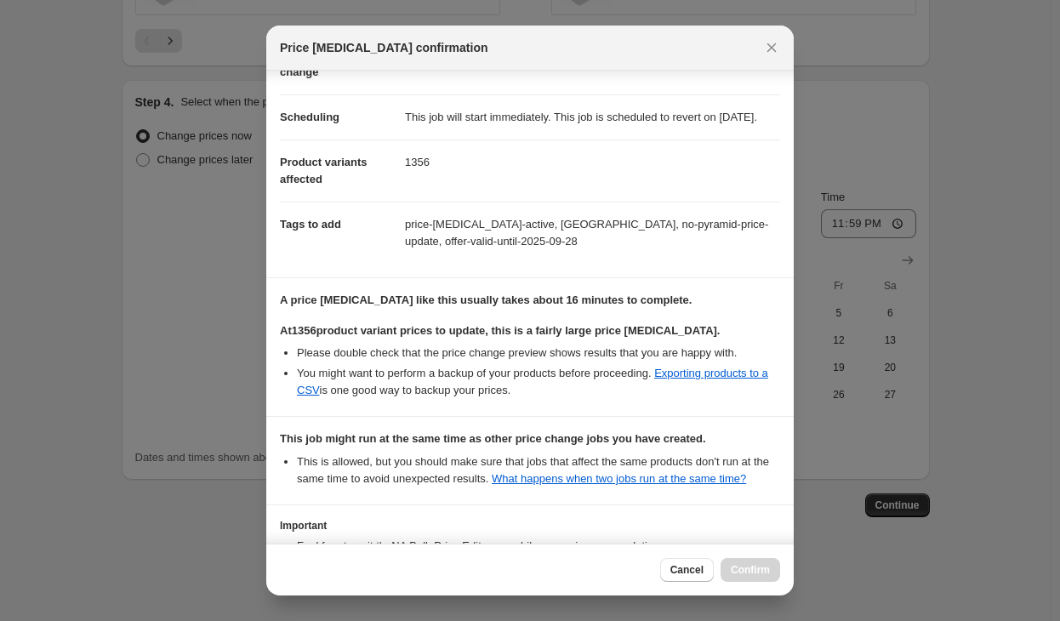
scroll to position [268, 0]
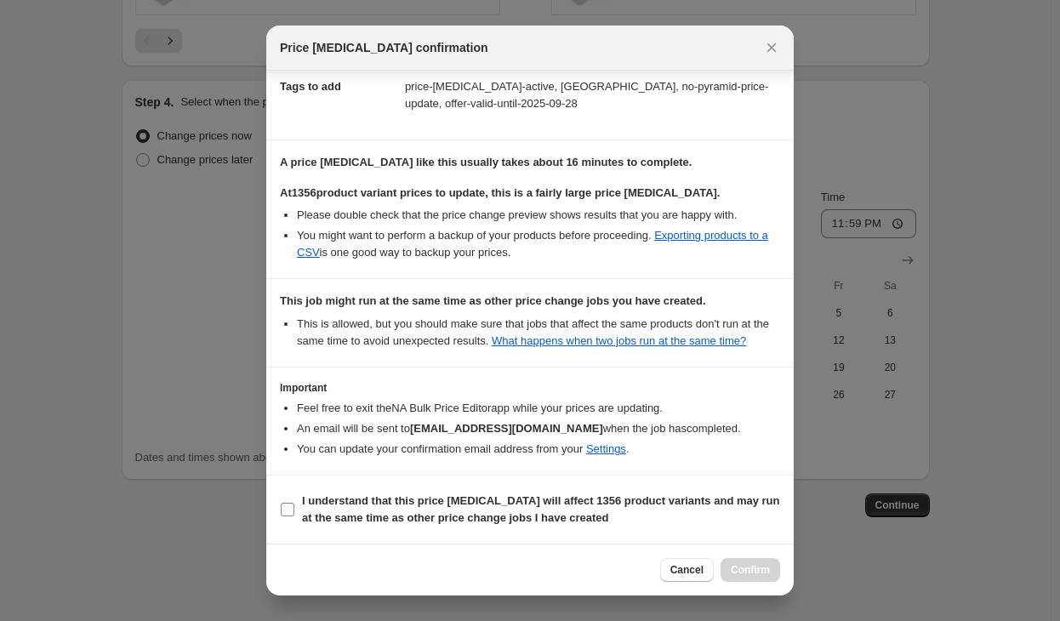
click at [411, 518] on b "I understand that this price [MEDICAL_DATA] will affect 1356 product variants a…" at bounding box center [541, 509] width 478 height 30
click at [294, 516] on input "I understand that this price [MEDICAL_DATA] will affect 1356 product variants a…" at bounding box center [288, 510] width 14 height 14
checkbox input "true"
drag, startPoint x: 668, startPoint y: 52, endPoint x: 522, endPoint y: 54, distance: 146.4
click at [522, 54] on div "Price [MEDICAL_DATA] confirmation" at bounding box center [515, 47] width 470 height 17
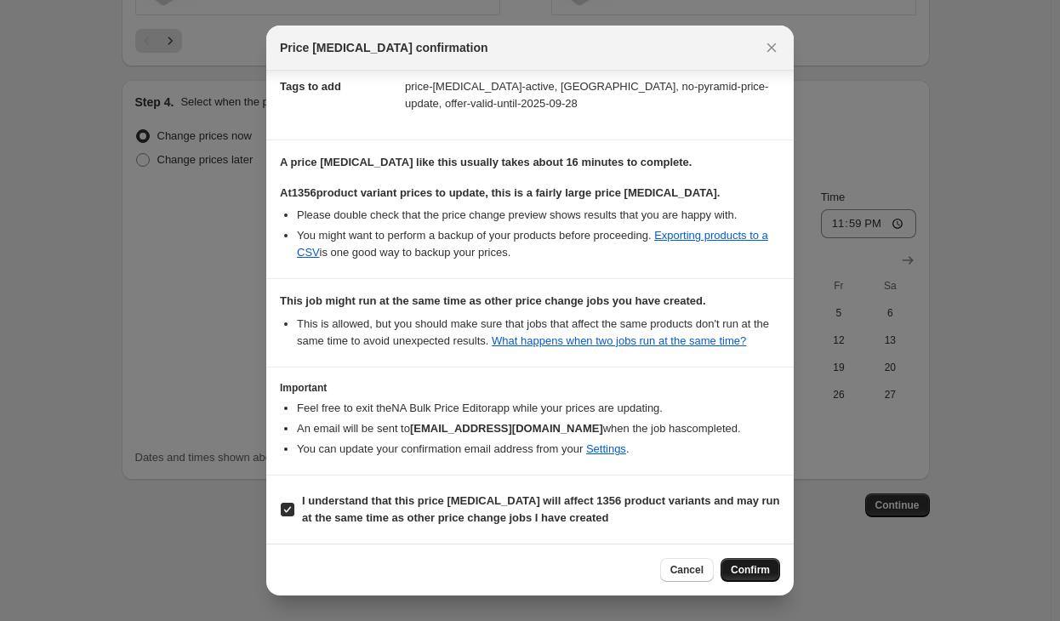
click at [755, 563] on button "Confirm" at bounding box center [751, 570] width 60 height 24
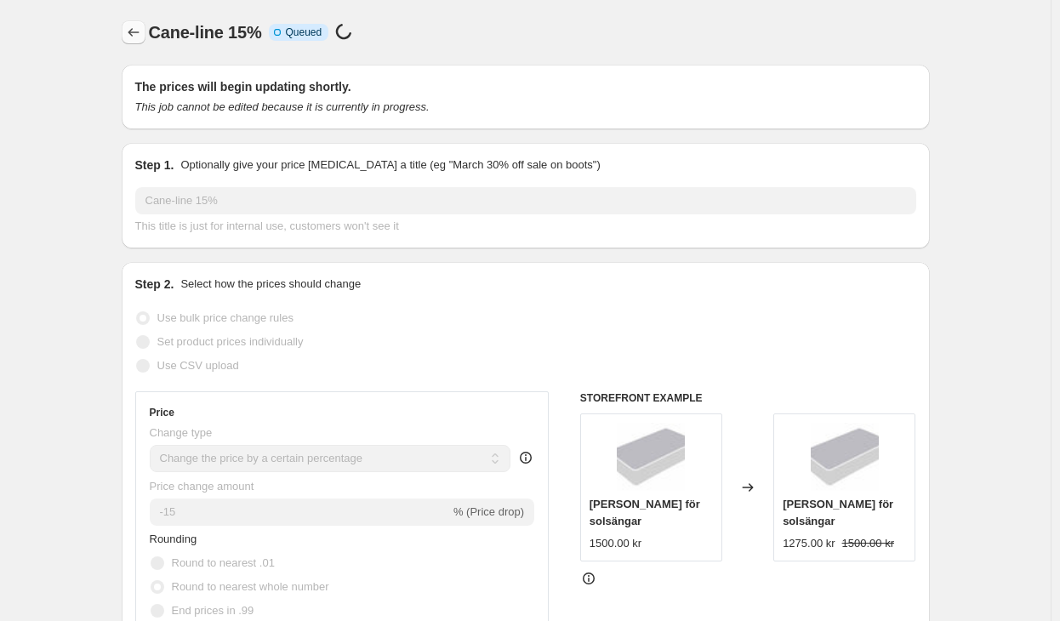
click at [138, 25] on icon "Price change jobs" at bounding box center [133, 32] width 17 height 17
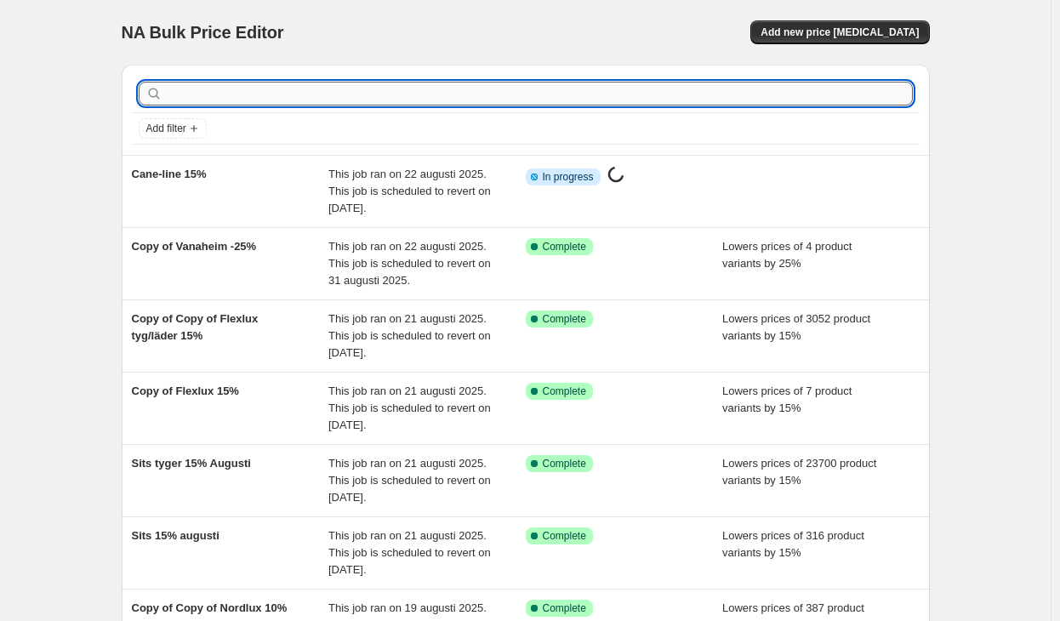
click at [454, 100] on input "text" at bounding box center [539, 94] width 747 height 24
type input "cane"
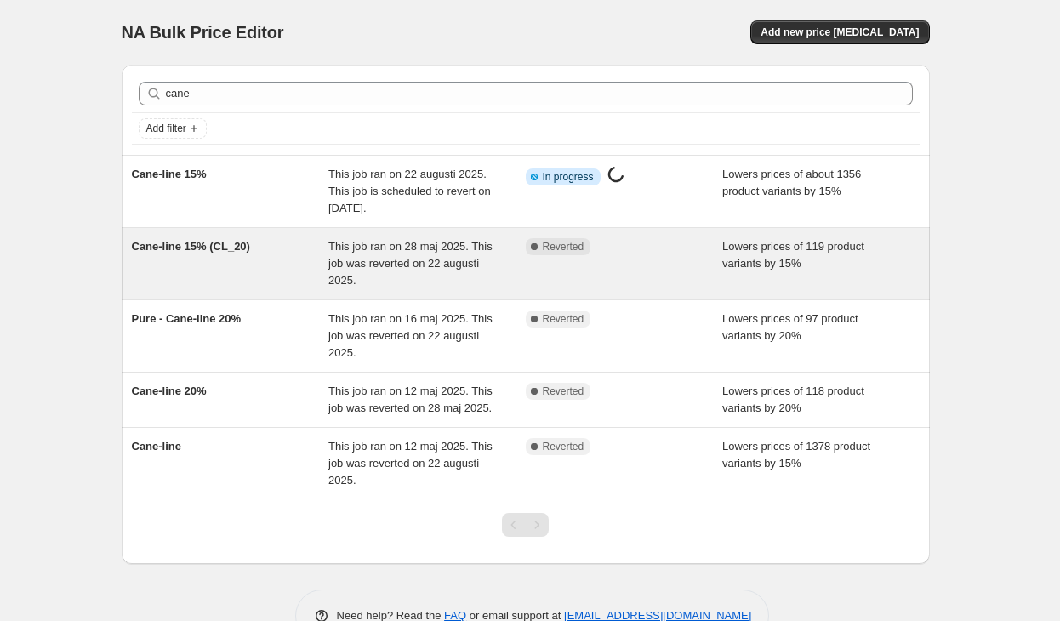
click at [454, 266] on span "This job ran on 28 maj 2025. This job was reverted on 22 augusti 2025." at bounding box center [410, 263] width 164 height 47
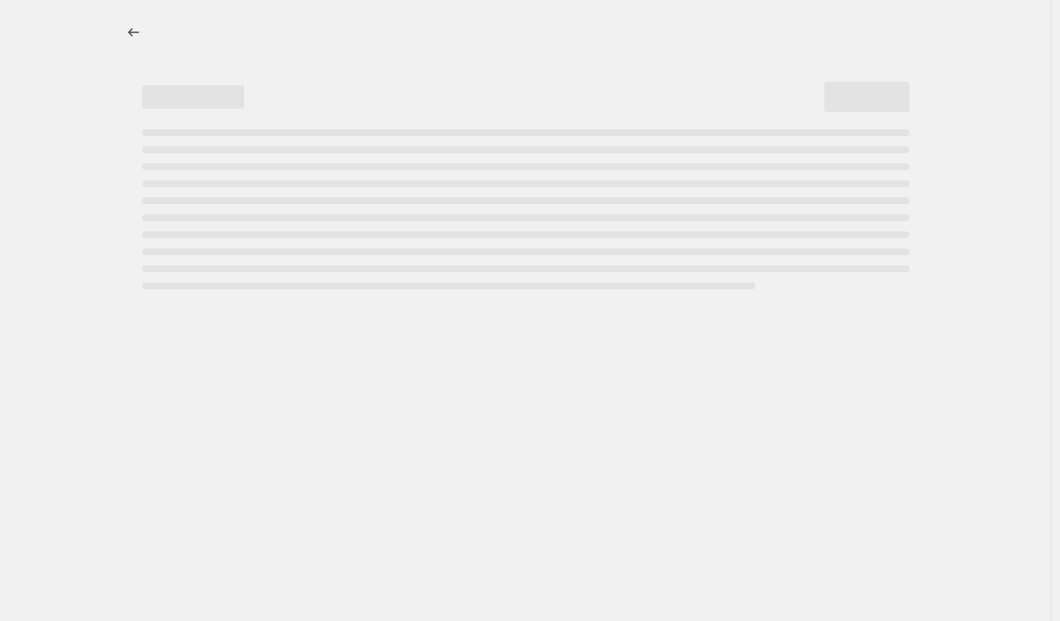
select select "percentage"
select select "vendor"
select select "tag"
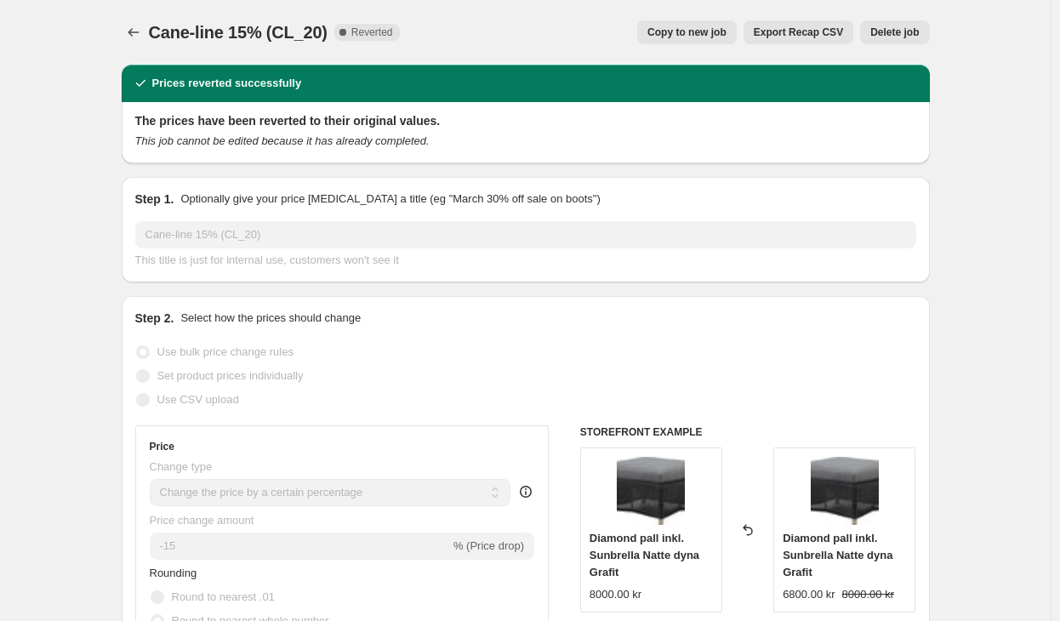
click at [667, 38] on span "Copy to new job" at bounding box center [687, 33] width 79 height 14
select select "percentage"
select select "vendor"
select select "tag"
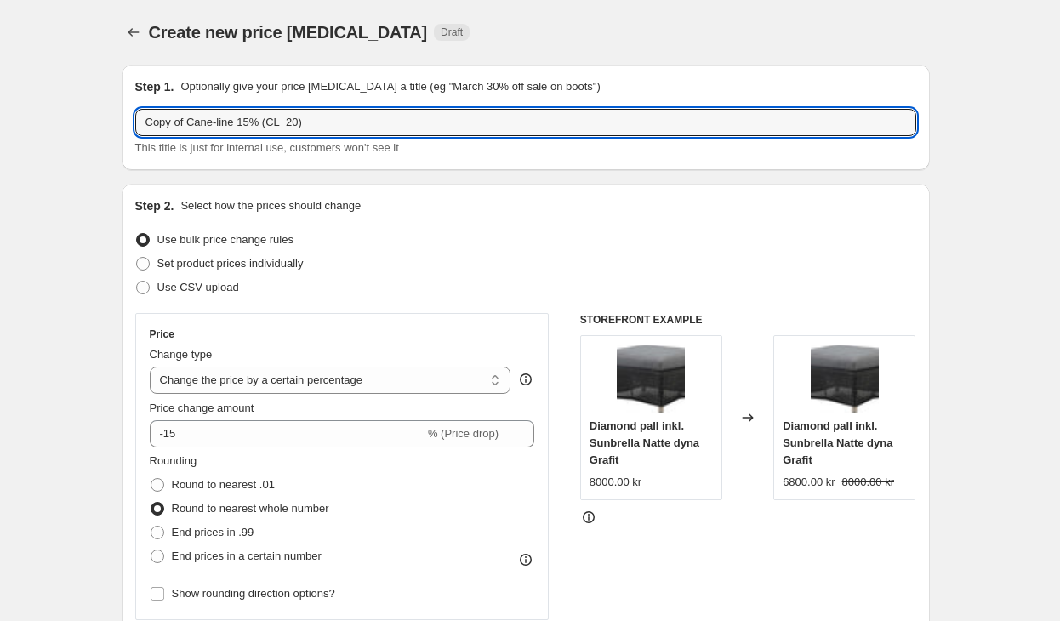
drag, startPoint x: 188, startPoint y: 123, endPoint x: 32, endPoint y: 117, distance: 155.8
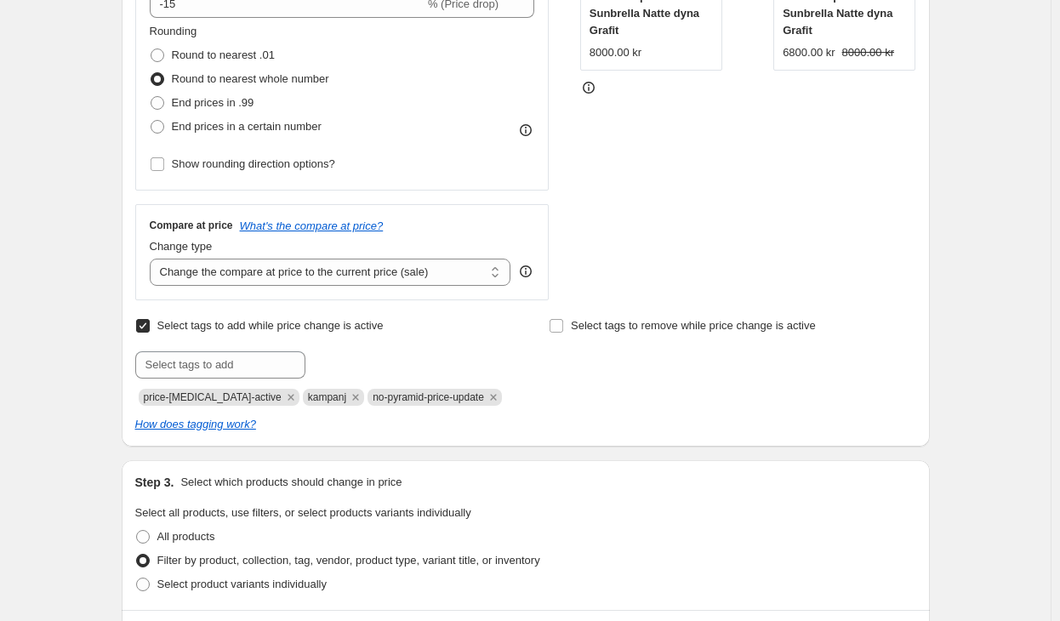
scroll to position [511, 0]
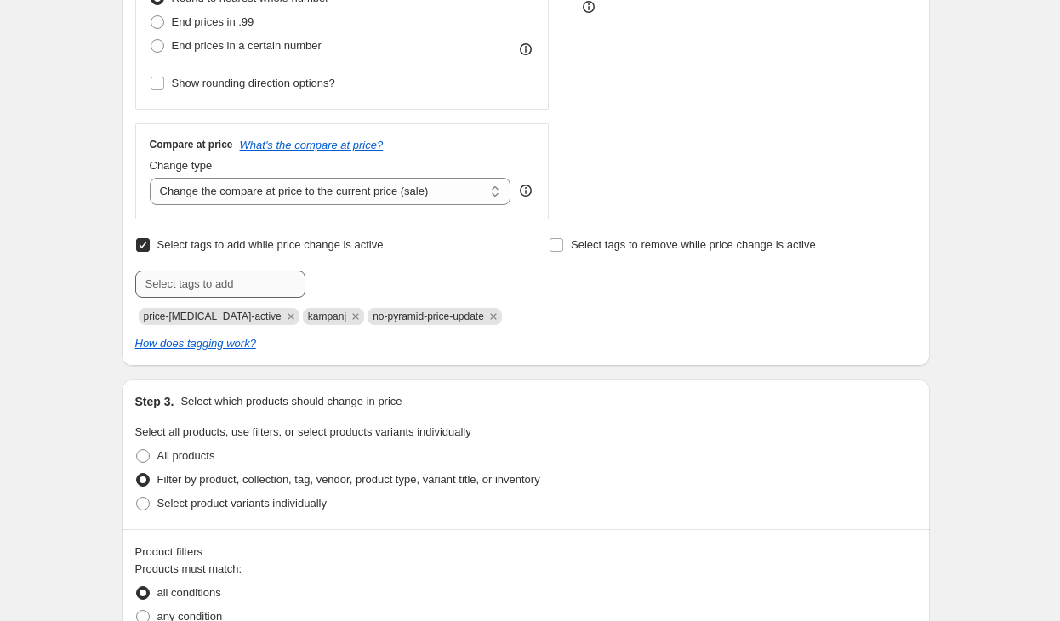
type input "Cane-line 15% (CL_20)"
click at [278, 283] on input "text" at bounding box center [220, 284] width 170 height 27
paste input "offer-valid-until-2025-08-31"
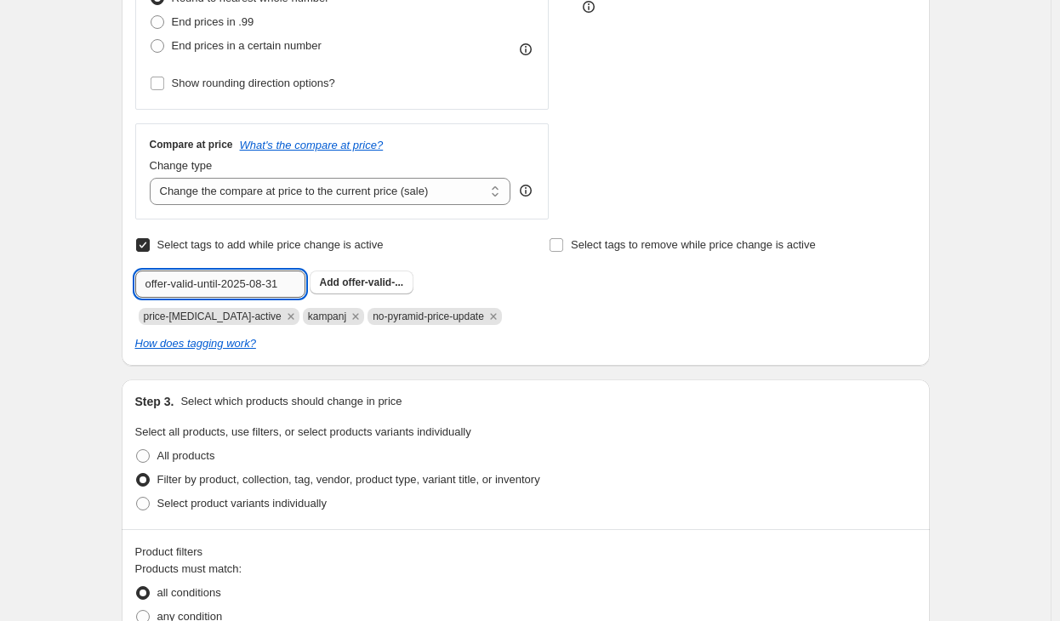
click at [267, 276] on input "offer-valid-until-2025-08-31" at bounding box center [220, 284] width 170 height 27
drag, startPoint x: 288, startPoint y: 288, endPoint x: 277, endPoint y: 282, distance: 12.6
click at [277, 282] on input "offer-valid-until-2025-09-31" at bounding box center [220, 284] width 170 height 27
type input "offer-valid-until-2025-09-28"
click at [340, 288] on b "Add" at bounding box center [330, 283] width 20 height 12
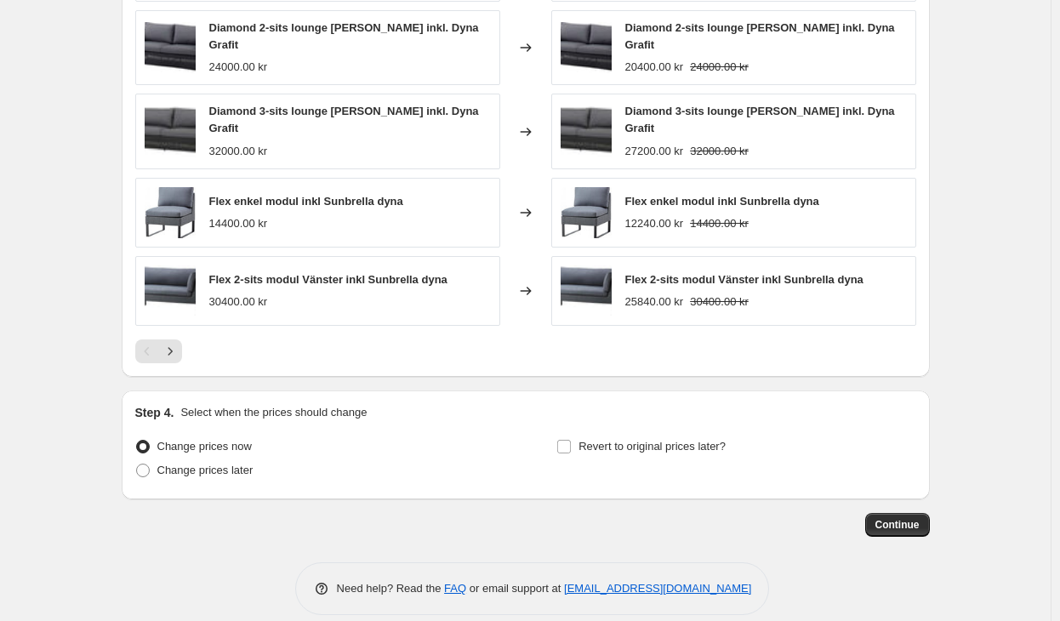
scroll to position [1425, 0]
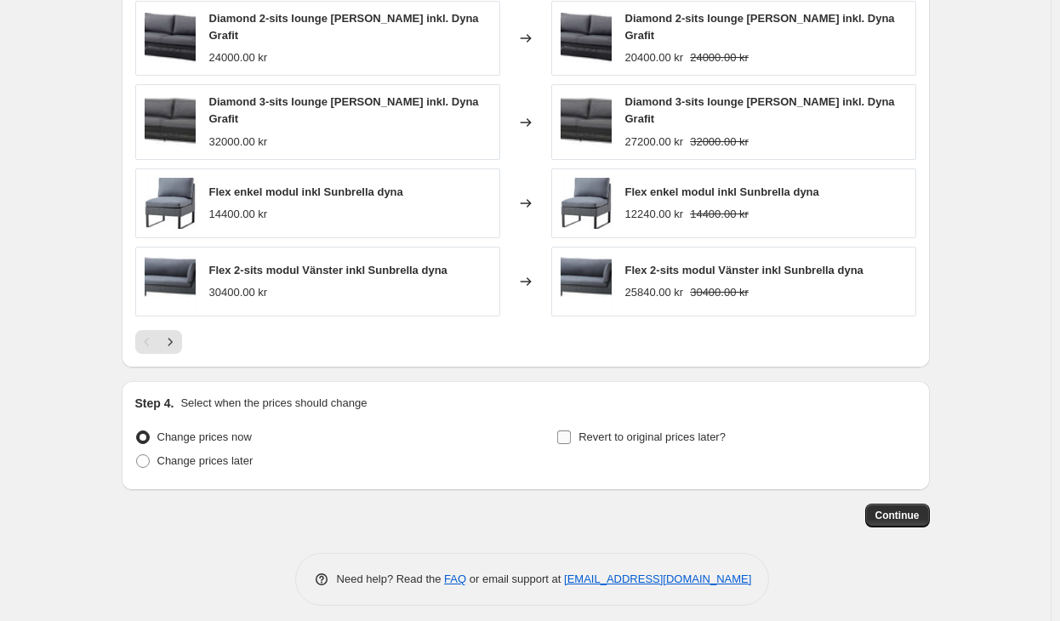
click at [622, 431] on span "Revert to original prices later?" at bounding box center [652, 437] width 147 height 13
click at [571, 431] on input "Revert to original prices later?" at bounding box center [564, 438] width 14 height 14
checkbox input "true"
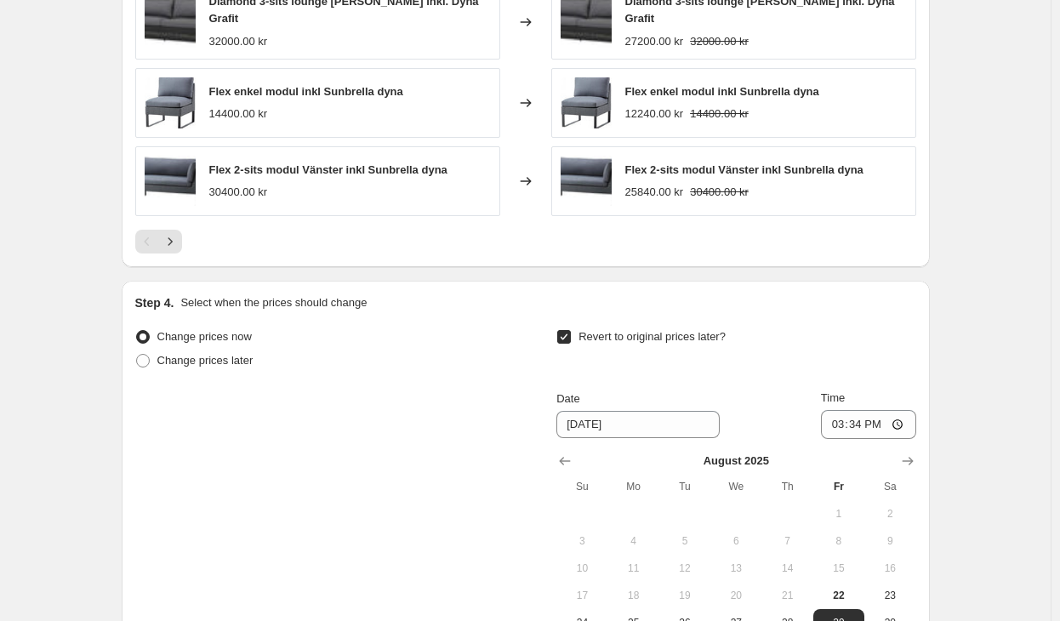
scroll to position [1744, 0]
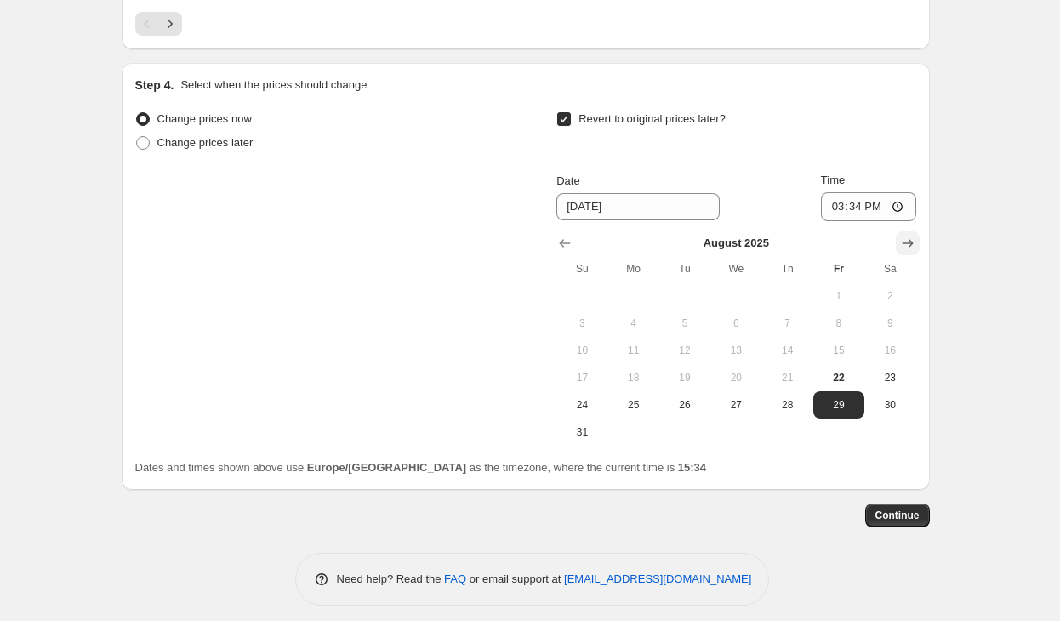
click at [906, 235] on icon "Show next month, September 2025" at bounding box center [907, 243] width 17 height 17
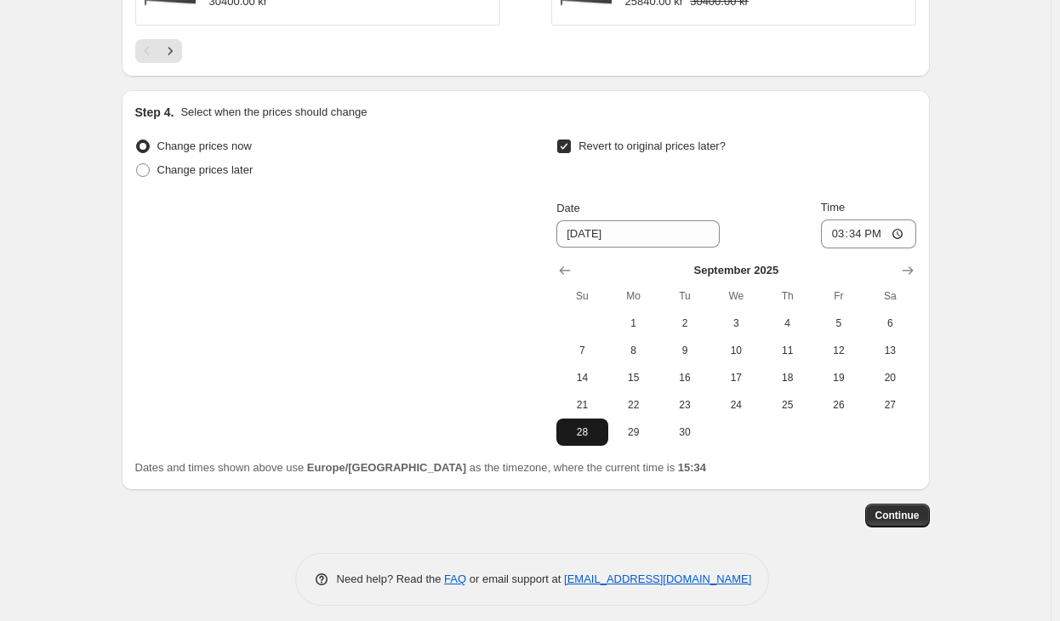
click at [596, 426] on span "28" at bounding box center [581, 432] width 37 height 14
type input "[DATE]"
click at [863, 223] on input "15:34" at bounding box center [868, 234] width 95 height 29
type input "23:59"
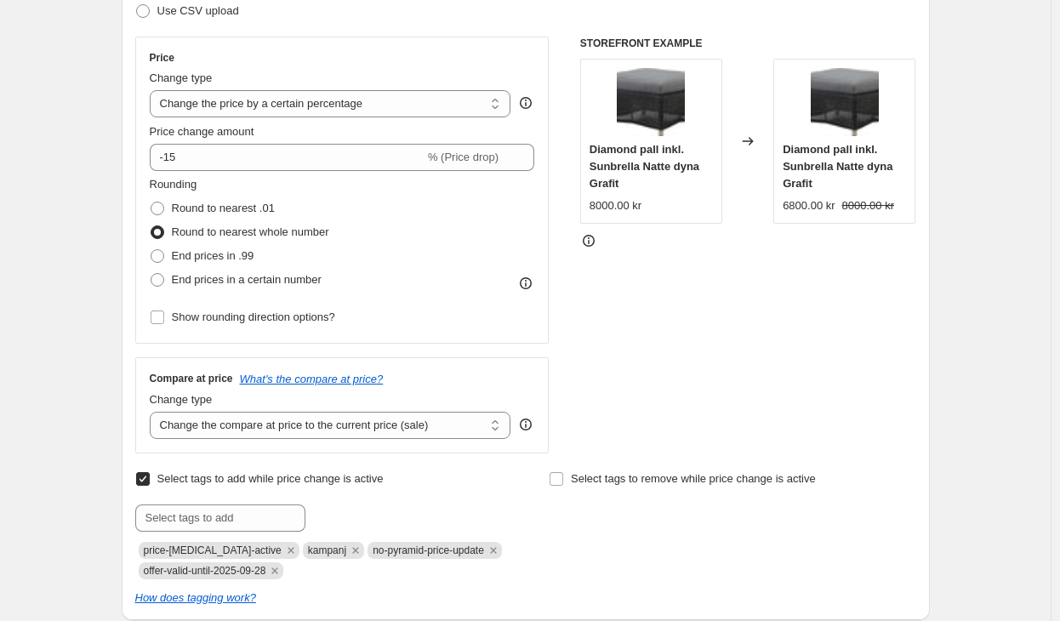
scroll to position [100, 0]
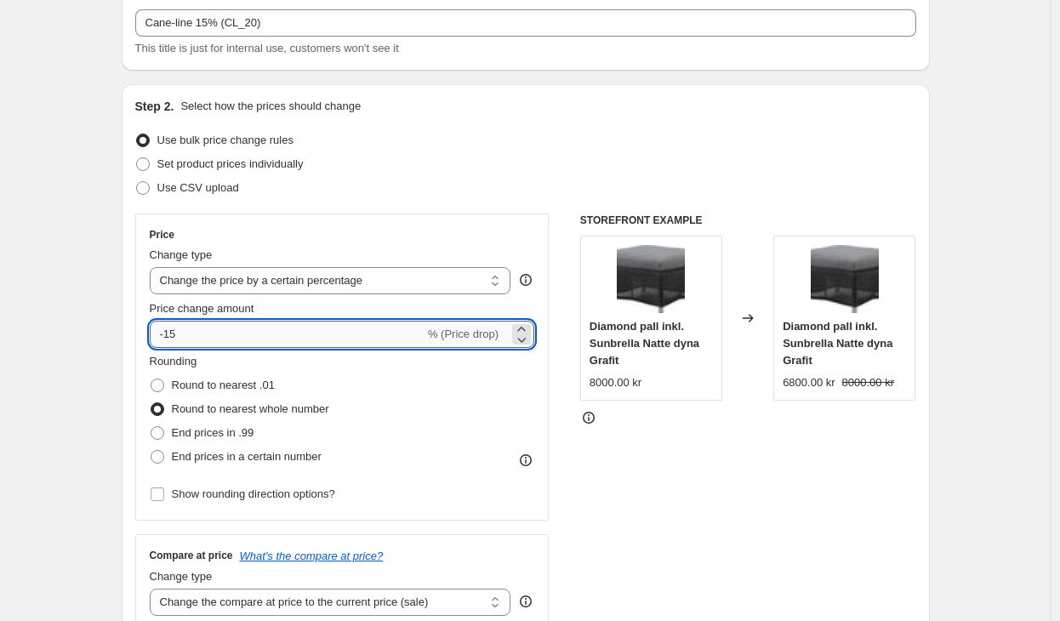
click at [258, 337] on input "-15" at bounding box center [287, 334] width 275 height 27
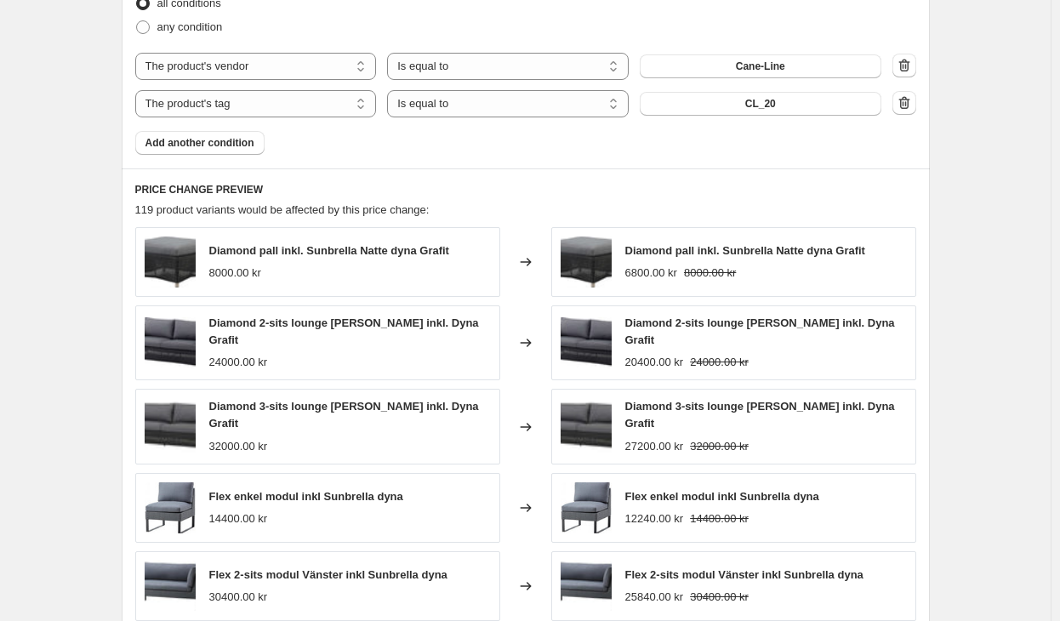
scroll to position [1631, 0]
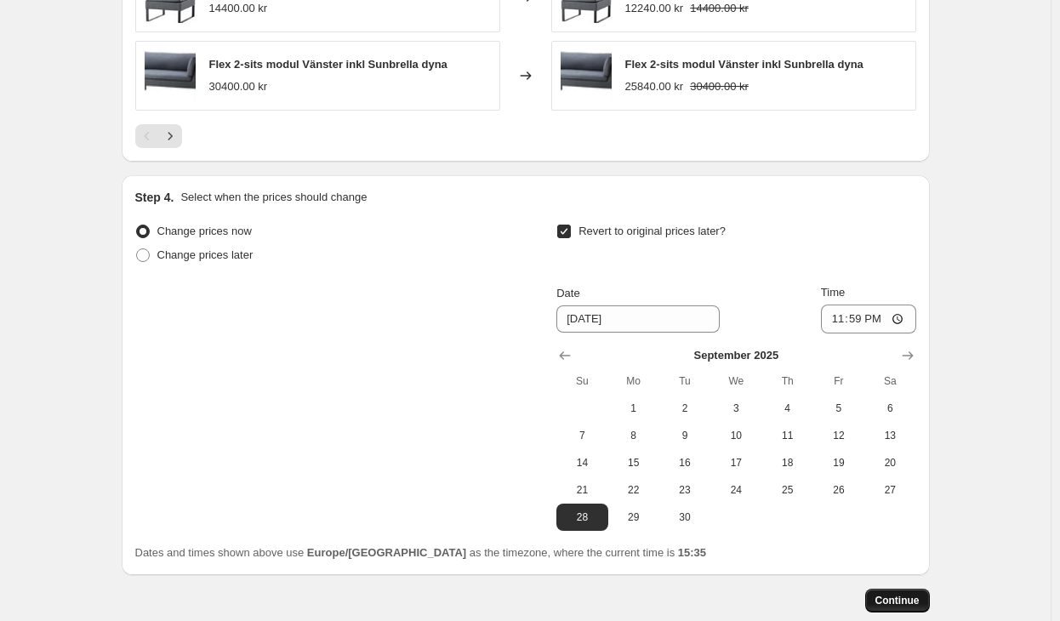
click at [909, 594] on span "Continue" at bounding box center [898, 601] width 44 height 14
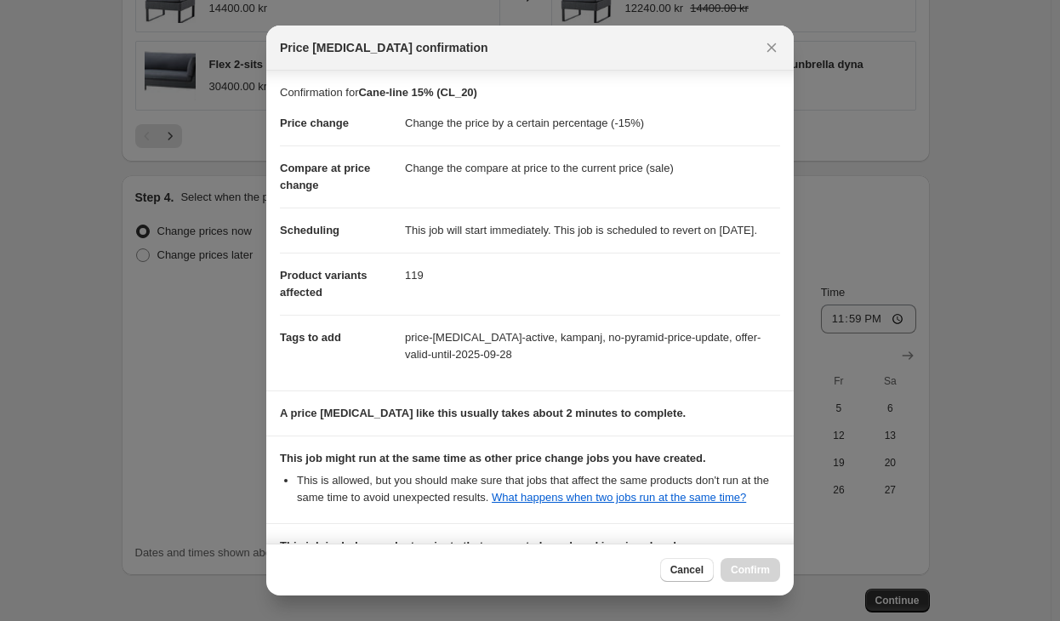
scroll to position [279, 0]
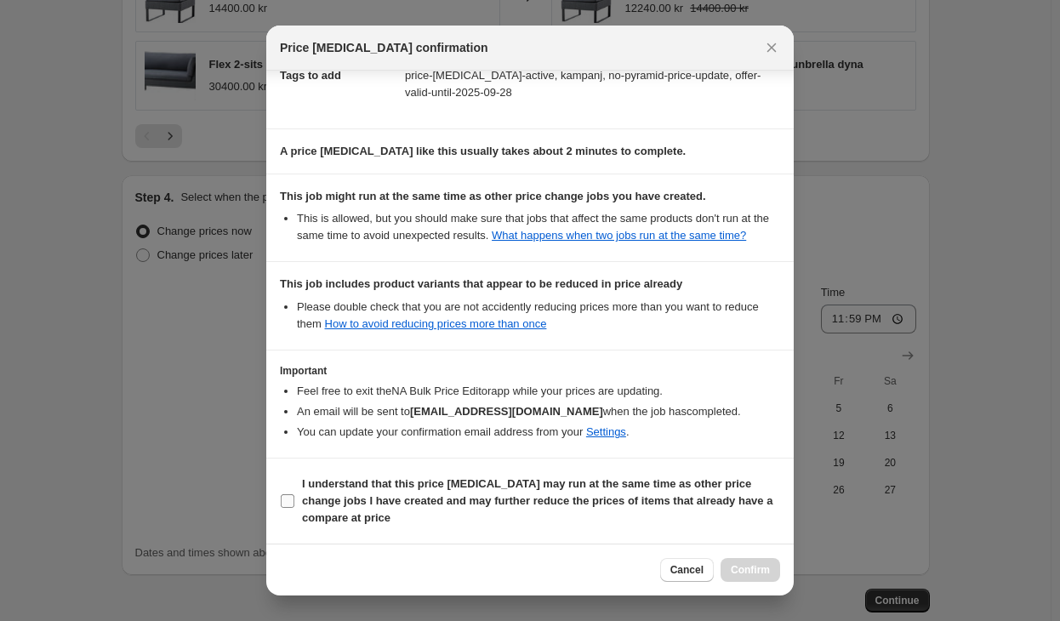
click at [404, 477] on b "I understand that this price [MEDICAL_DATA] may run at the same time as other p…" at bounding box center [537, 500] width 471 height 47
click at [294, 494] on input "I understand that this price [MEDICAL_DATA] may run at the same time as other p…" at bounding box center [288, 501] width 14 height 14
checkbox input "true"
drag, startPoint x: 756, startPoint y: 574, endPoint x: 773, endPoint y: 565, distance: 19.0
click at [757, 574] on span "Confirm" at bounding box center [750, 570] width 39 height 14
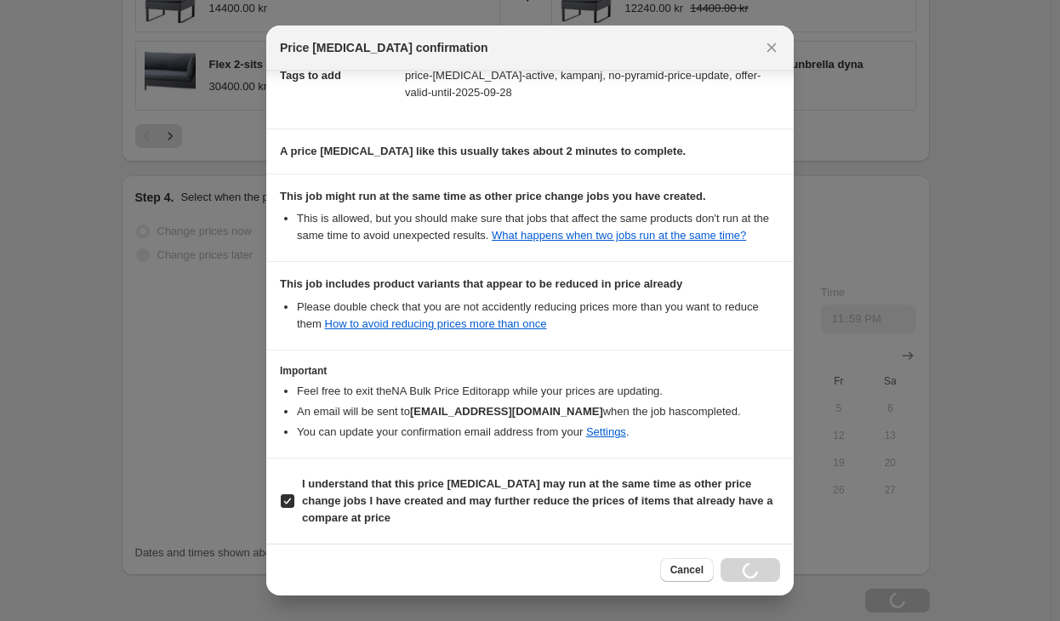
scroll to position [1689, 0]
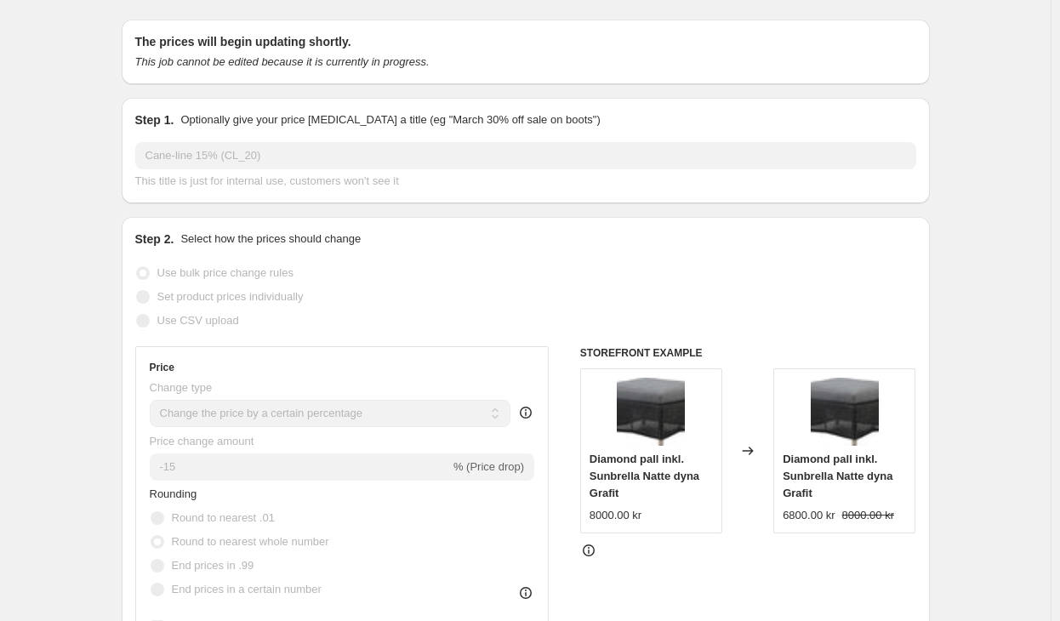
scroll to position [0, 0]
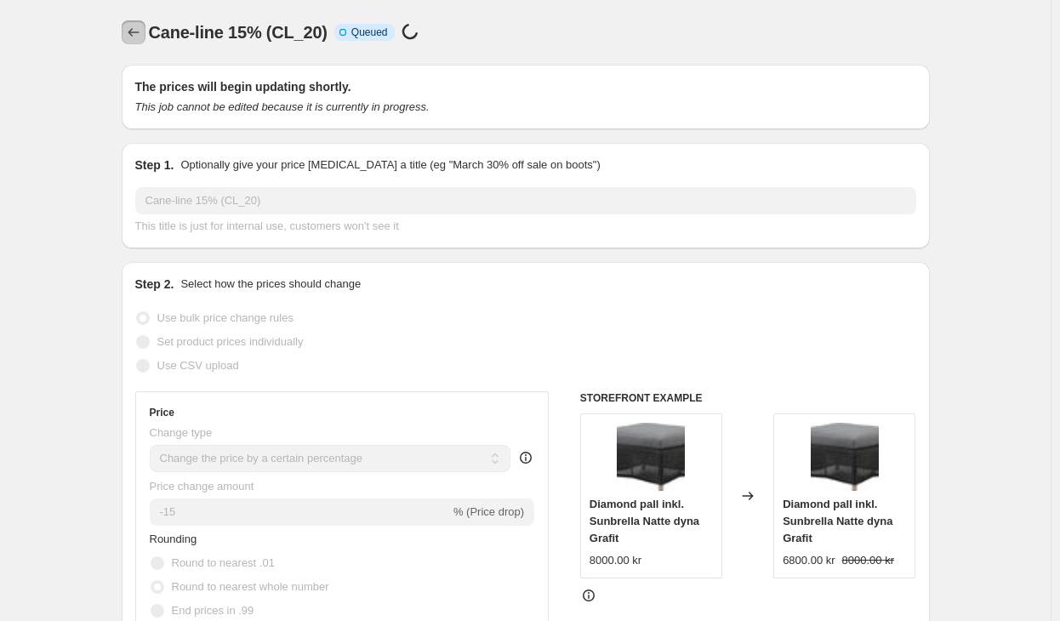
click at [139, 24] on button "Price change jobs" at bounding box center [134, 32] width 24 height 24
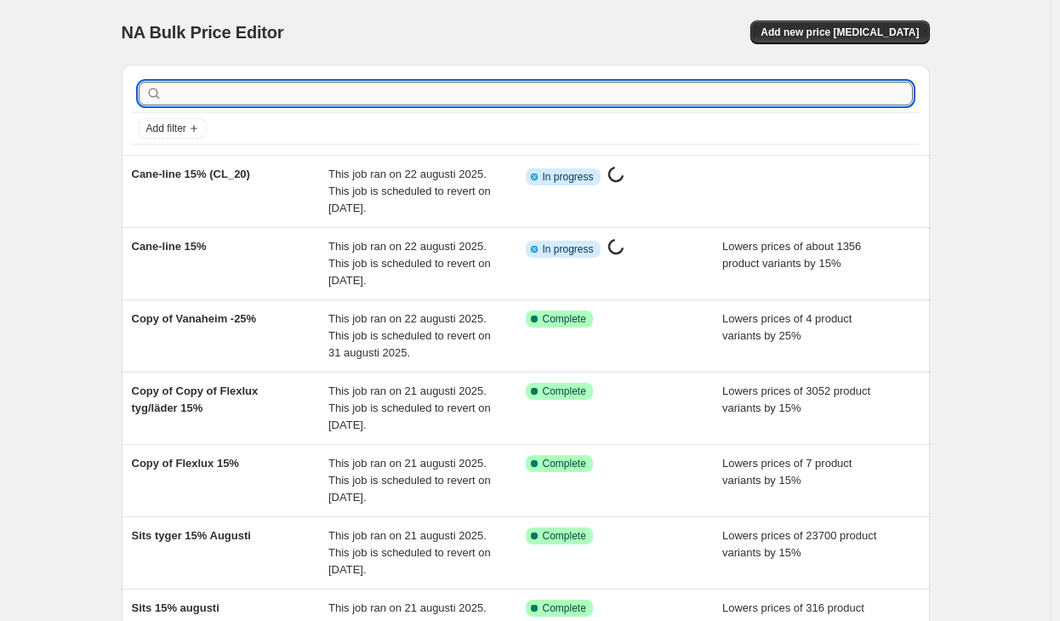
click at [442, 103] on input "text" at bounding box center [539, 94] width 747 height 24
type input "cane"
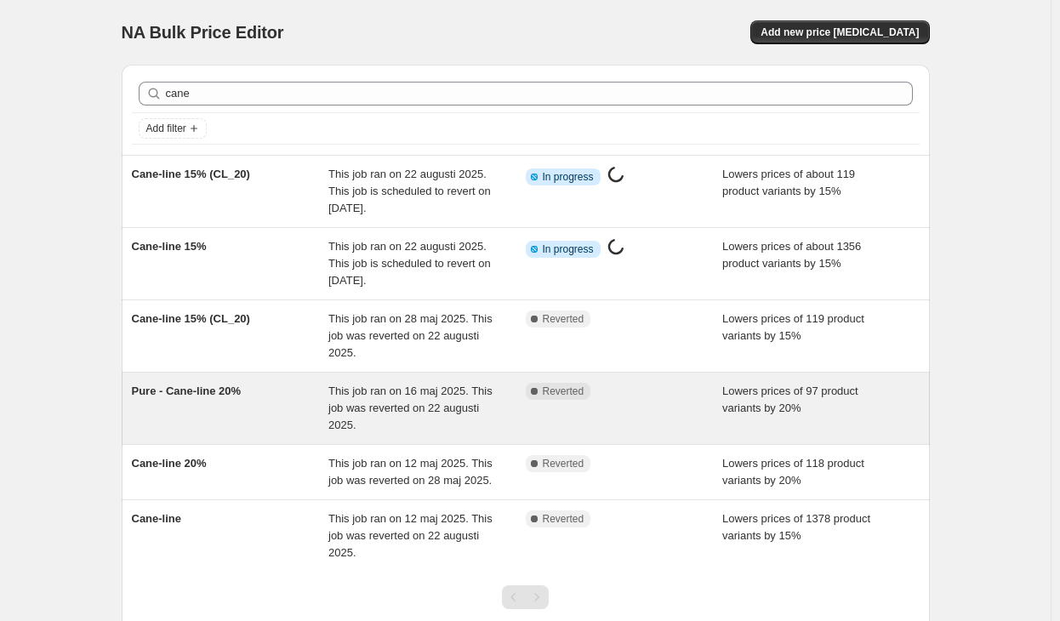
click at [439, 403] on span "This job ran on 16 maj 2025. This job was reverted on 22 augusti 2025." at bounding box center [410, 408] width 164 height 47
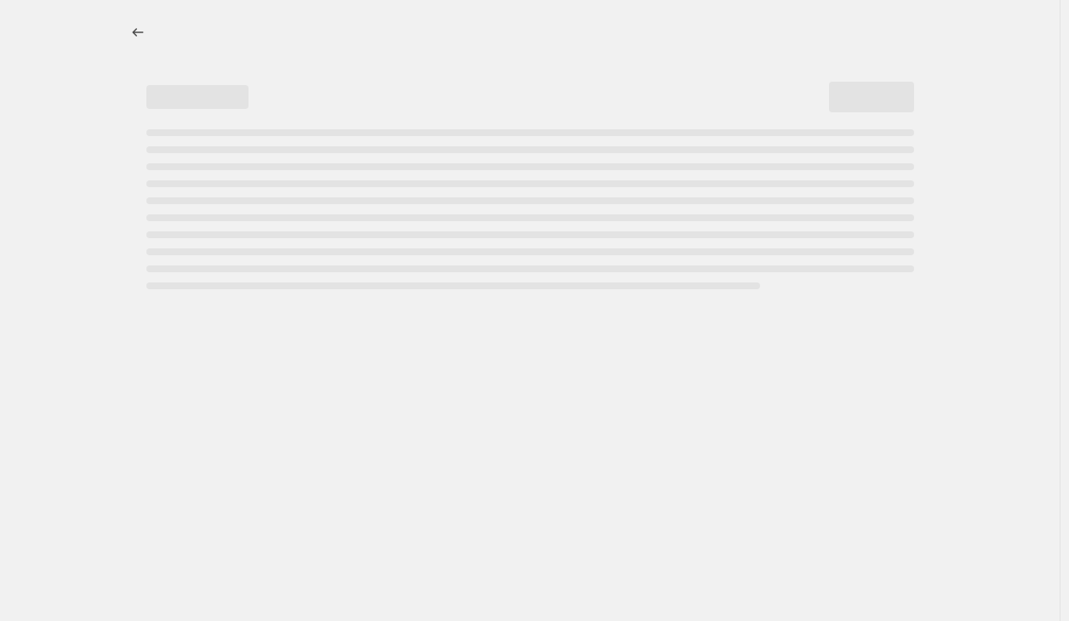
select select "percentage"
select select "vendor"
select select "tag"
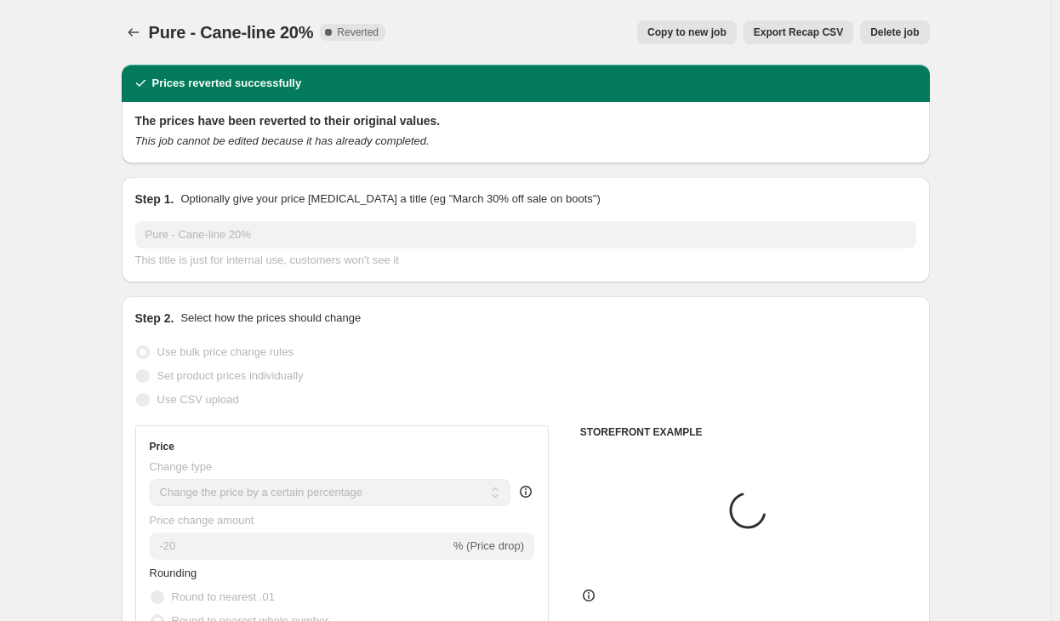
click at [705, 28] on span "Copy to new job" at bounding box center [687, 33] width 79 height 14
select select "percentage"
select select "vendor"
select select "tag"
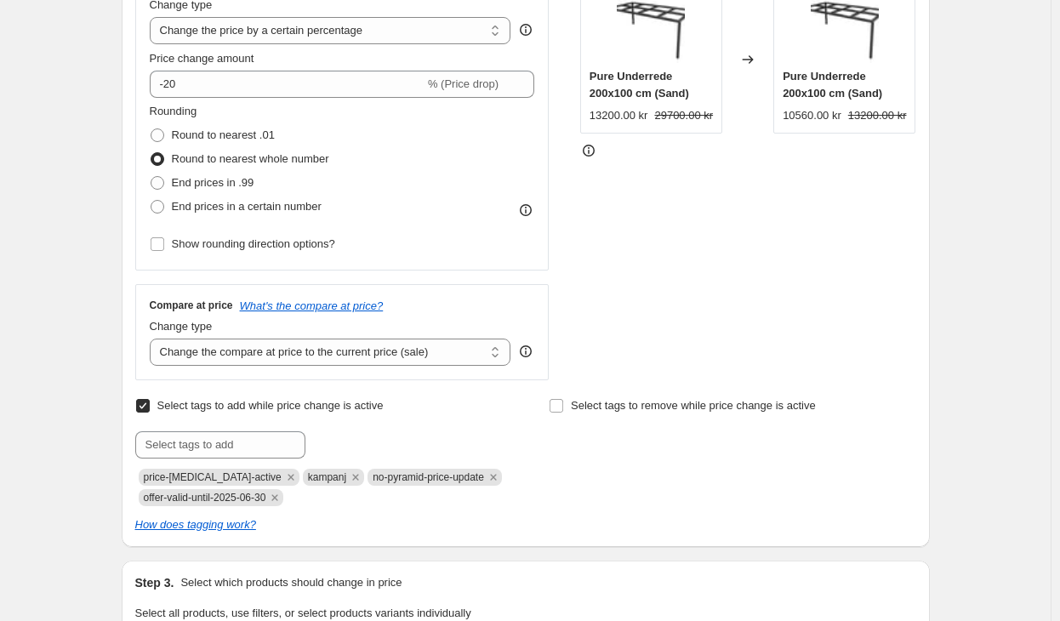
scroll to position [511, 0]
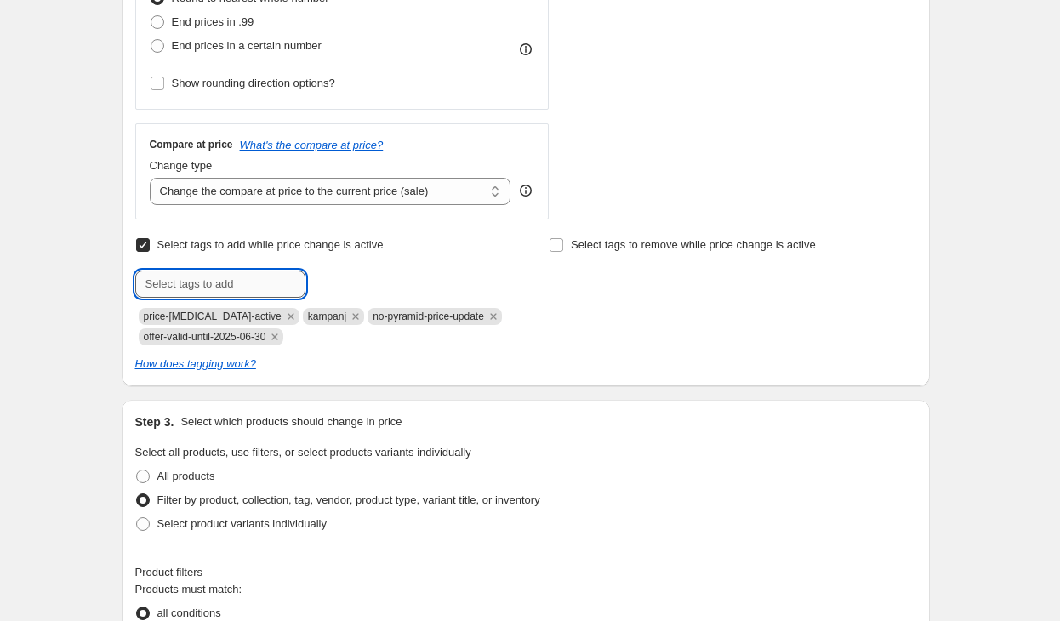
click at [239, 292] on input "text" at bounding box center [220, 284] width 170 height 27
click at [496, 376] on div "Step 2. Select how the prices should change Use bulk price change rules Set pro…" at bounding box center [526, 29] width 808 height 713
click at [282, 344] on icon "Remove offer-valid-until-2025-06-30" at bounding box center [274, 336] width 15 height 15
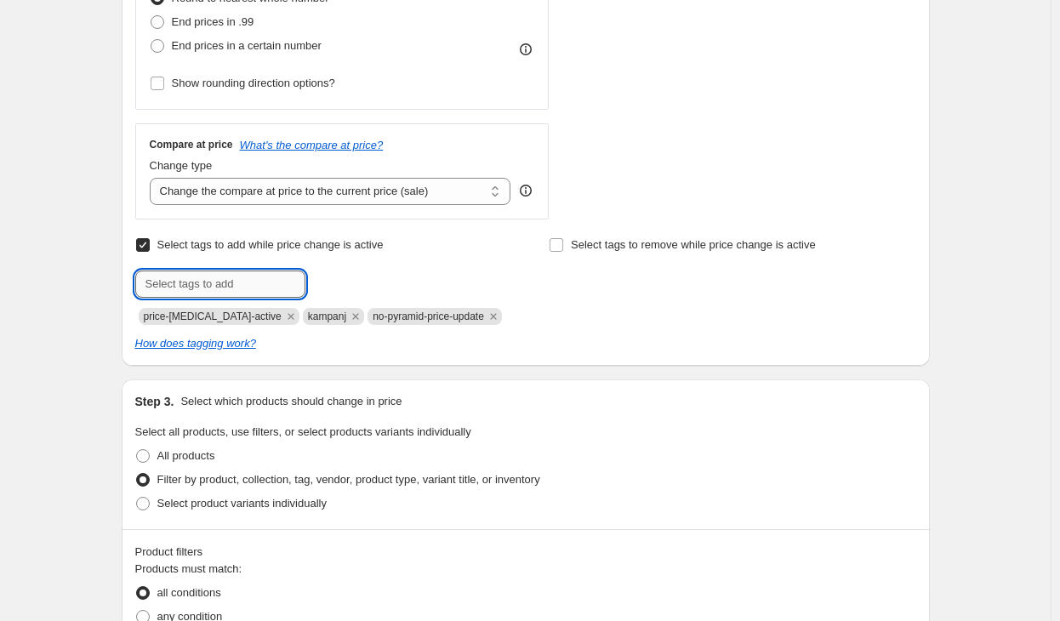
click at [243, 277] on input "text" at bounding box center [220, 284] width 170 height 27
paste input "offer-valid-until-2025-08-31"
click at [267, 285] on input "offer-valid-until-2025-08-31" at bounding box center [220, 284] width 170 height 27
type input "offer-valid-until-2025-08-31"
click at [329, 280] on b "Add" at bounding box center [330, 283] width 20 height 12
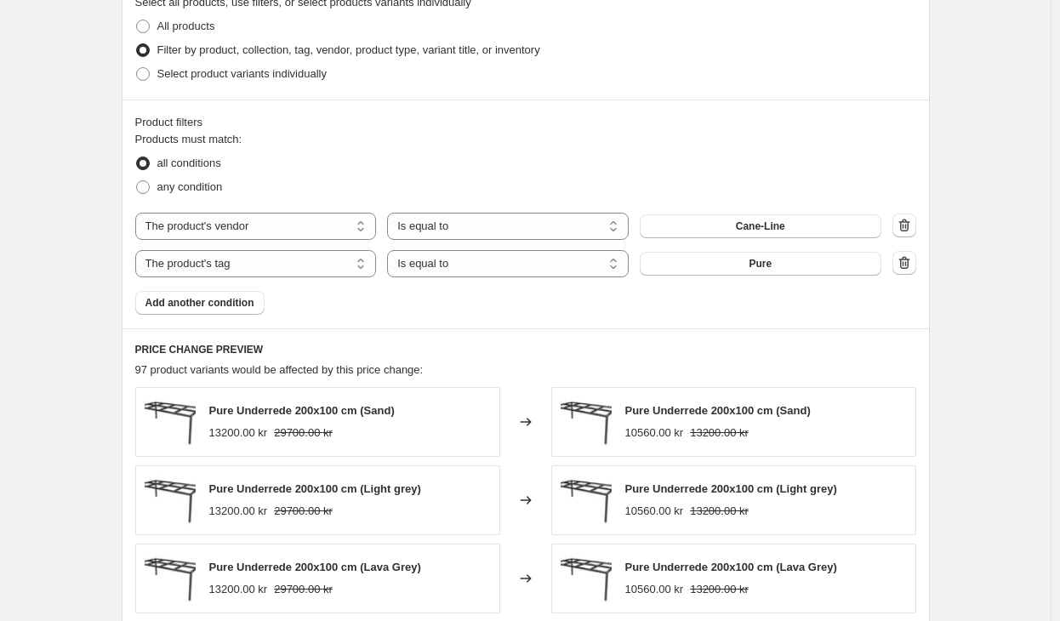
scroll to position [1425, 0]
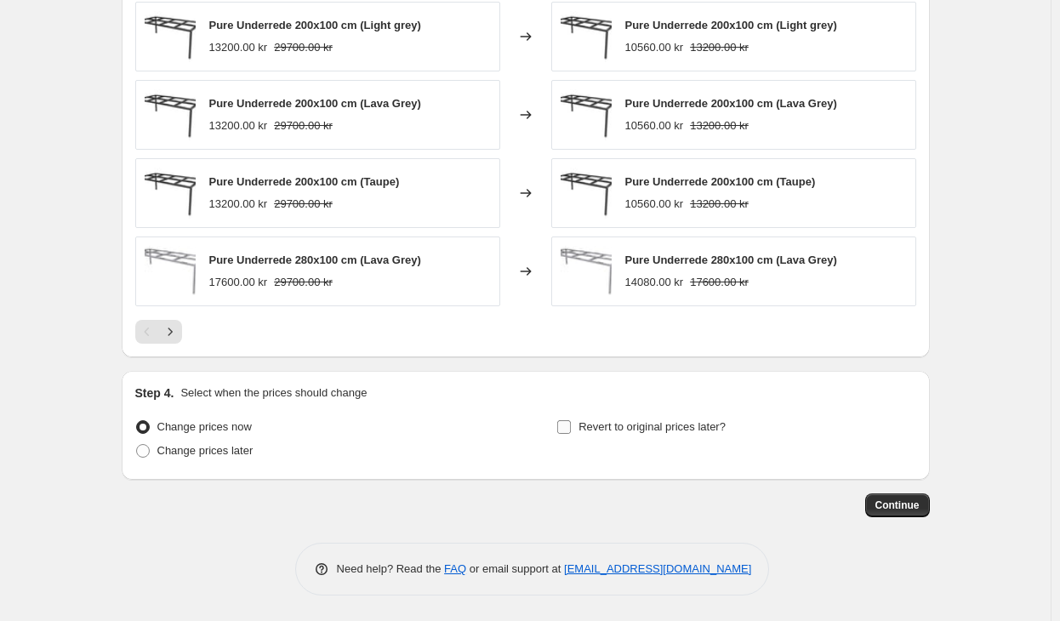
click at [602, 420] on span "Revert to original prices later?" at bounding box center [652, 426] width 147 height 13
click at [571, 420] on input "Revert to original prices later?" at bounding box center [564, 427] width 14 height 14
checkbox input "true"
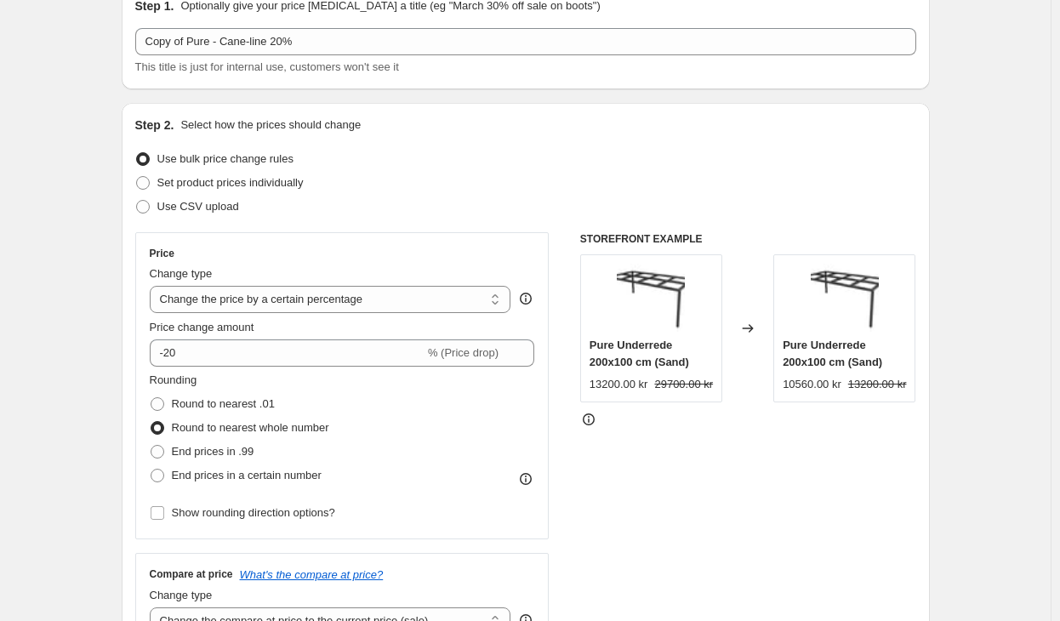
scroll to position [0, 0]
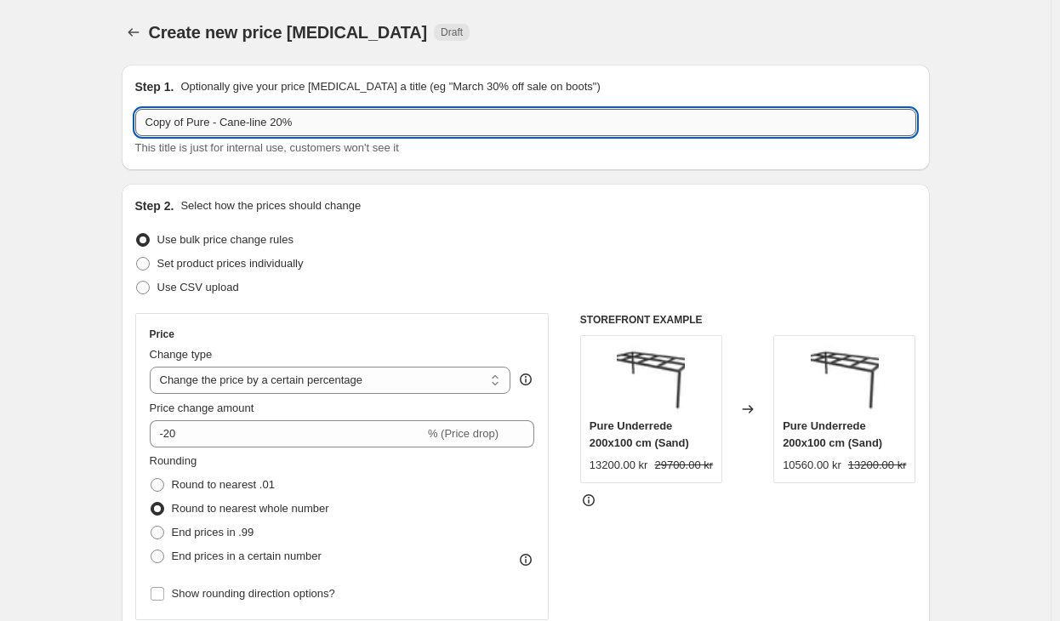
drag, startPoint x: 287, startPoint y: 117, endPoint x: 273, endPoint y: 117, distance: 13.6
click at [273, 117] on input "Copy of Pure - Cane-line 20%" at bounding box center [525, 122] width 781 height 27
drag, startPoint x: 192, startPoint y: 123, endPoint x: 26, endPoint y: 134, distance: 166.2
type input "Pure - Cane-line 15%"
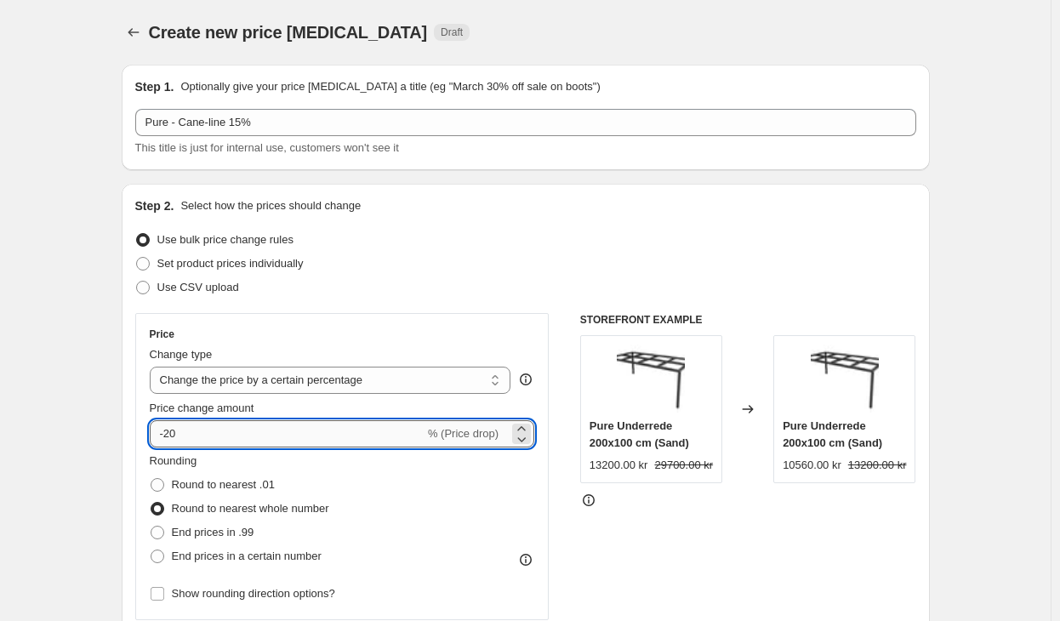
click at [202, 434] on input "-20" at bounding box center [287, 433] width 275 height 27
type input "-2"
type input "-15"
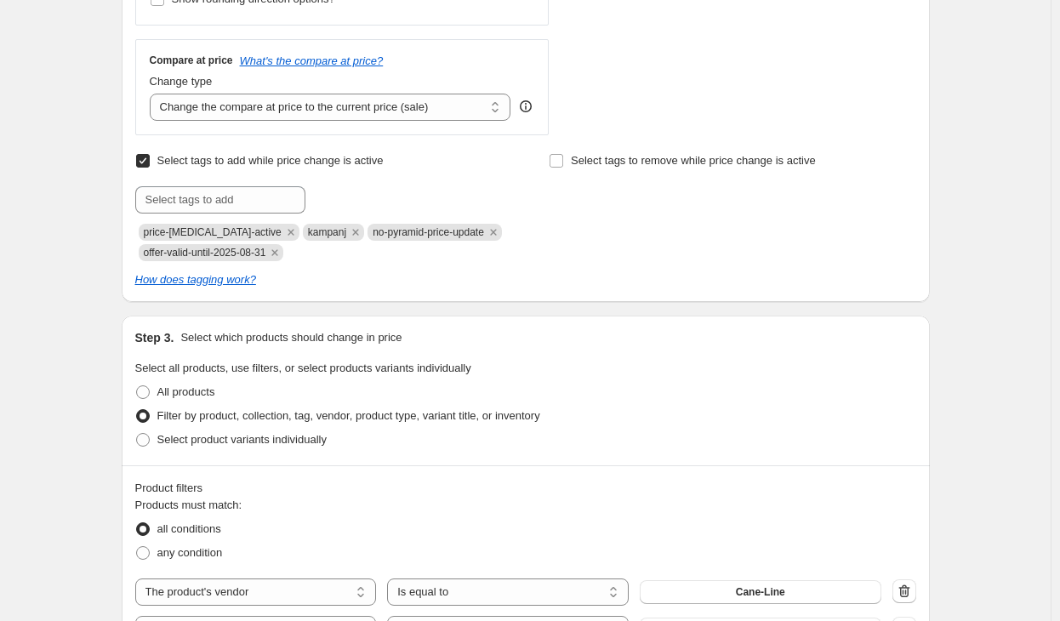
scroll to position [596, 0]
drag, startPoint x: 272, startPoint y: 257, endPoint x: 88, endPoint y: 250, distance: 183.9
click at [88, 250] on div "Create new price [MEDICAL_DATA]. This page is ready Create new price [MEDICAL_D…" at bounding box center [525, 586] width 1051 height 2364
copy span "offer-valid-until-2025-08-31"
click at [210, 207] on input "text" at bounding box center [220, 198] width 170 height 27
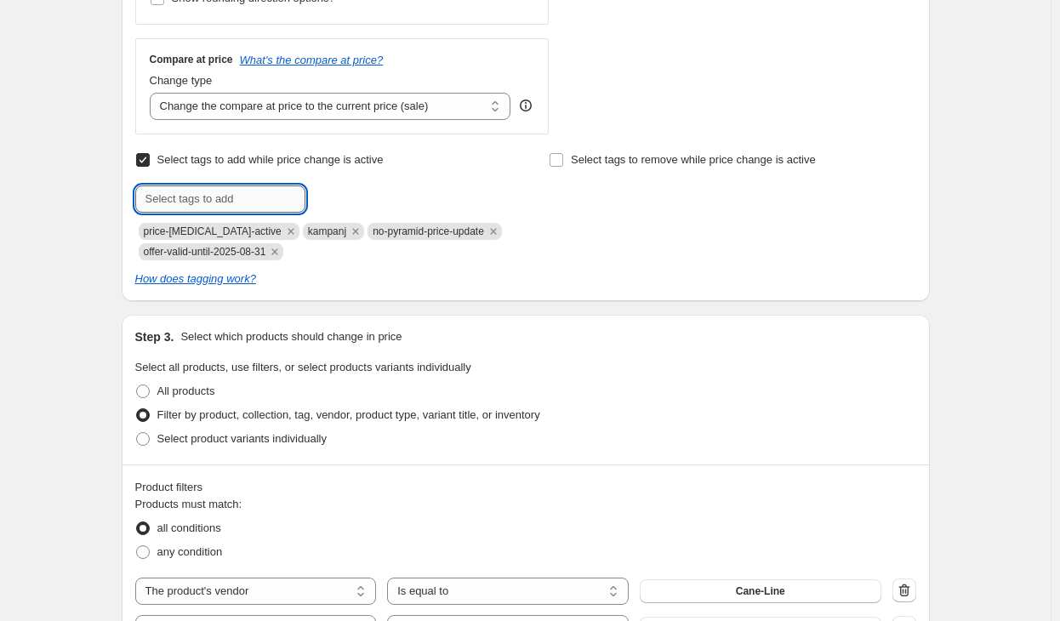
paste input "offer-valid-until-2025-08-31"
drag, startPoint x: 274, startPoint y: 196, endPoint x: 260, endPoint y: 197, distance: 13.6
click at [260, 197] on input "offer-valid-until-2025-08-31" at bounding box center [220, 198] width 170 height 27
click at [261, 197] on input "offer-valid-until-2025-08-31" at bounding box center [220, 198] width 170 height 27
click at [270, 202] on input "offer-valid-until-2025-08-31" at bounding box center [220, 198] width 170 height 27
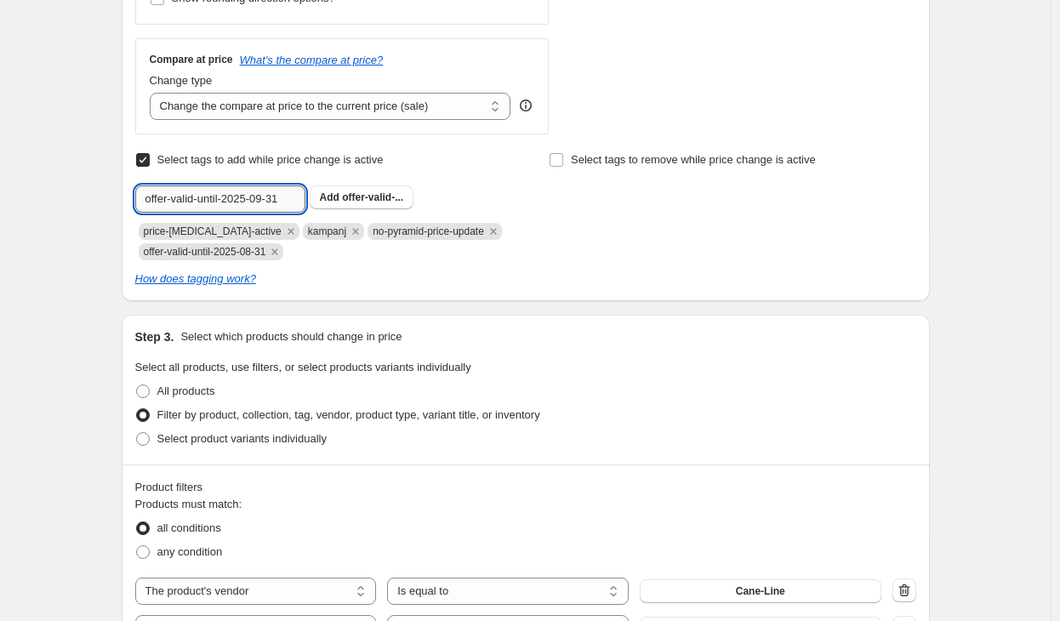
drag, startPoint x: 287, startPoint y: 202, endPoint x: 275, endPoint y: 198, distance: 12.4
click at [275, 198] on input "offer-valid-until-2025-09-31" at bounding box center [220, 198] width 170 height 27
type input "offer-valid-until-2025-09-28"
click at [351, 201] on span "offer-valid-..." at bounding box center [372, 197] width 61 height 12
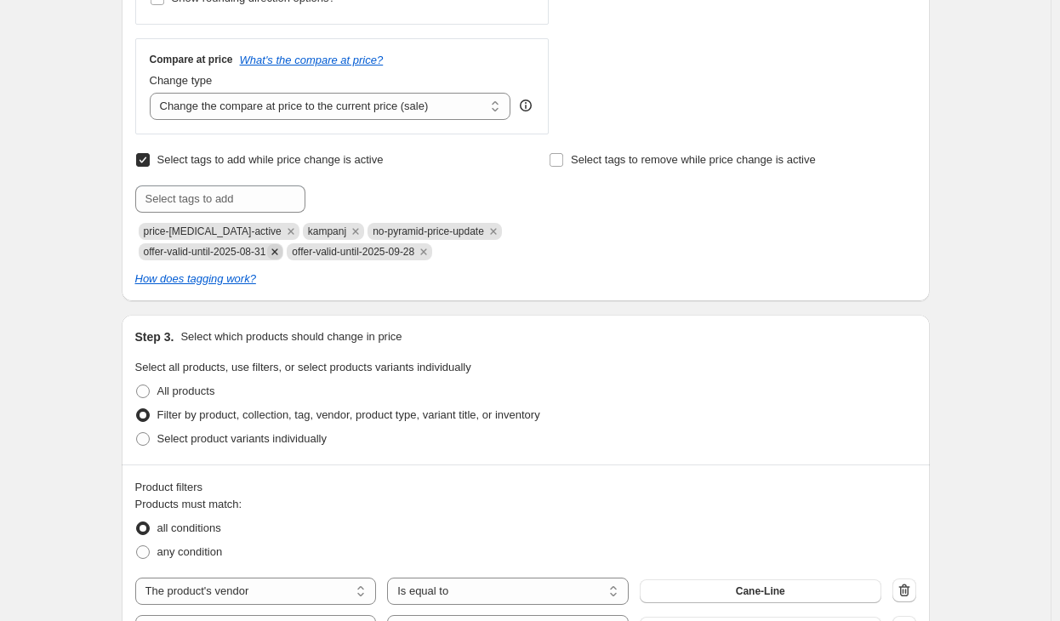
click at [282, 252] on icon "Remove offer-valid-until-2025-08-31" at bounding box center [274, 251] width 15 height 15
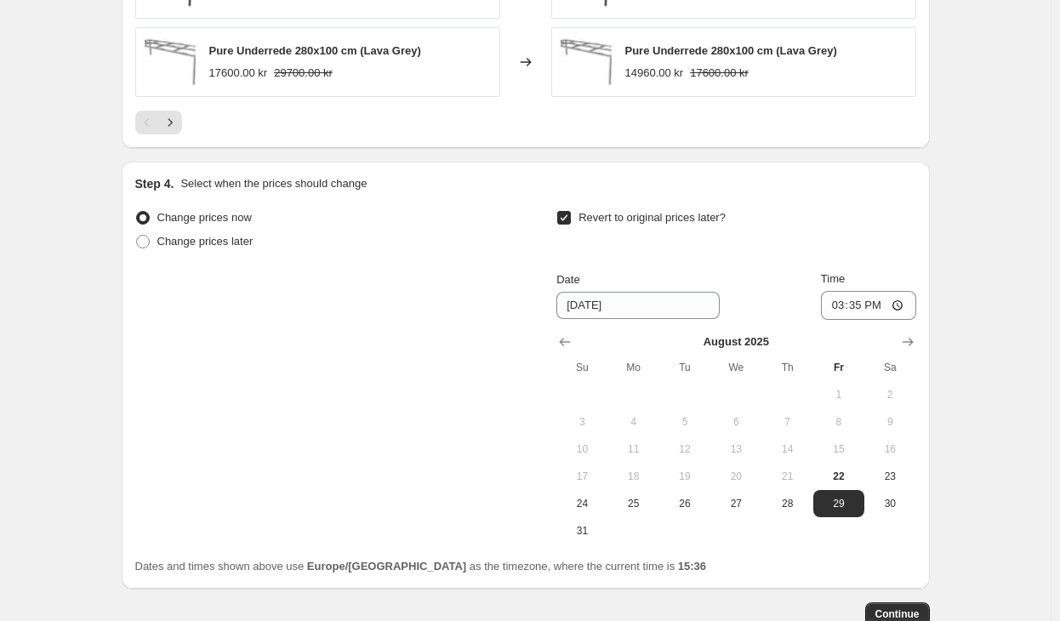
scroll to position [1744, 0]
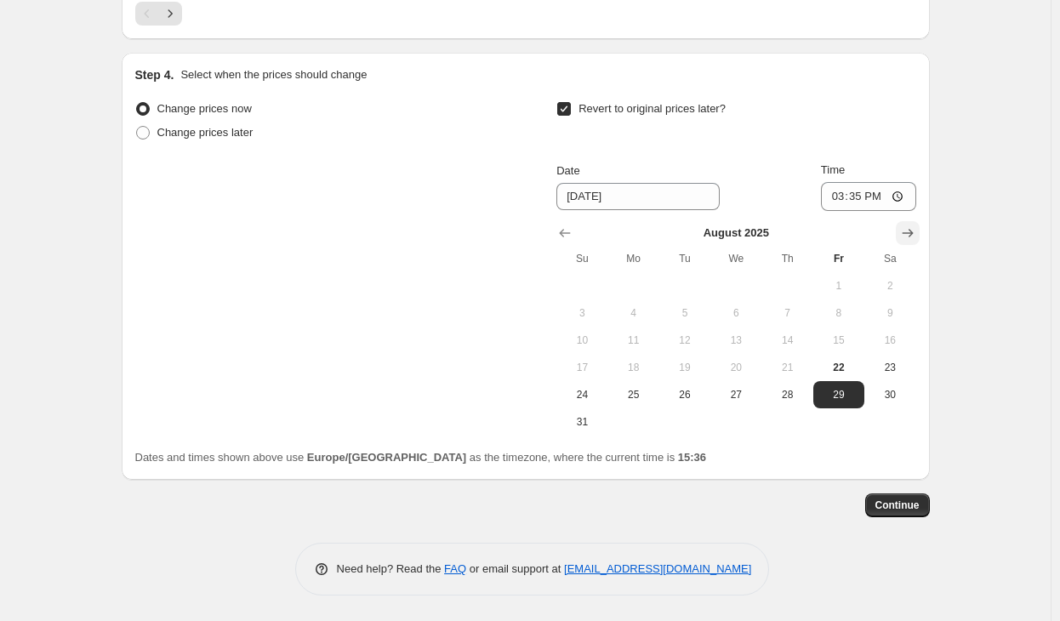
click at [912, 235] on icon "Show next month, September 2025" at bounding box center [907, 233] width 17 height 17
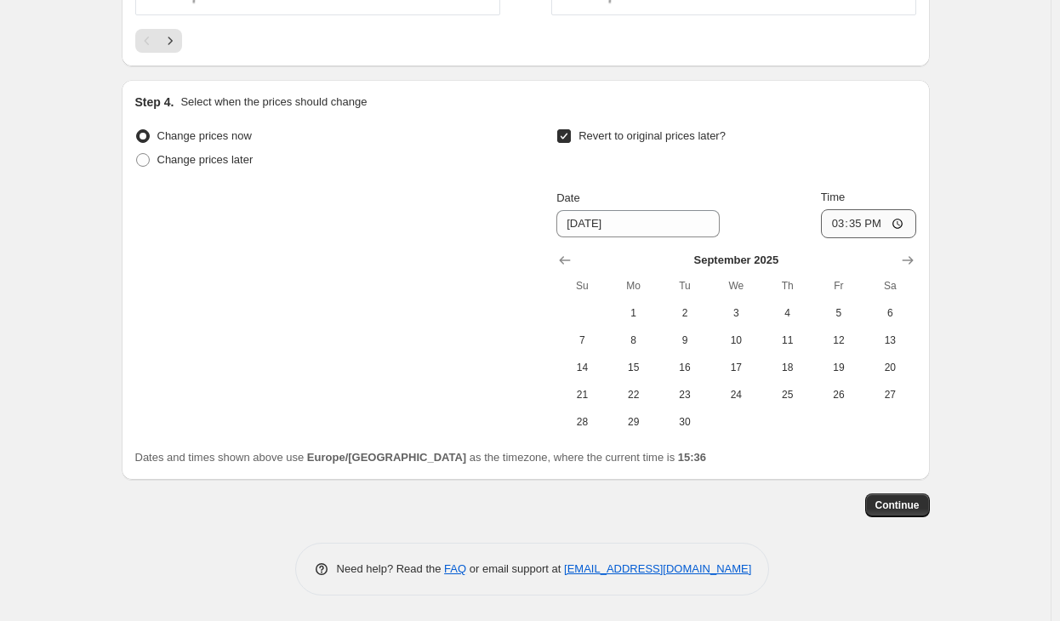
scroll to position [1716, 0]
click at [599, 421] on span "28" at bounding box center [581, 422] width 37 height 14
type input "[DATE]"
click at [859, 214] on input "15:35" at bounding box center [868, 223] width 95 height 29
type input "23:59"
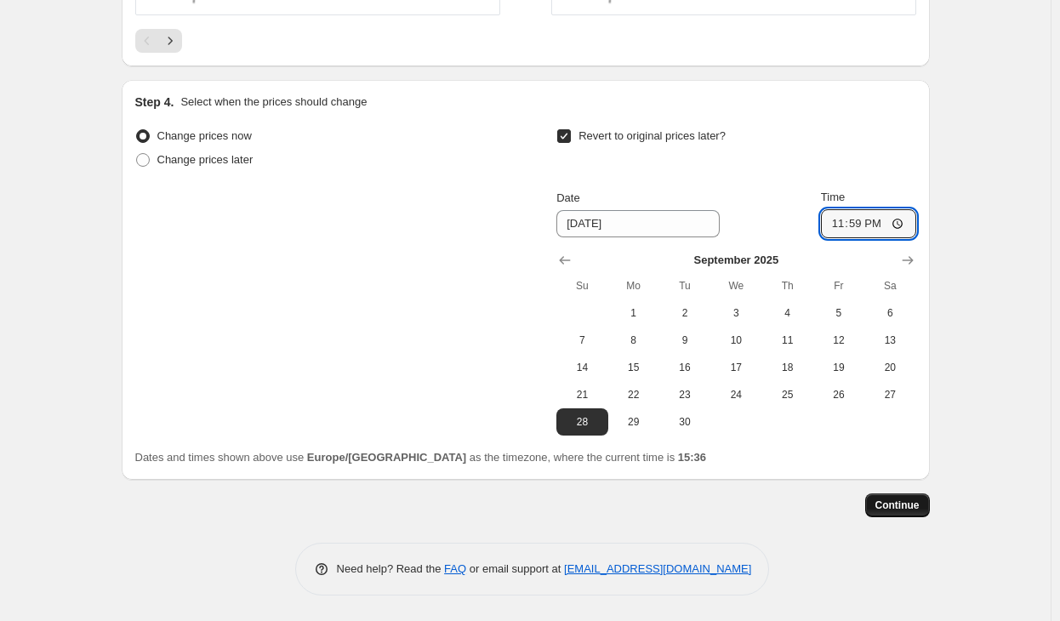
click at [919, 508] on span "Continue" at bounding box center [898, 506] width 44 height 14
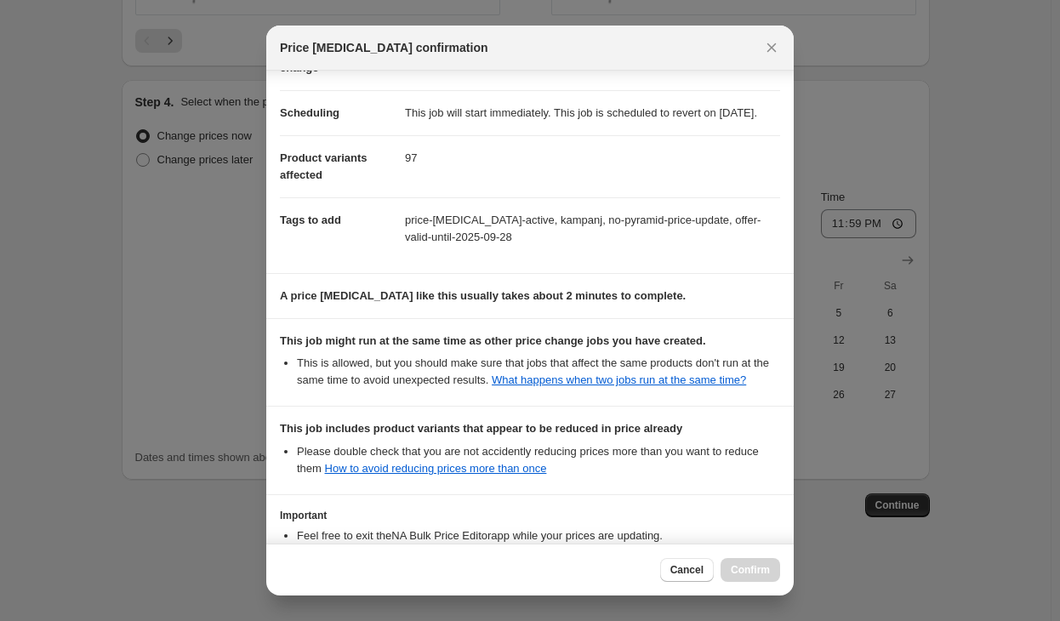
scroll to position [279, 0]
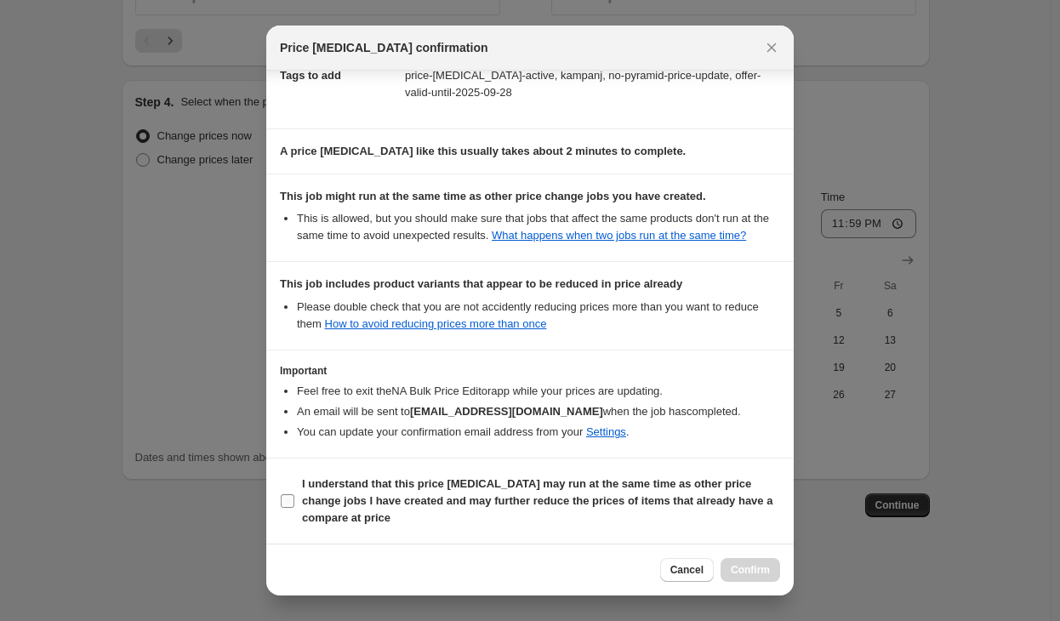
click at [344, 491] on b "I understand that this price [MEDICAL_DATA] may run at the same time as other p…" at bounding box center [537, 500] width 471 height 47
click at [294, 494] on input "I understand that this price [MEDICAL_DATA] may run at the same time as other p…" at bounding box center [288, 501] width 14 height 14
checkbox input "true"
click at [750, 563] on button "Confirm" at bounding box center [751, 570] width 60 height 24
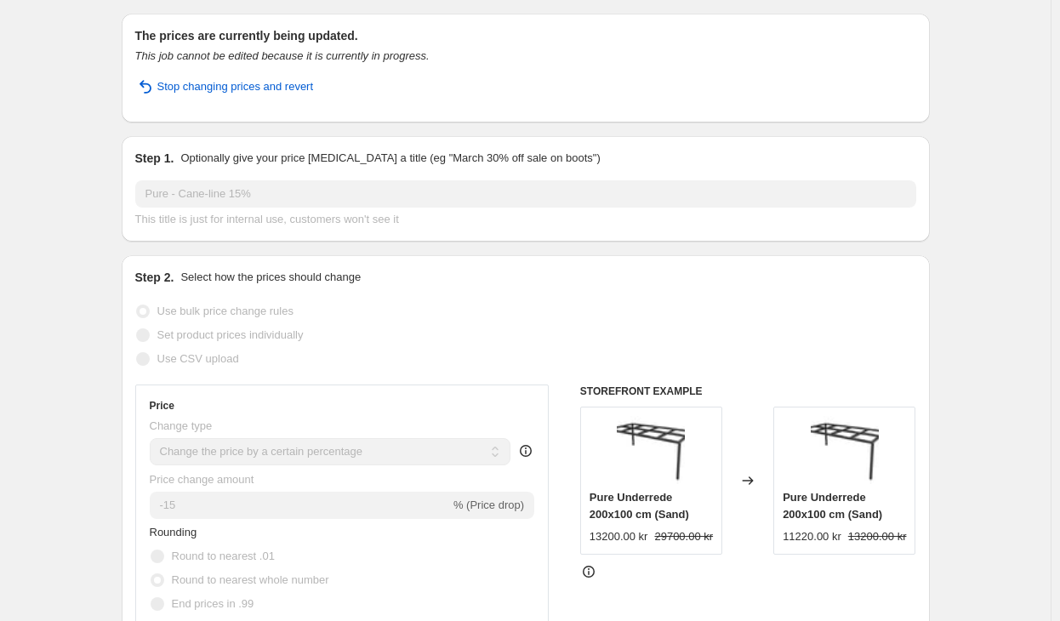
scroll to position [0, 0]
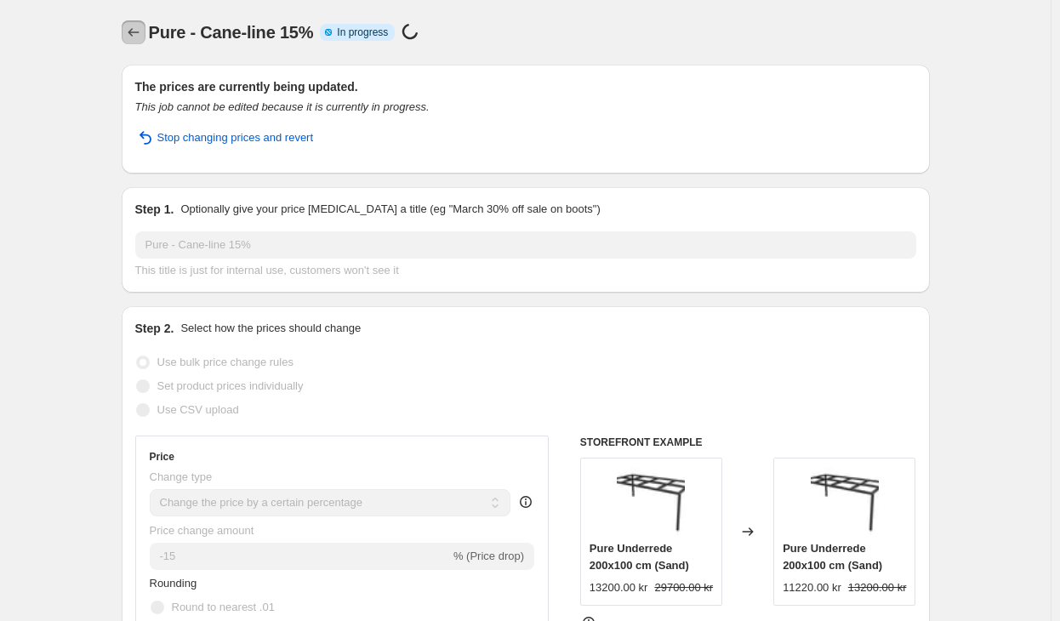
click at [133, 34] on icon "Price change jobs" at bounding box center [133, 32] width 17 height 17
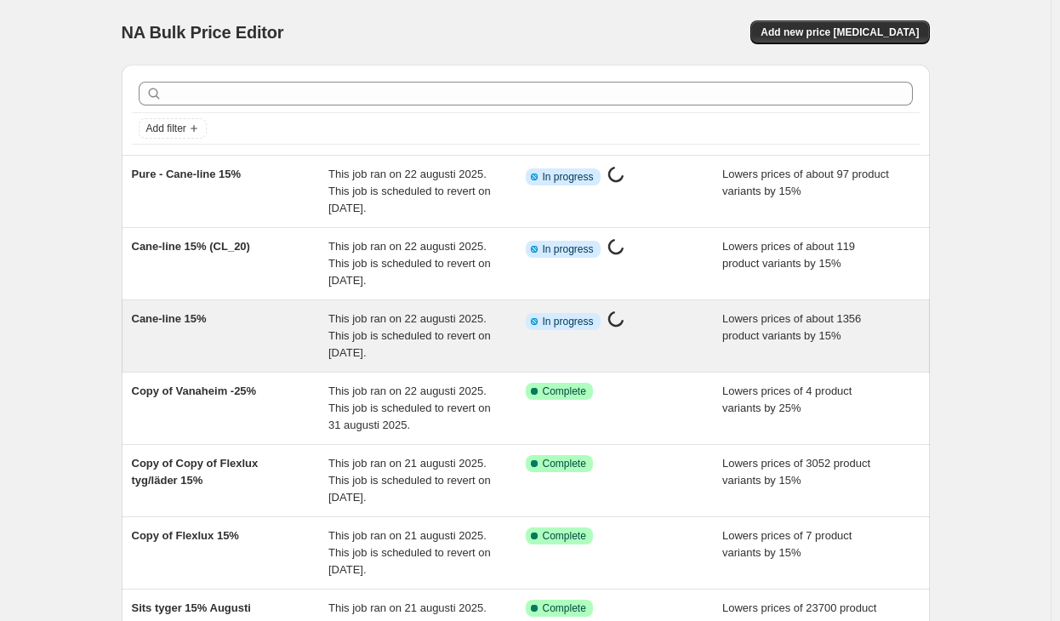
click at [785, 328] on div "Lowers prices of about 1356 product variants by 15%" at bounding box center [820, 336] width 197 height 51
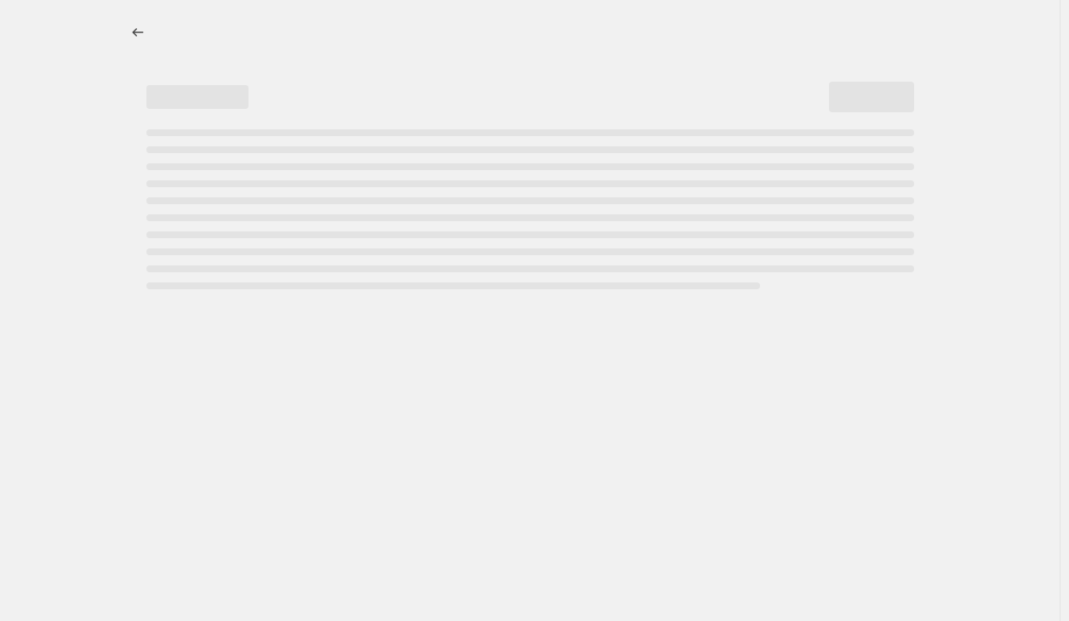
select select "percentage"
select select "vendor"
select select "tag"
select select "not_equal"
select select "tag"
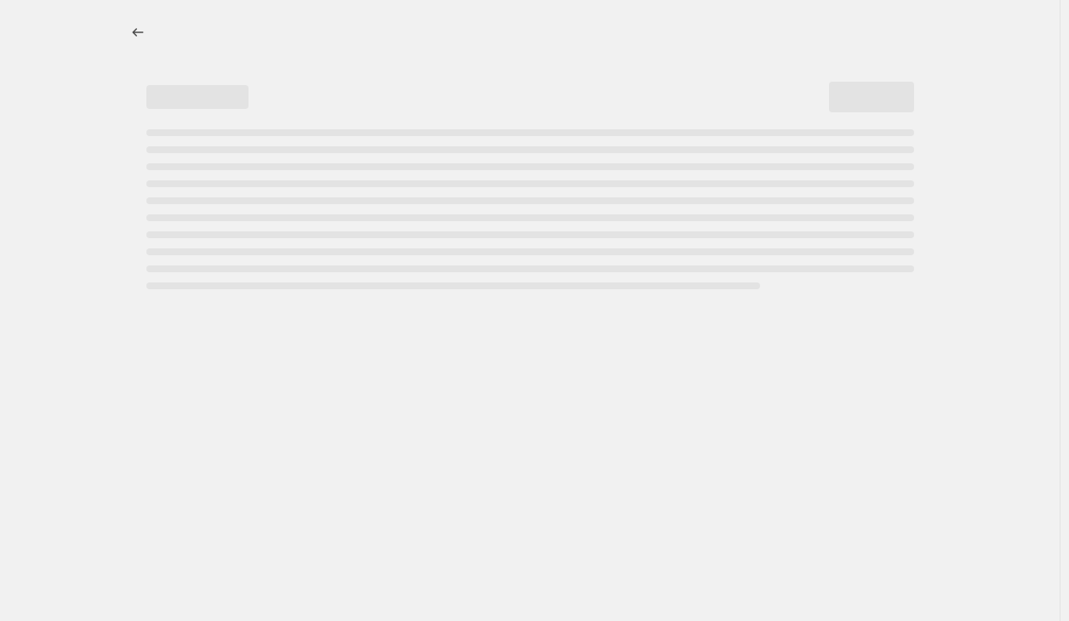
select select "not_equal"
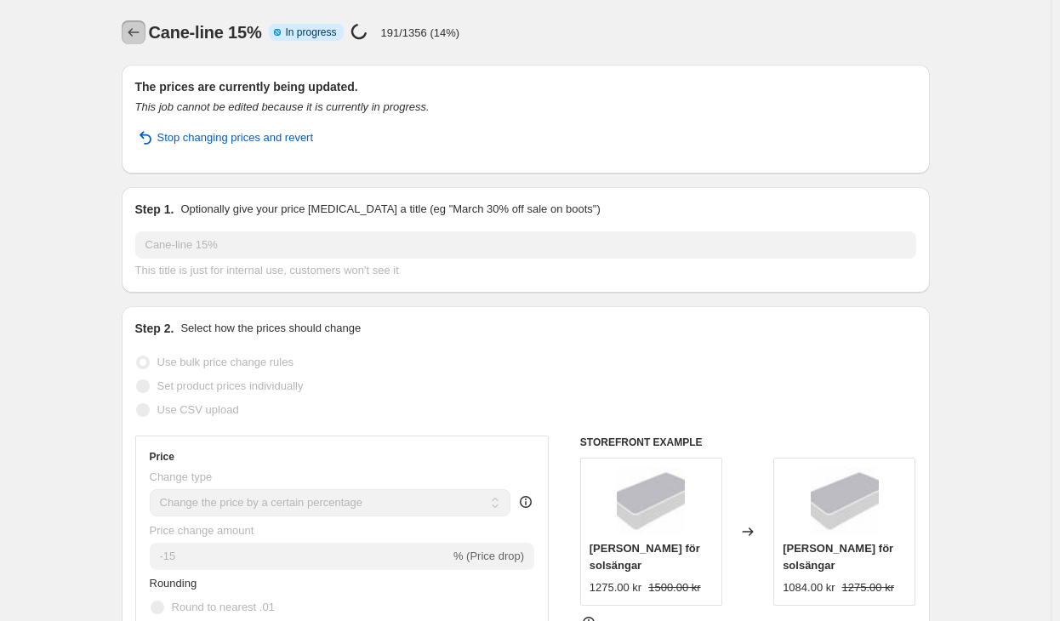
click at [132, 31] on icon "Price change jobs" at bounding box center [133, 32] width 17 height 17
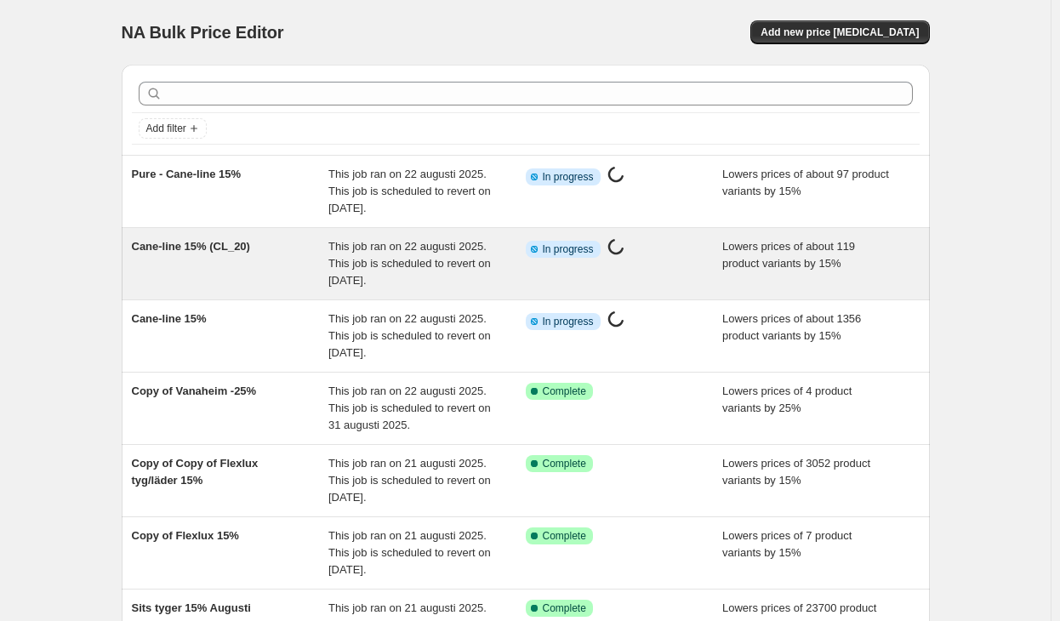
click at [762, 262] on span "Lowers prices of about 119 product variants by 15%" at bounding box center [788, 255] width 133 height 30
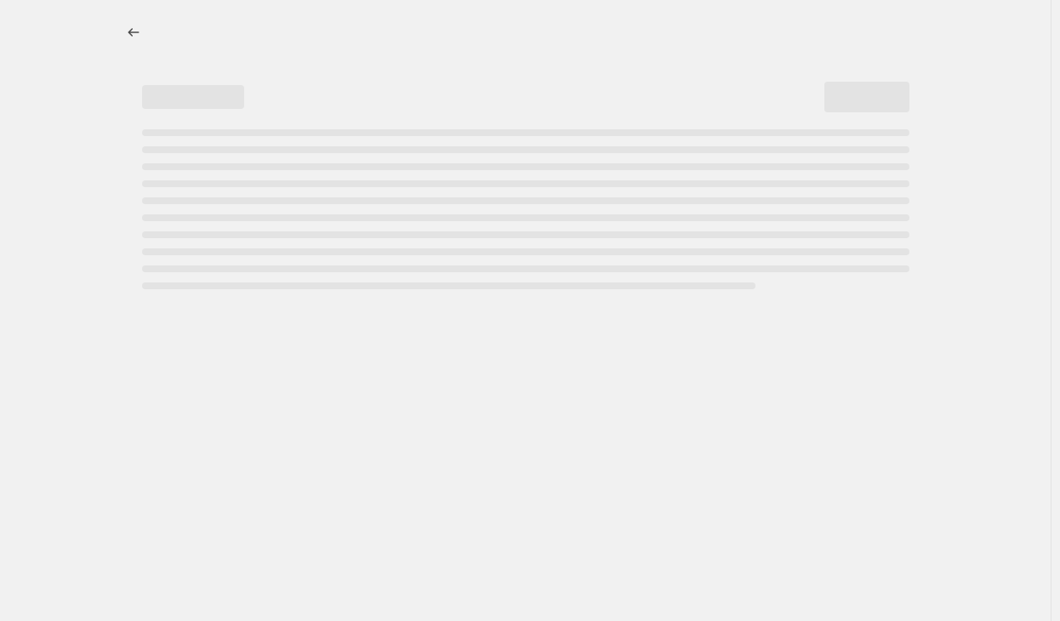
select select "percentage"
select select "vendor"
select select "tag"
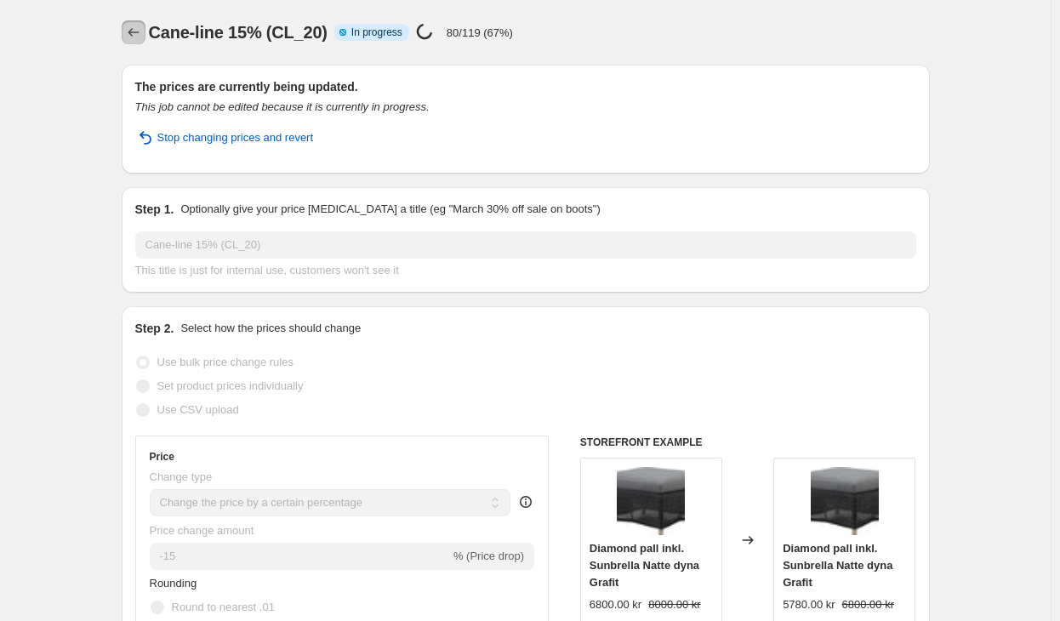
click at [141, 39] on icon "Price change jobs" at bounding box center [133, 32] width 17 height 17
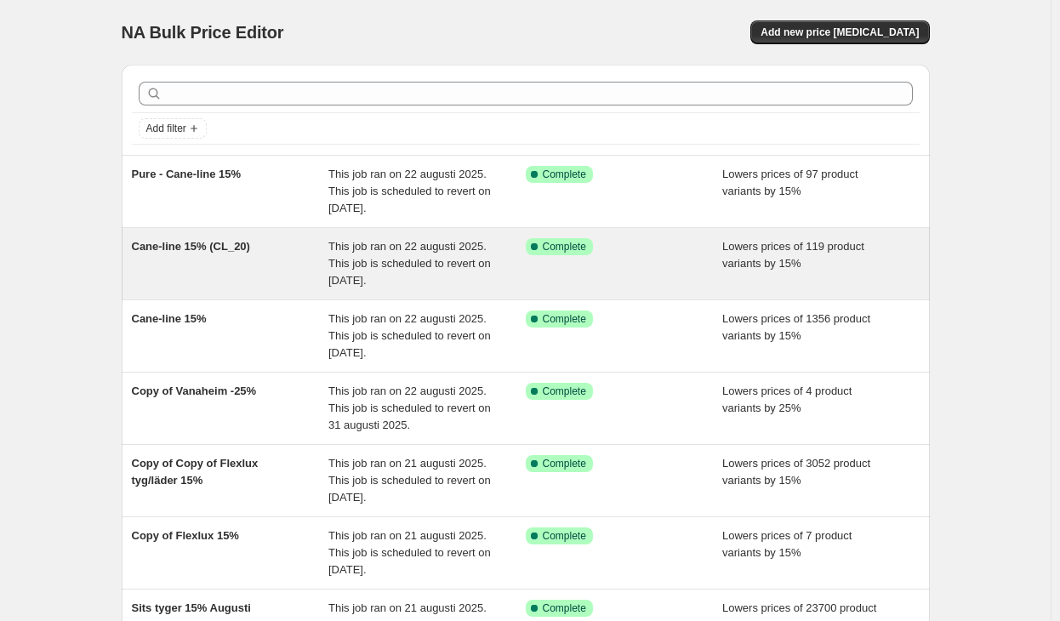
click at [459, 271] on div "This job ran on 22 augusti 2025. This job is scheduled to revert on [DATE]." at bounding box center [426, 263] width 197 height 51
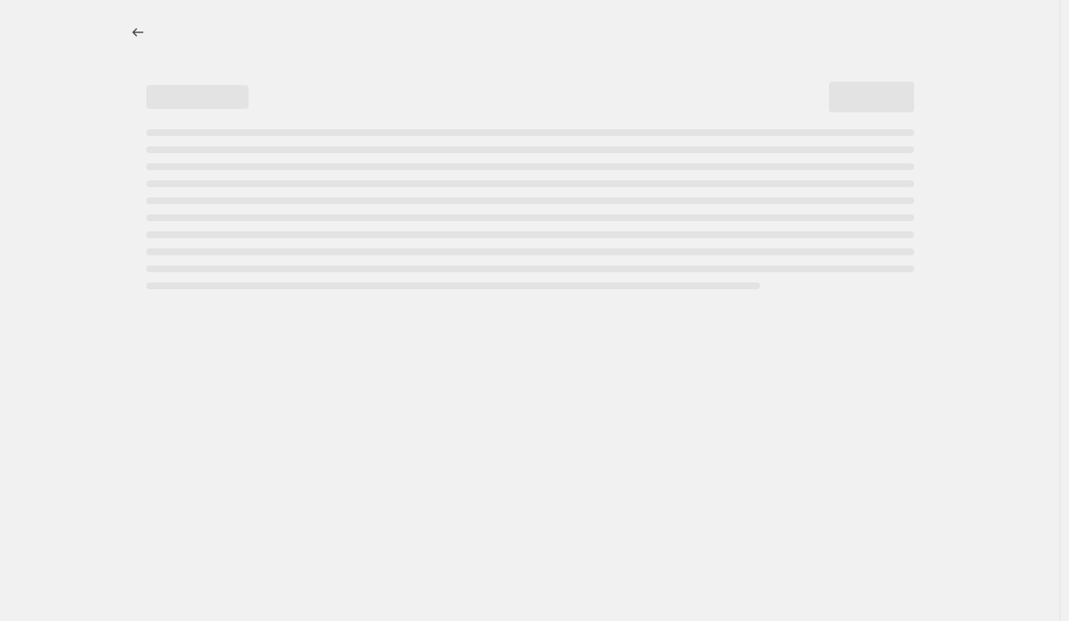
select select "percentage"
select select "vendor"
select select "tag"
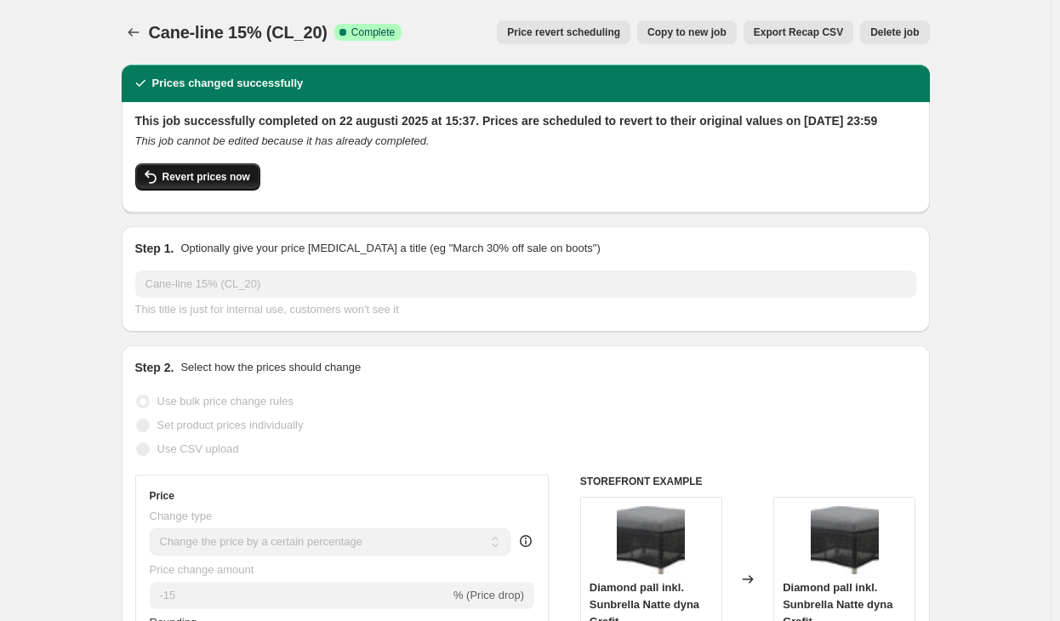
click at [210, 184] on span "Revert prices now" at bounding box center [207, 177] width 88 height 14
checkbox input "false"
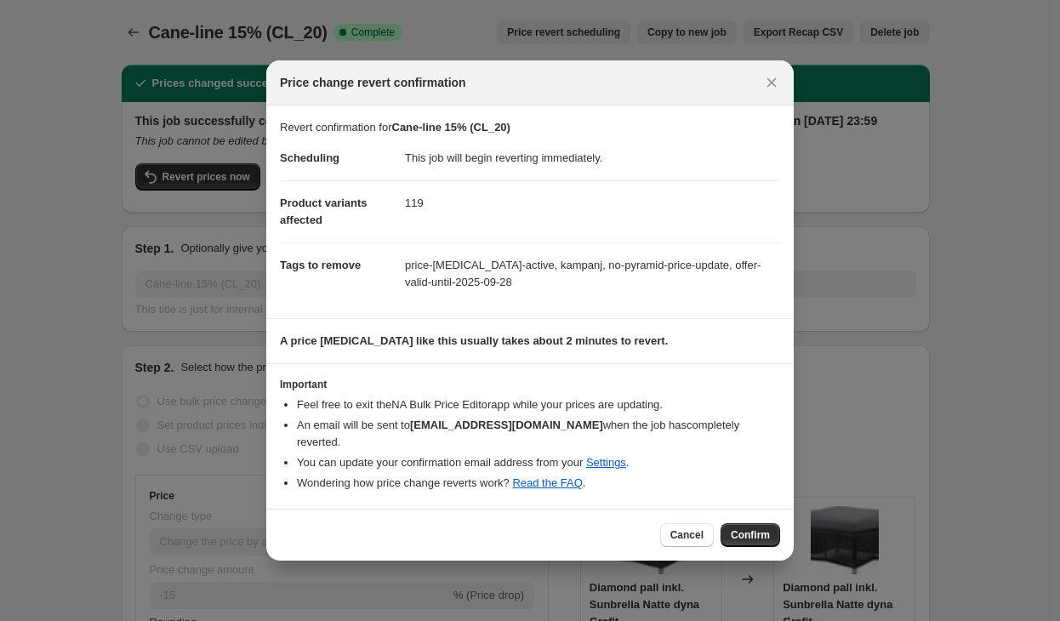
click at [751, 528] on span "Confirm" at bounding box center [750, 535] width 39 height 14
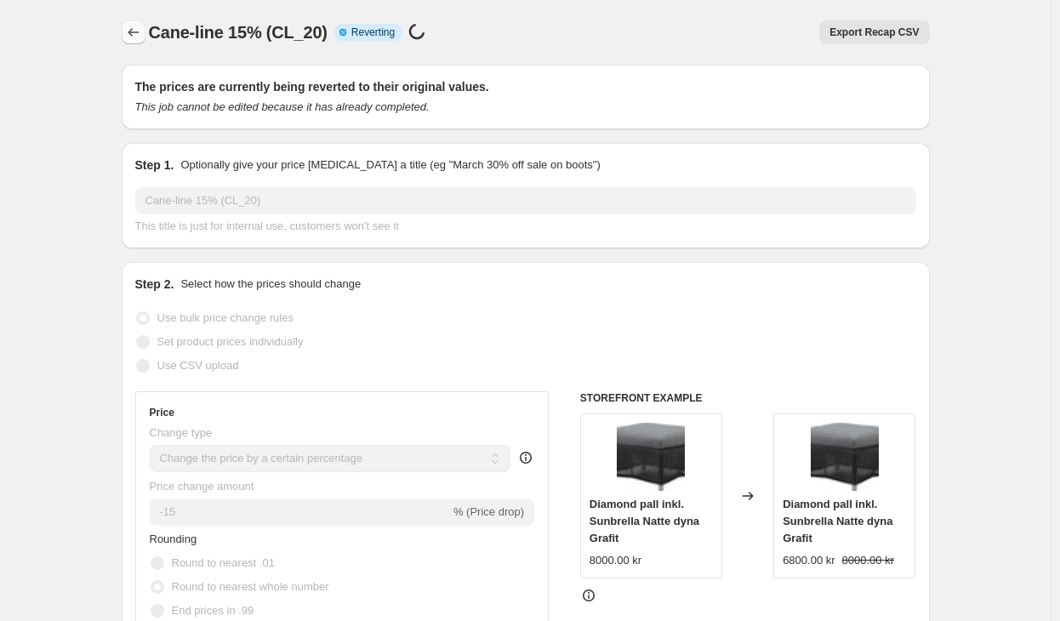
click at [134, 42] on button "Price change jobs" at bounding box center [134, 32] width 24 height 24
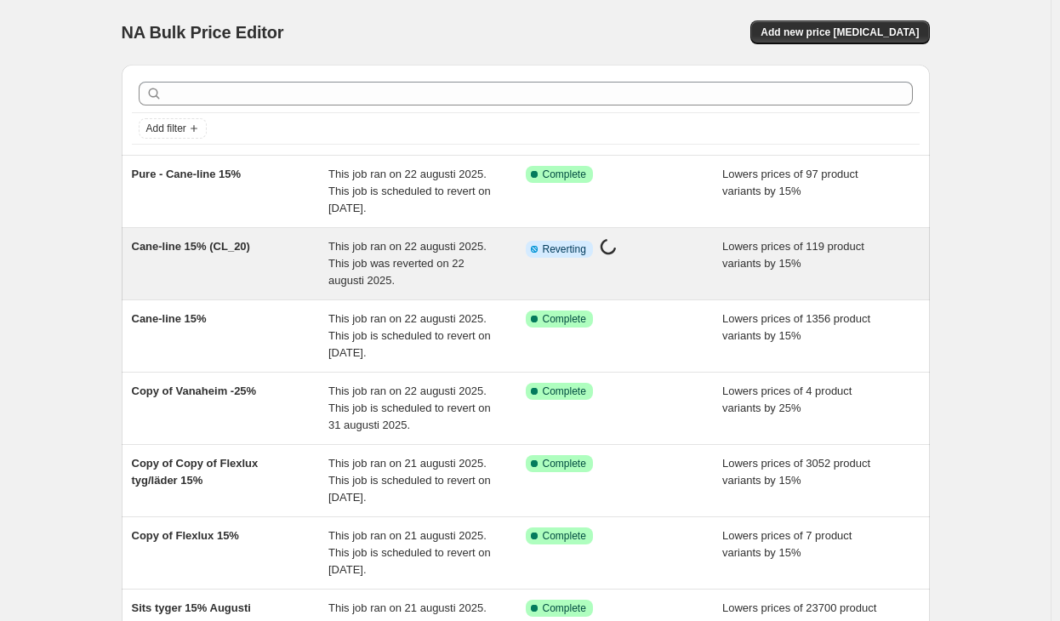
click at [234, 273] on div "Cane-line 15% (CL_20)" at bounding box center [230, 263] width 197 height 51
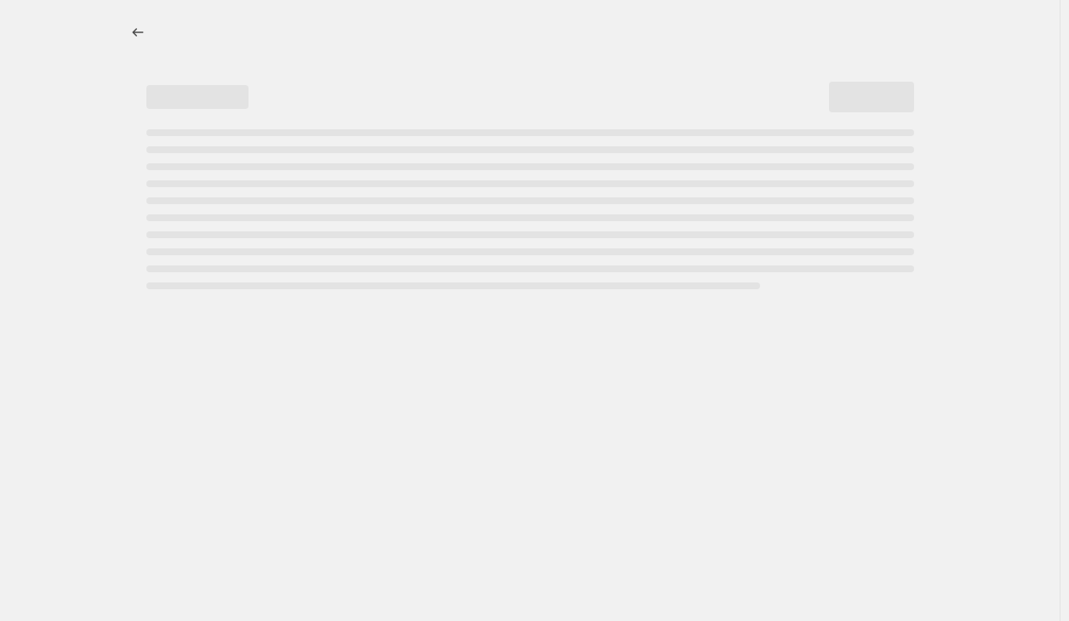
select select "percentage"
select select "vendor"
select select "tag"
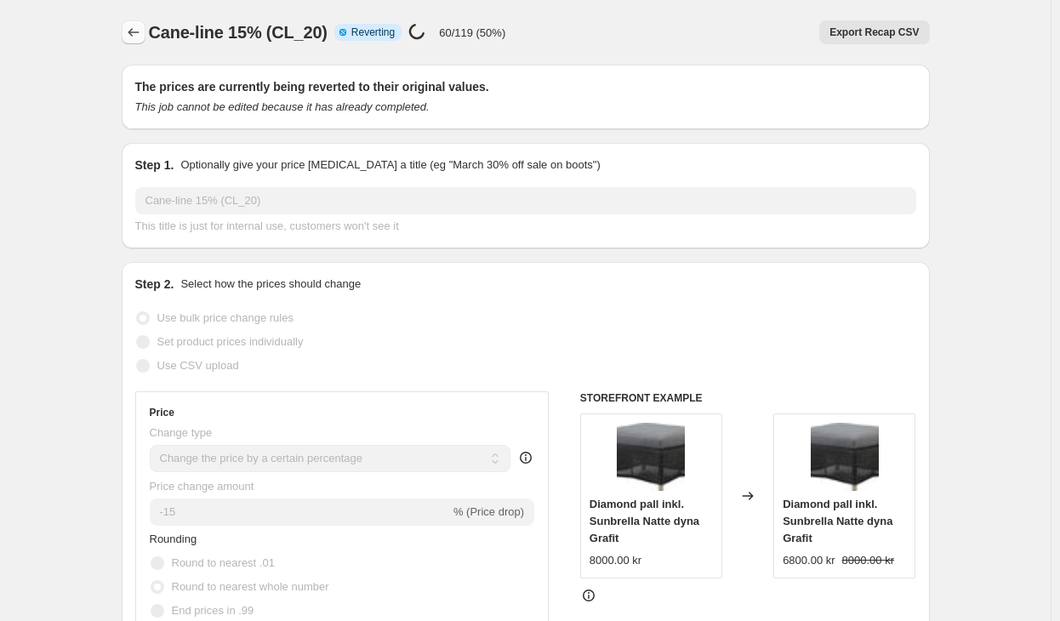
click at [142, 28] on icon "Price change jobs" at bounding box center [133, 32] width 17 height 17
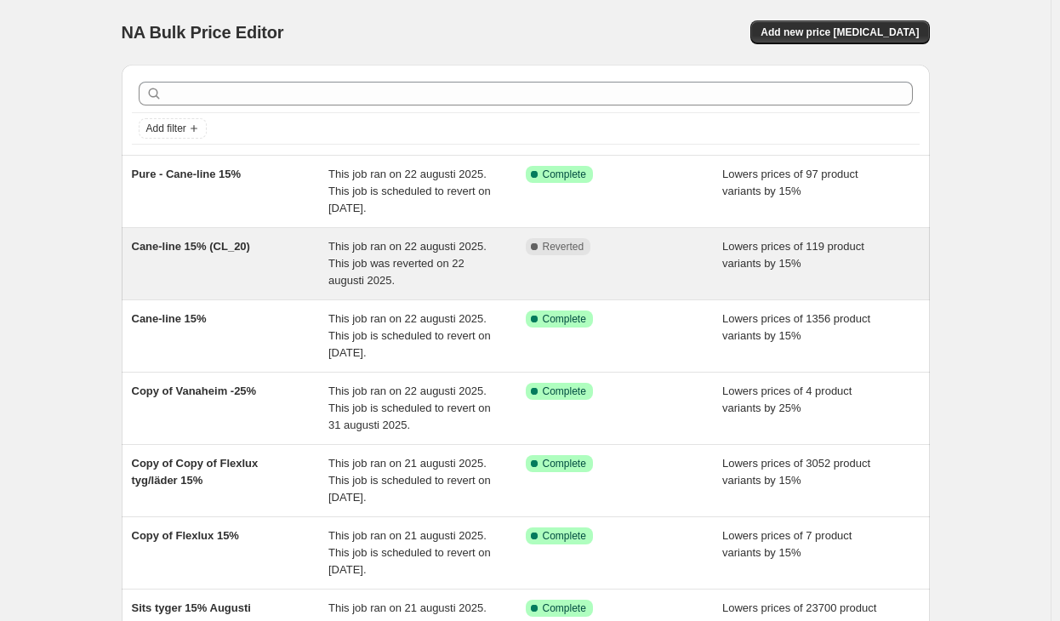
click at [366, 254] on div "This job ran on 22 augusti 2025. This job was reverted on 22 augusti 2025." at bounding box center [426, 263] width 197 height 51
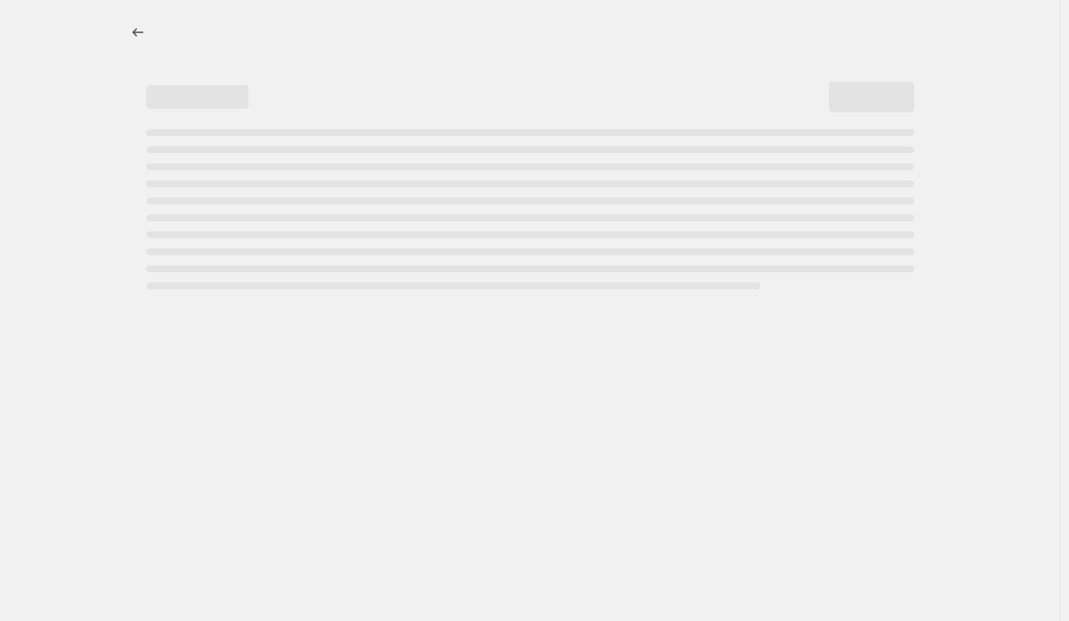
select select "percentage"
select select "vendor"
select select "tag"
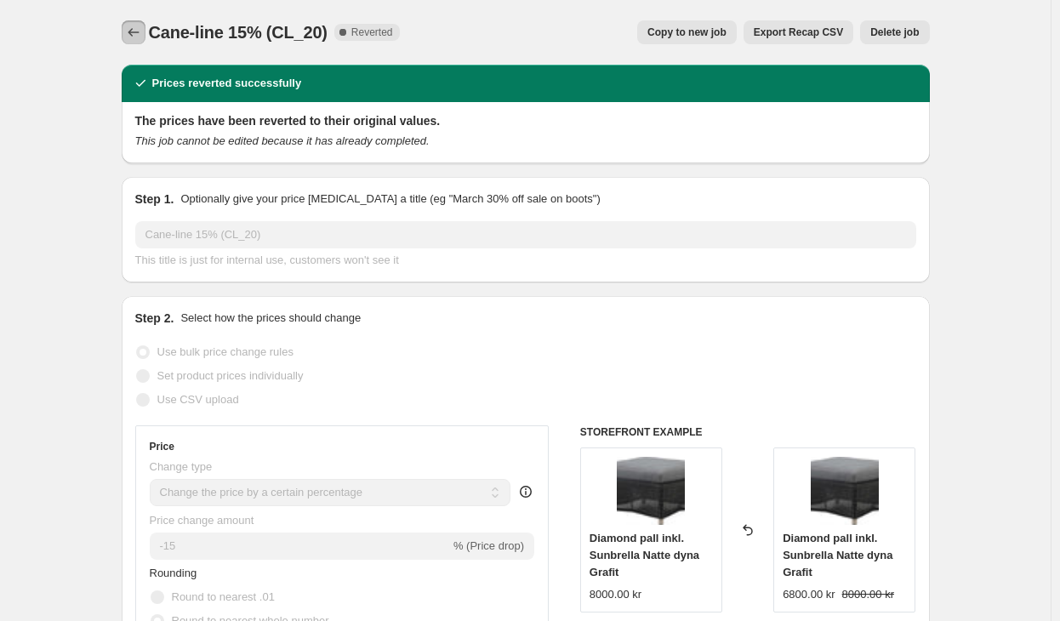
click at [141, 37] on icon "Price change jobs" at bounding box center [133, 32] width 17 height 17
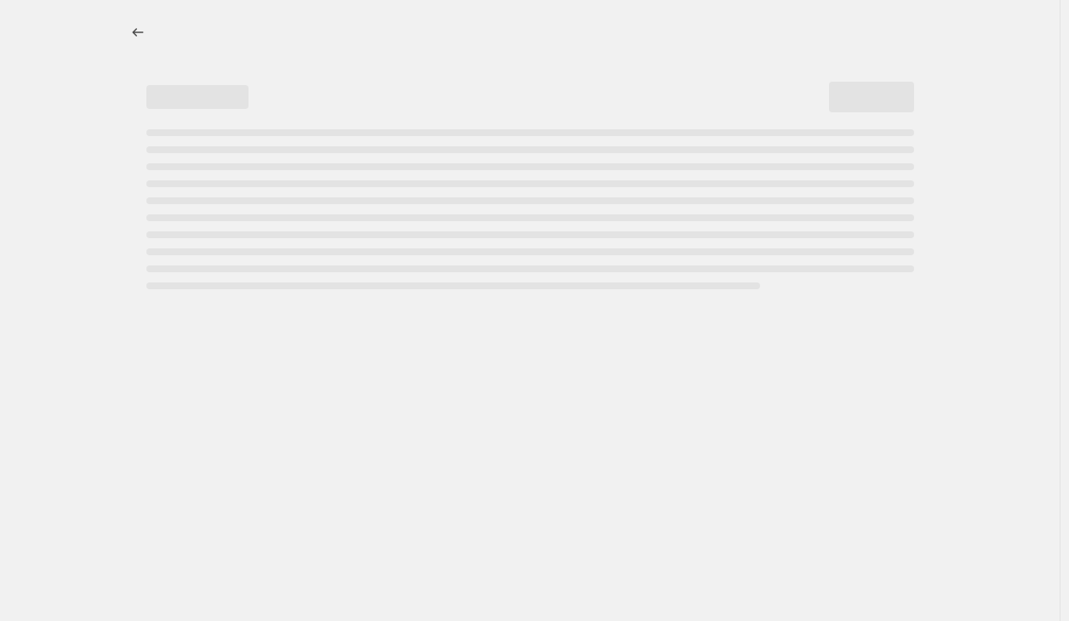
select select "percentage"
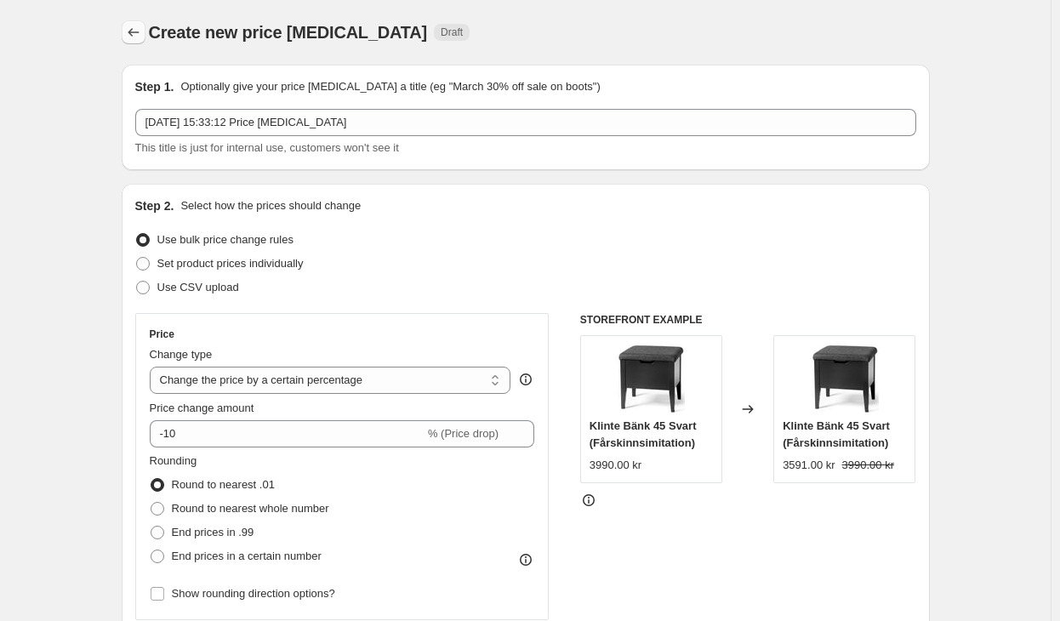
click at [136, 40] on icon "Price change jobs" at bounding box center [133, 32] width 17 height 17
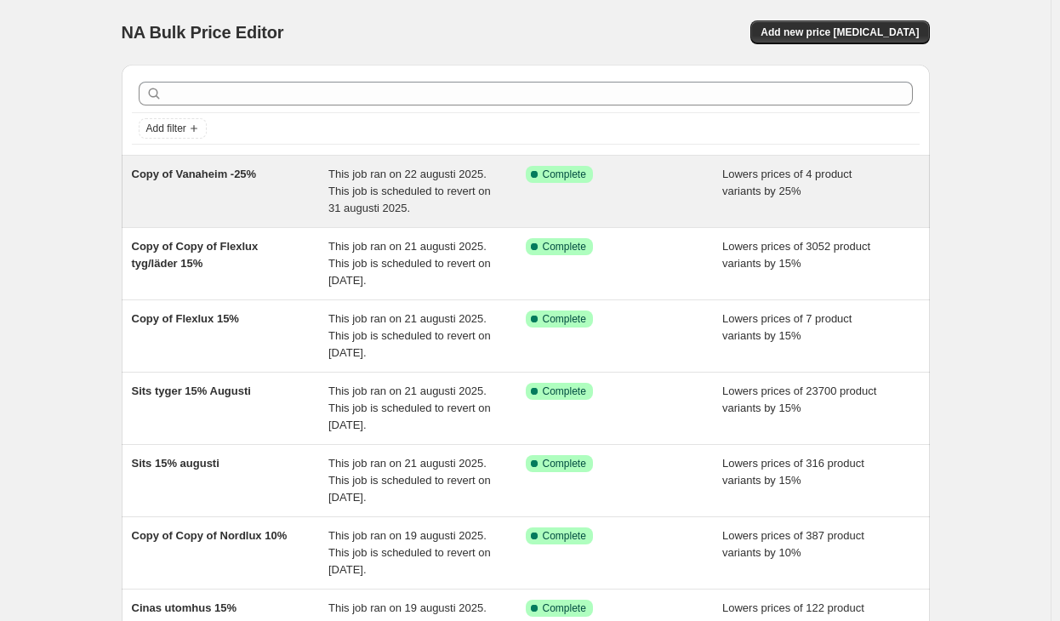
click at [243, 189] on div "Copy of Vanaheim -25%" at bounding box center [230, 191] width 197 height 51
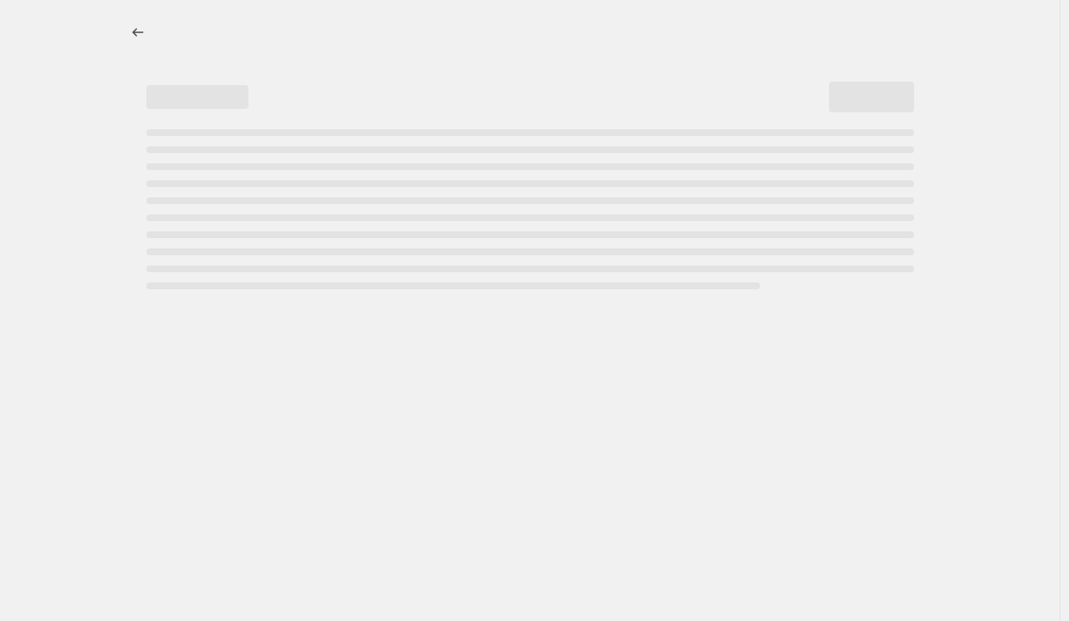
select select "percentage"
select select "product_status"
select select "tag"
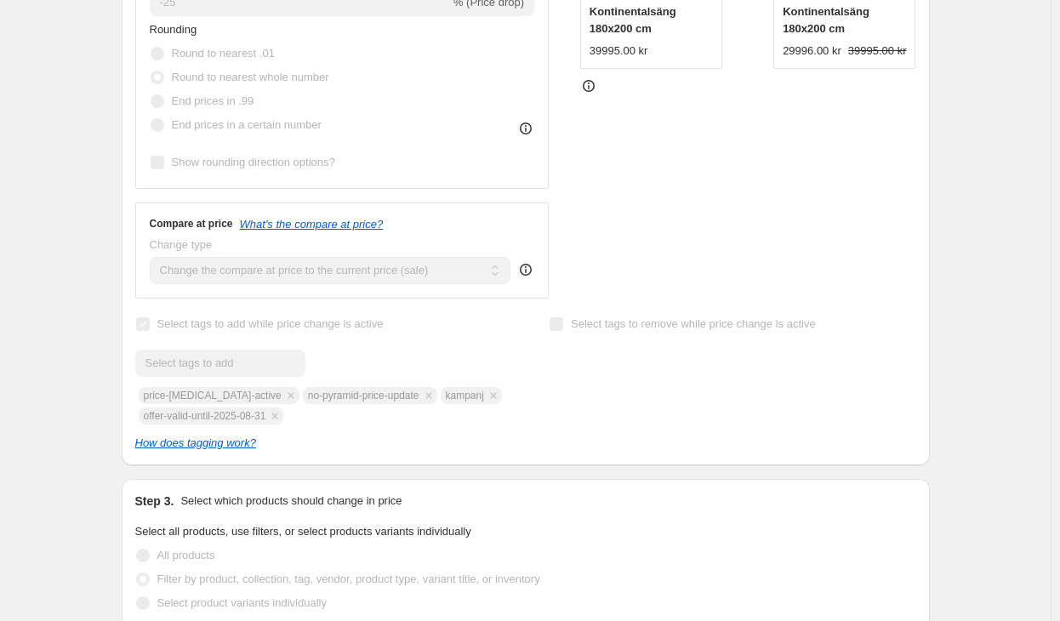
scroll to position [766, 0]
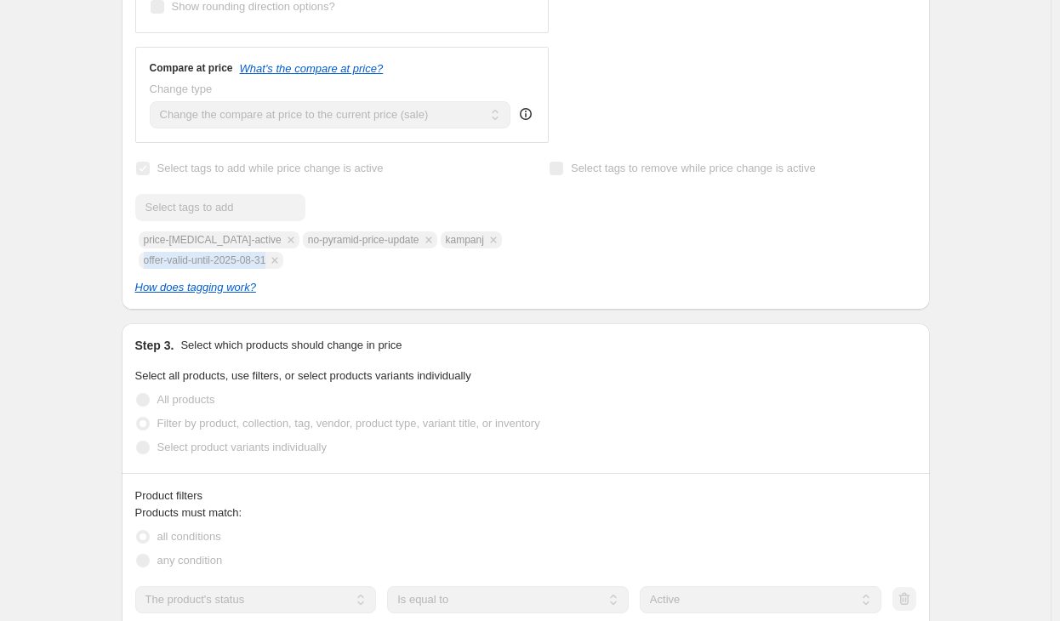
drag, startPoint x: 277, startPoint y: 262, endPoint x: 144, endPoint y: 252, distance: 133.1
click at [144, 252] on div "Submit price-change-job-active no-pyramid-price-update kampanj offer-valid-unti…" at bounding box center [318, 231] width 367 height 75
copy span "offer-valid-until-2025-08-31"
